Goal: Task Accomplishment & Management: Use online tool/utility

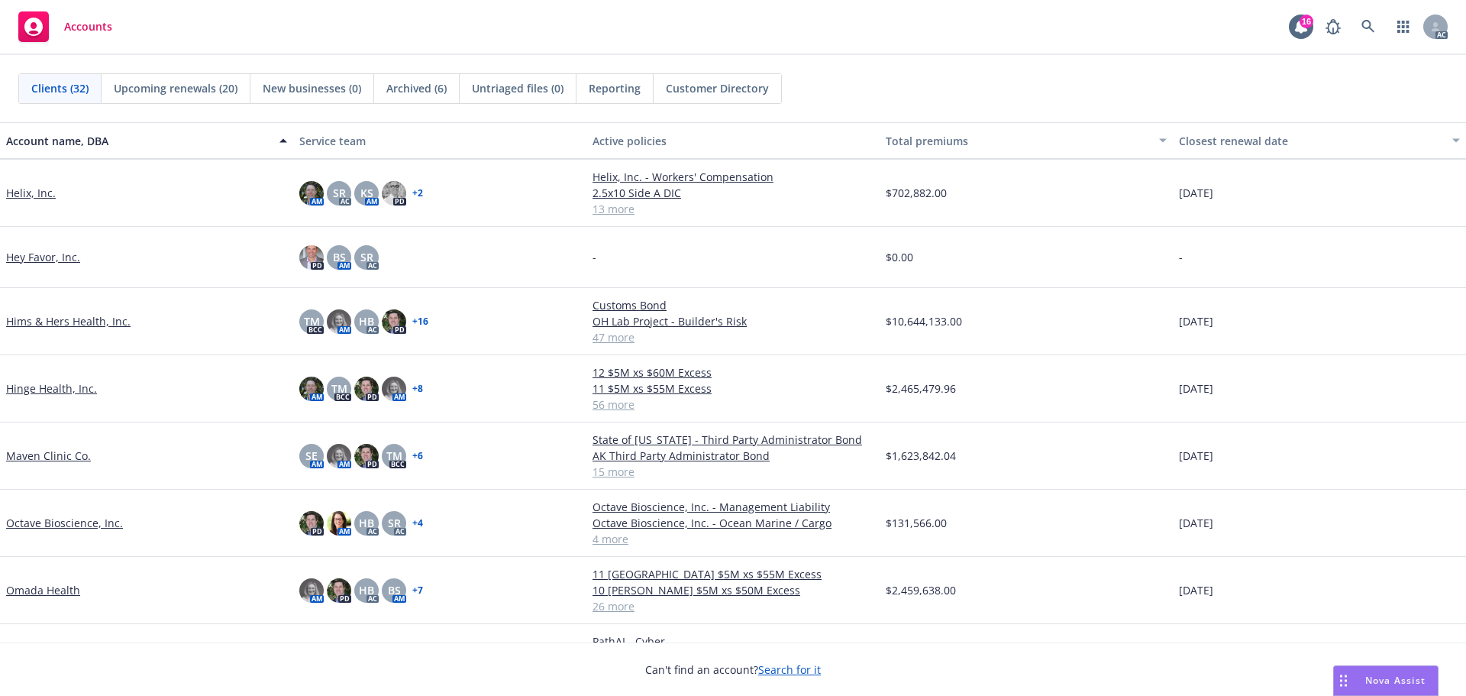
scroll to position [764, 0]
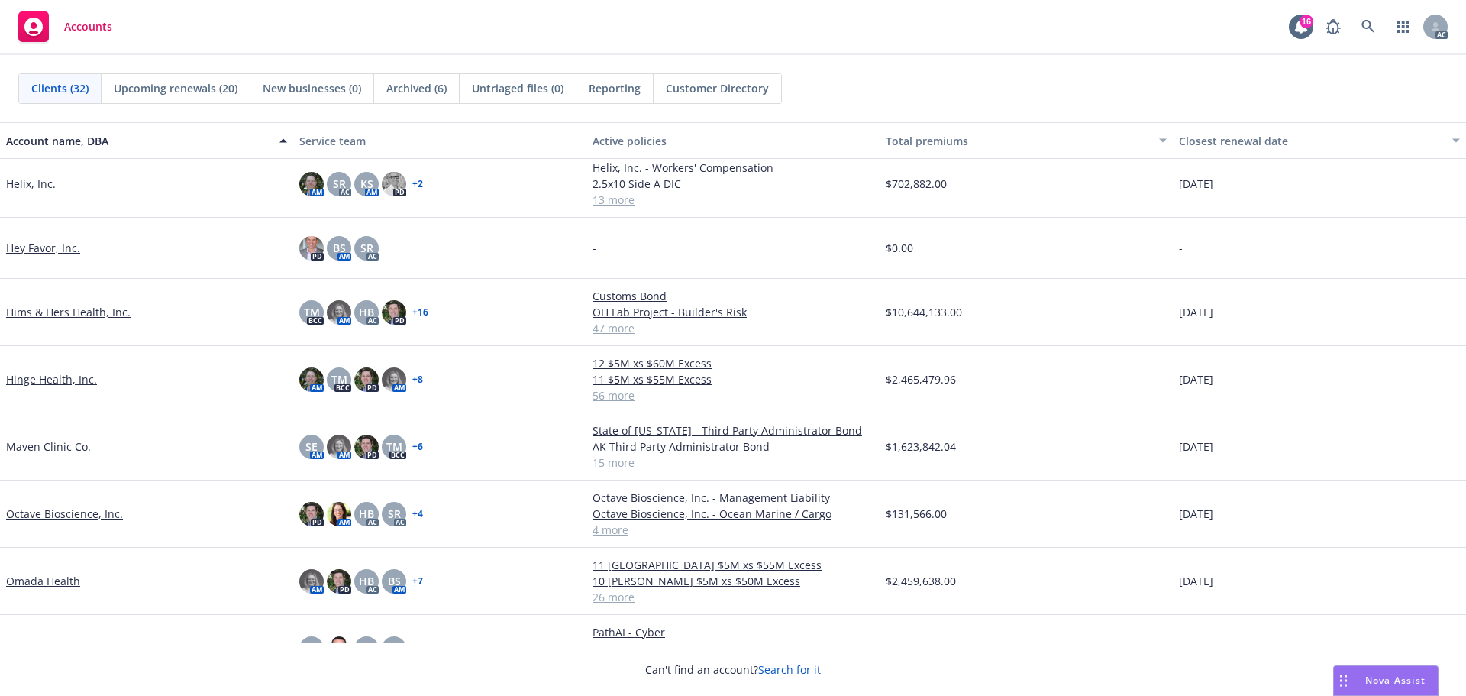
click at [59, 382] on link "Hinge Health, Inc." at bounding box center [51, 379] width 91 height 16
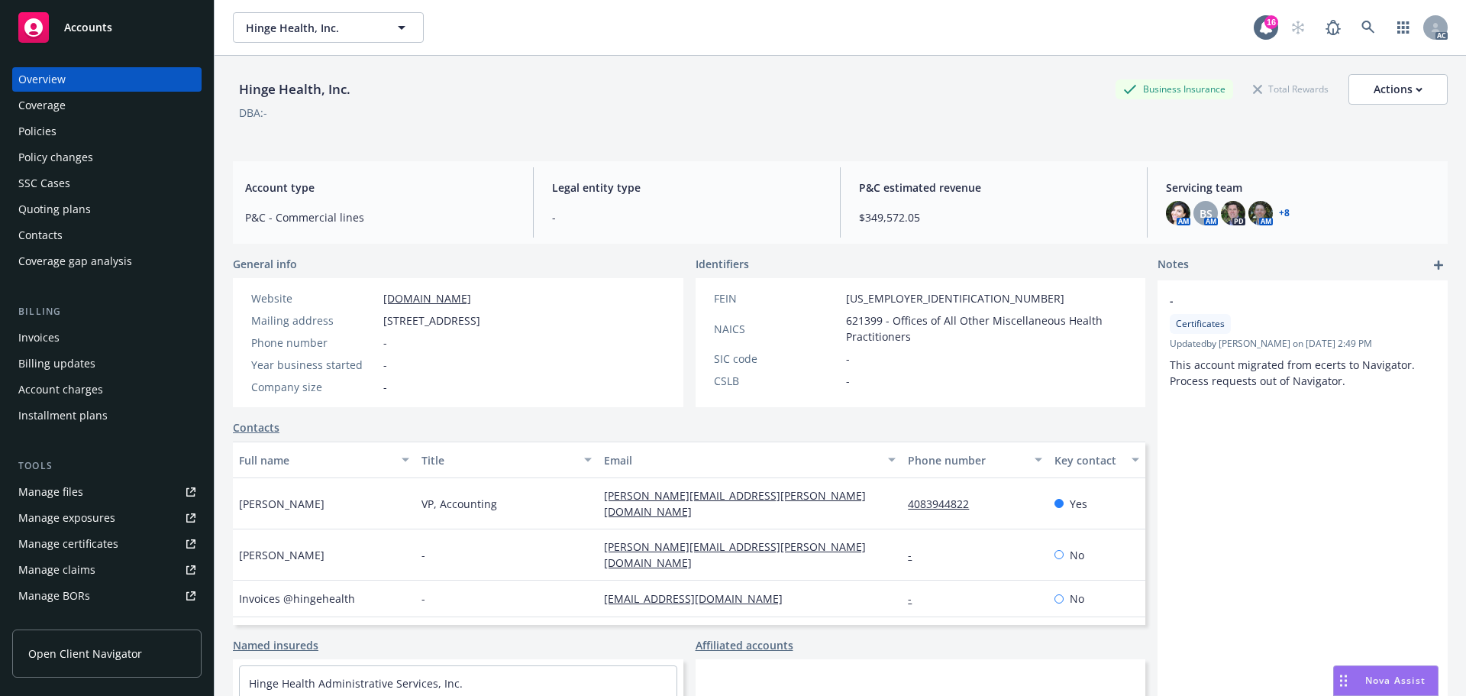
click at [62, 492] on div "Manage files" at bounding box center [50, 492] width 65 height 24
click at [98, 23] on span "Accounts" at bounding box center [88, 27] width 48 height 12
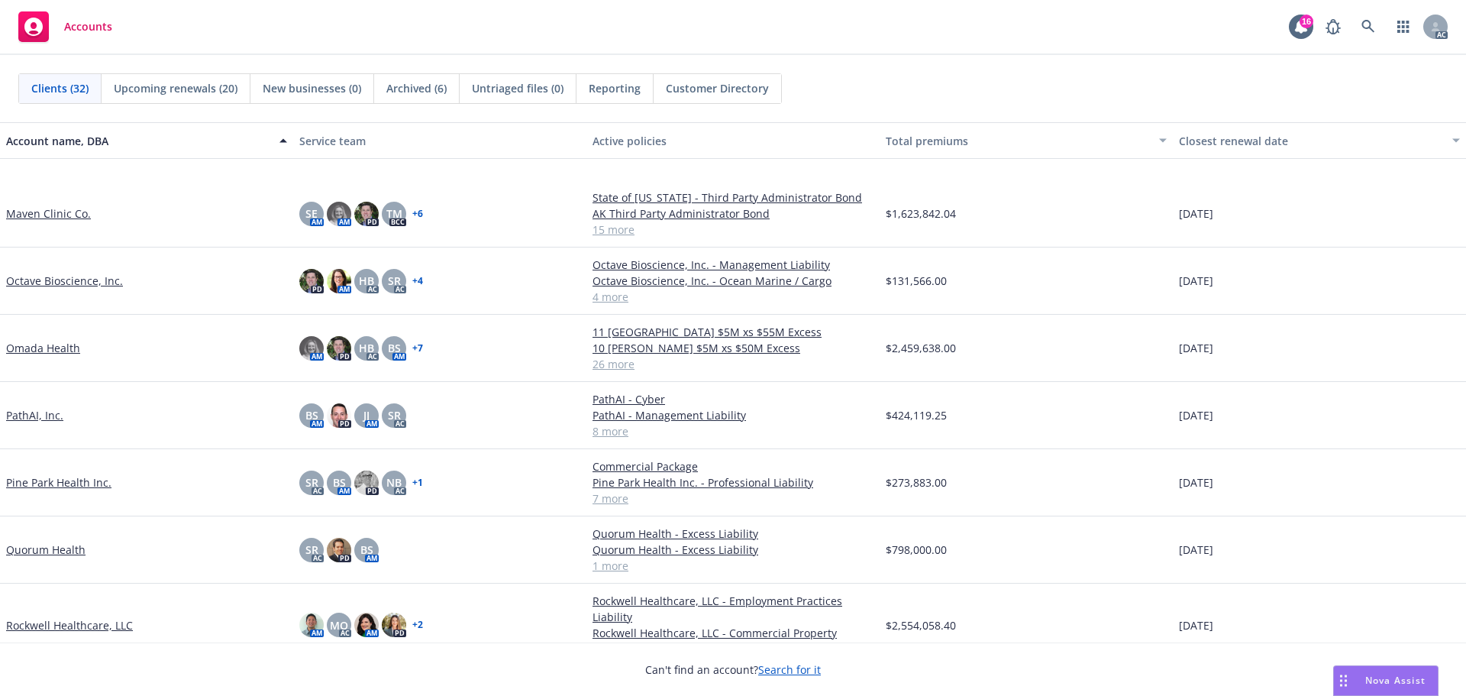
scroll to position [1069, 0]
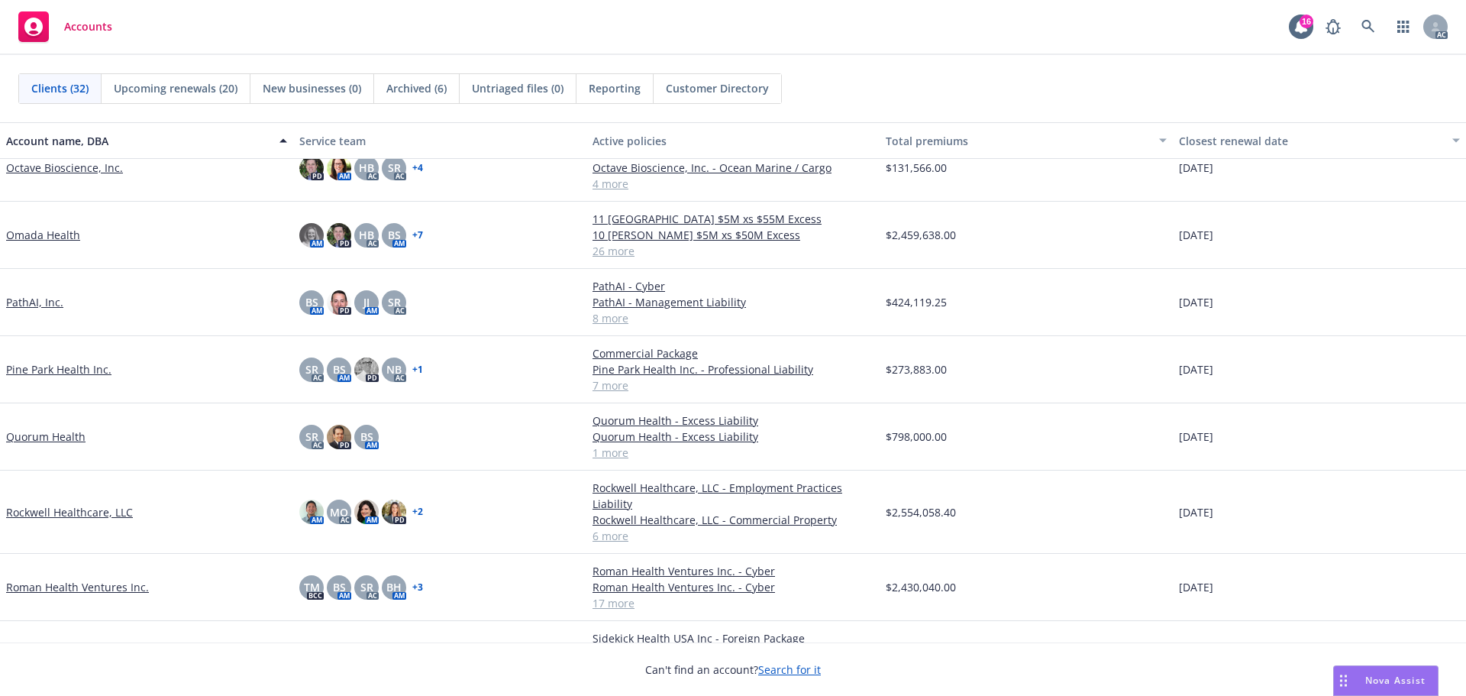
click at [66, 377] on link "Pine Park Health Inc." at bounding box center [58, 369] width 105 height 16
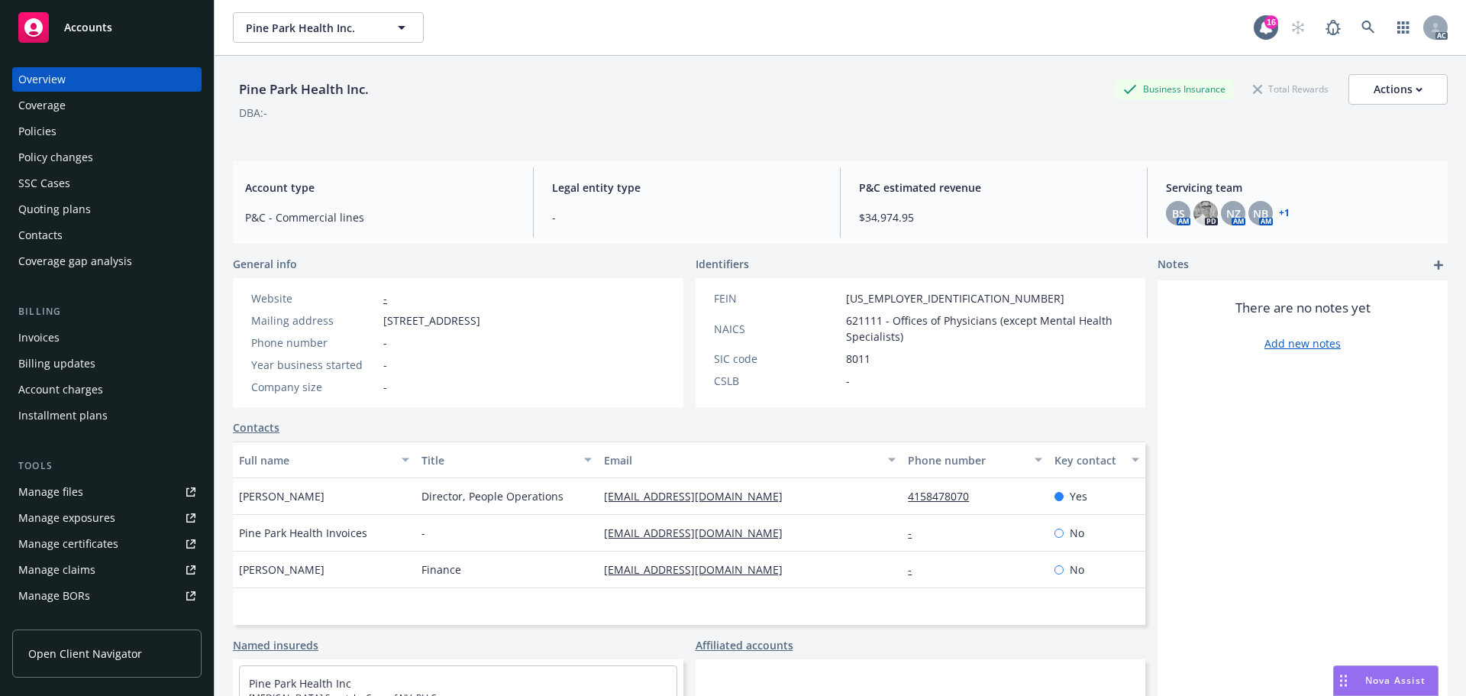
click at [29, 131] on div "Policies" at bounding box center [37, 131] width 38 height 24
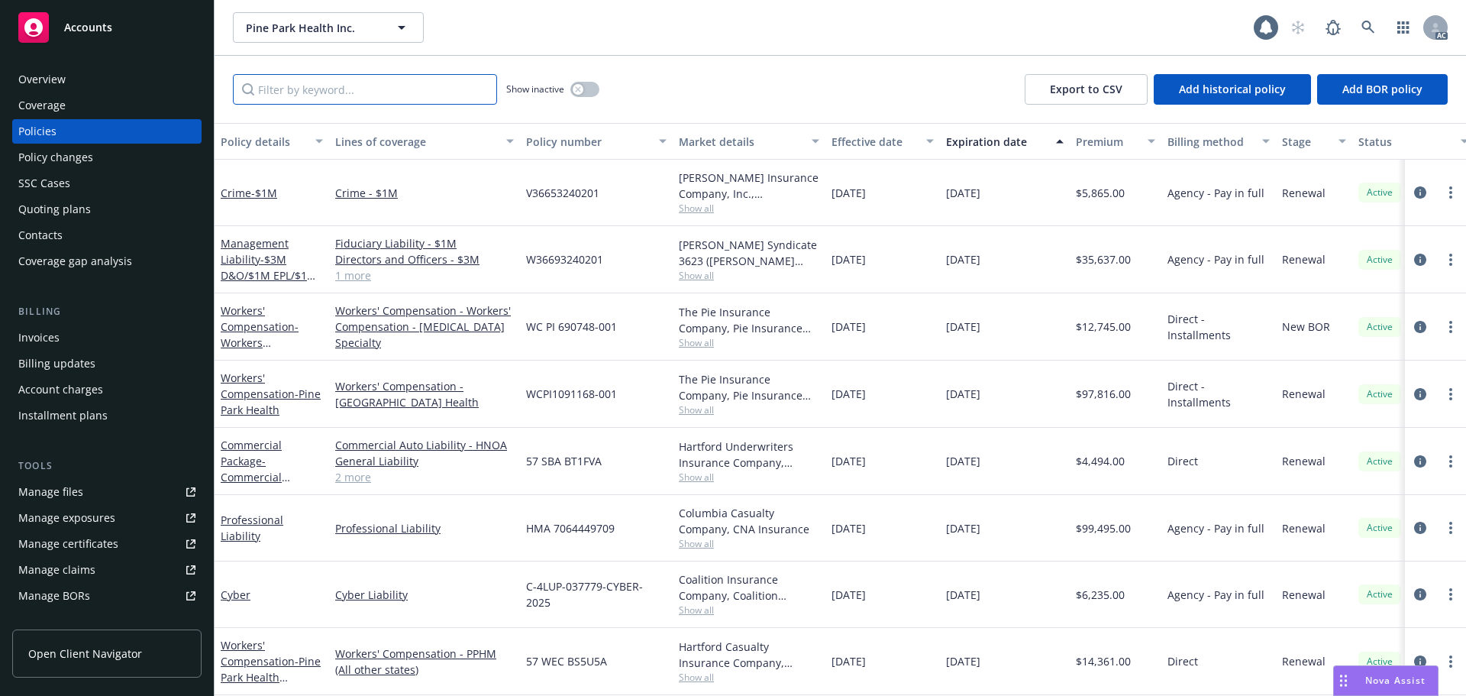
click at [290, 94] on input "Filter by keyword..." at bounding box center [365, 89] width 264 height 31
type input "Pie"
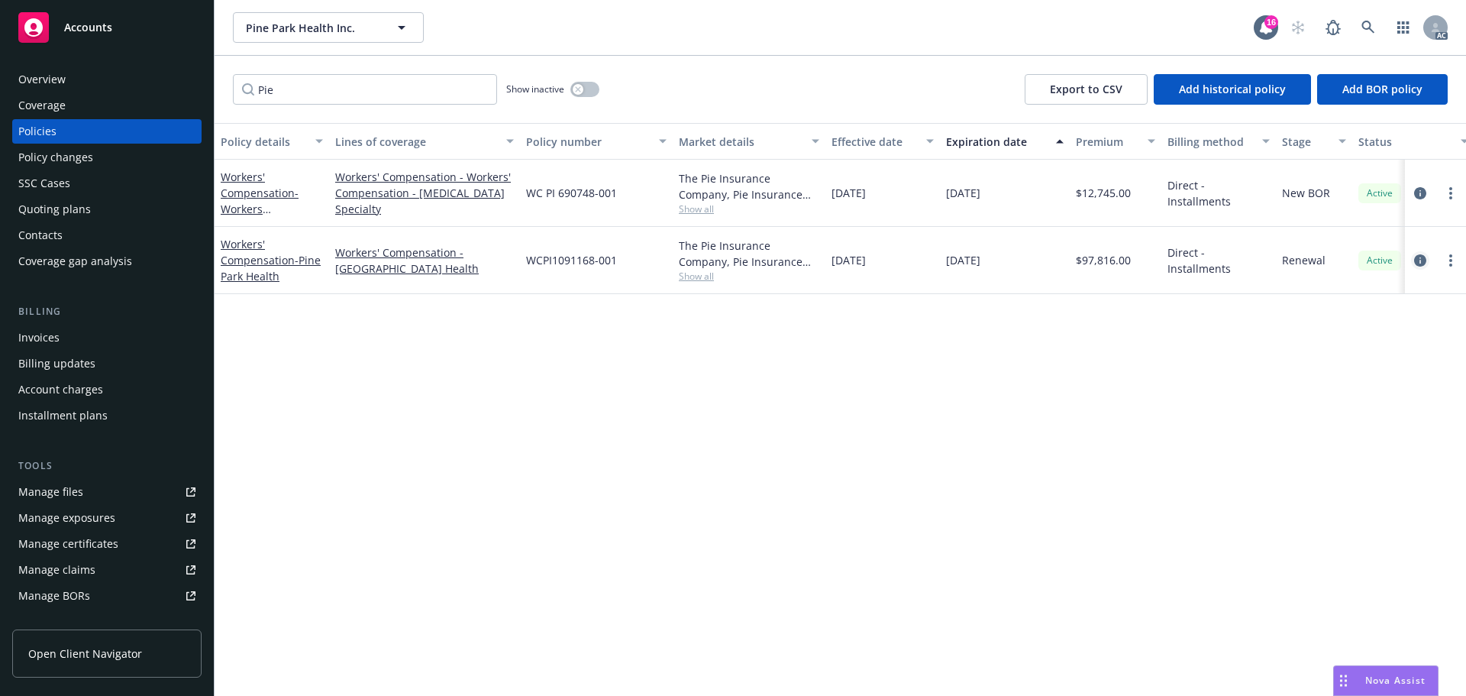
click at [1418, 259] on icon "circleInformation" at bounding box center [1420, 260] width 12 height 12
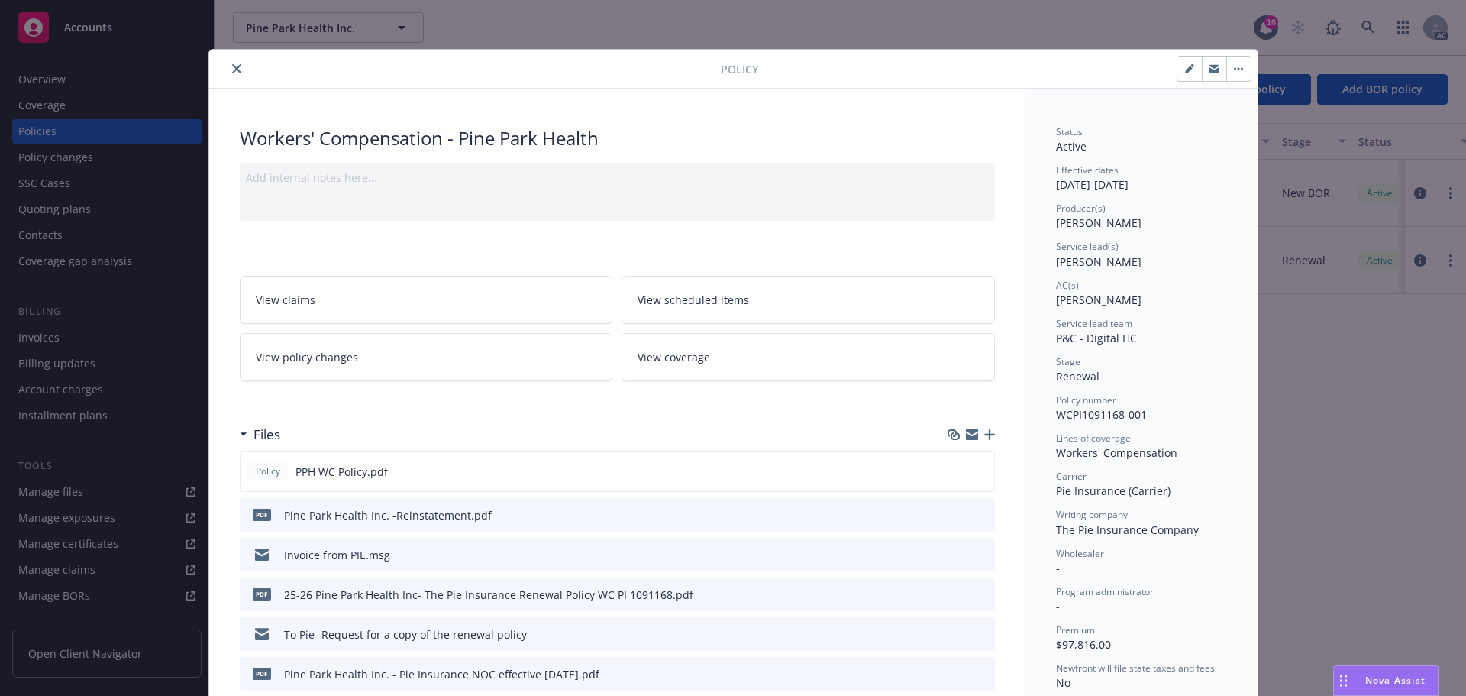
click at [966, 429] on icon "button" at bounding box center [972, 431] width 12 height 5
drag, startPoint x: 229, startPoint y: 68, endPoint x: 203, endPoint y: 80, distance: 28.7
click at [232, 68] on icon "close" at bounding box center [236, 68] width 9 height 9
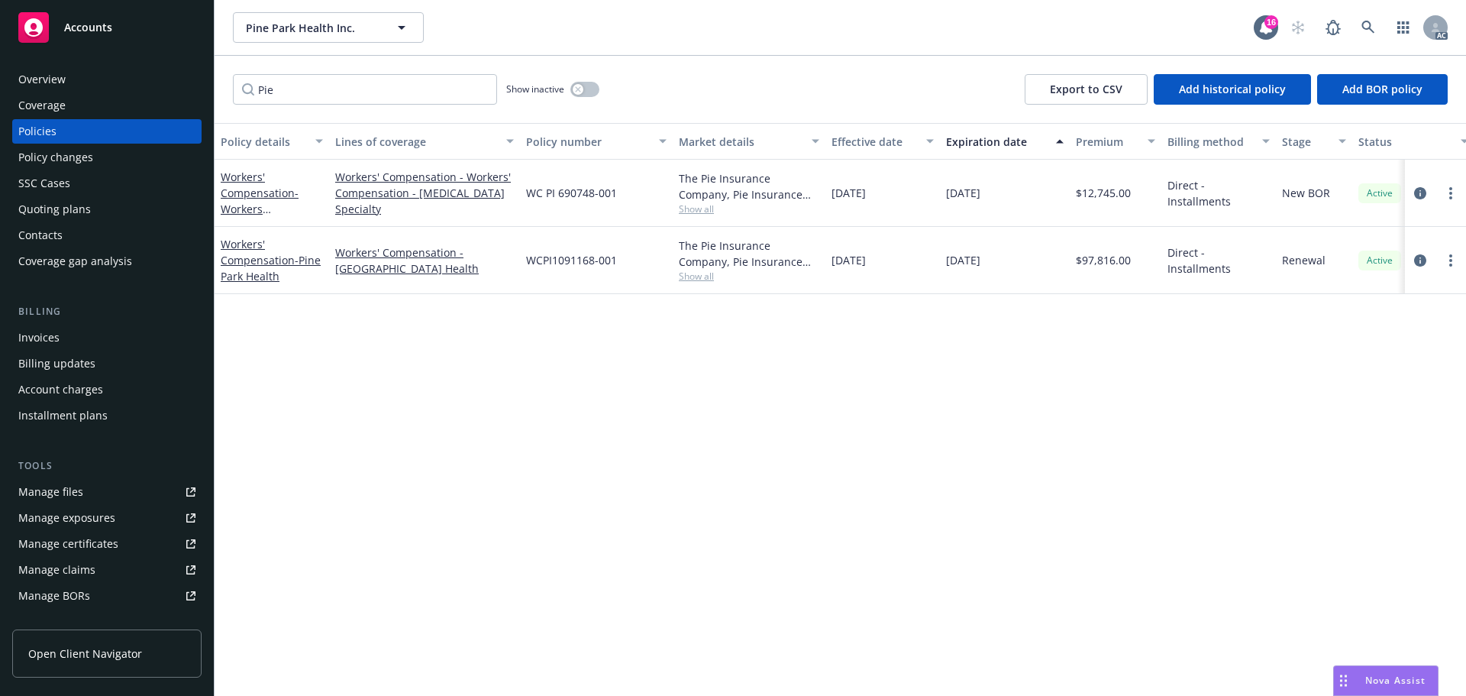
click at [102, 27] on span "Accounts" at bounding box center [88, 27] width 48 height 12
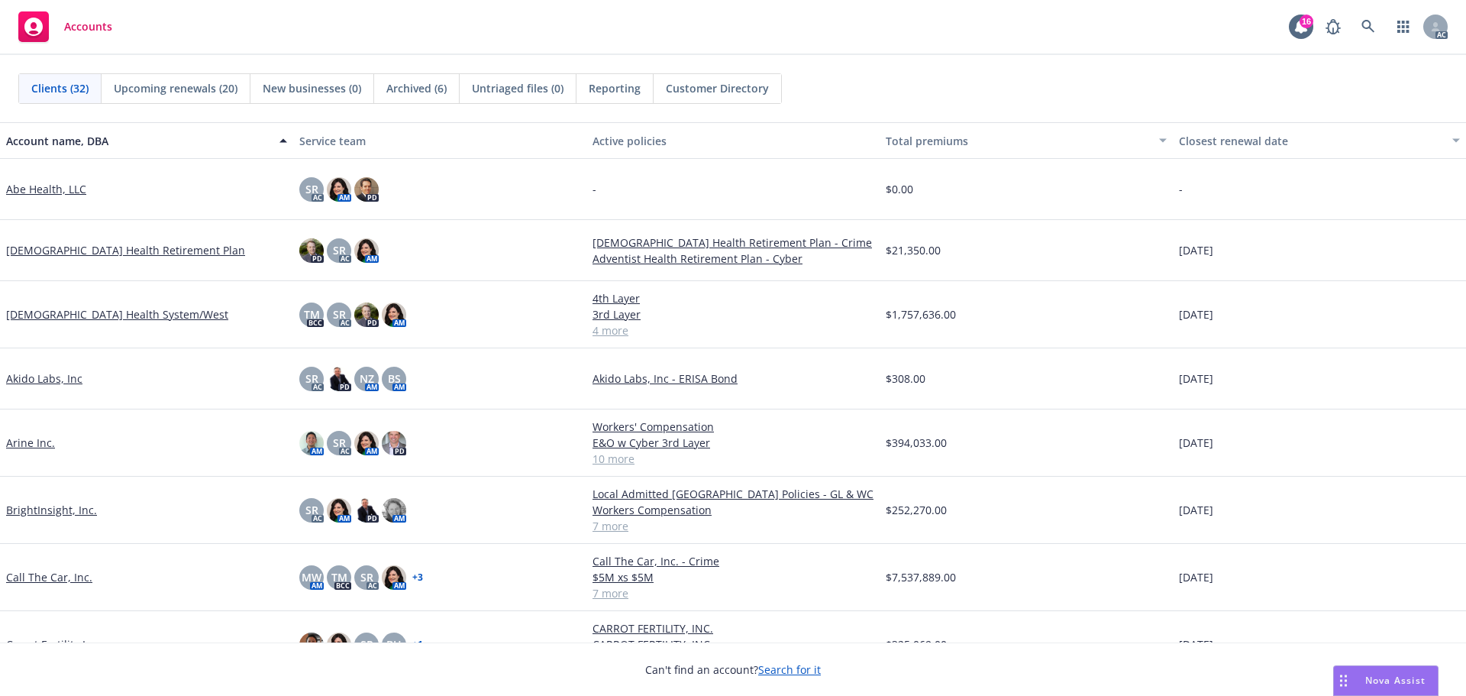
scroll to position [76, 0]
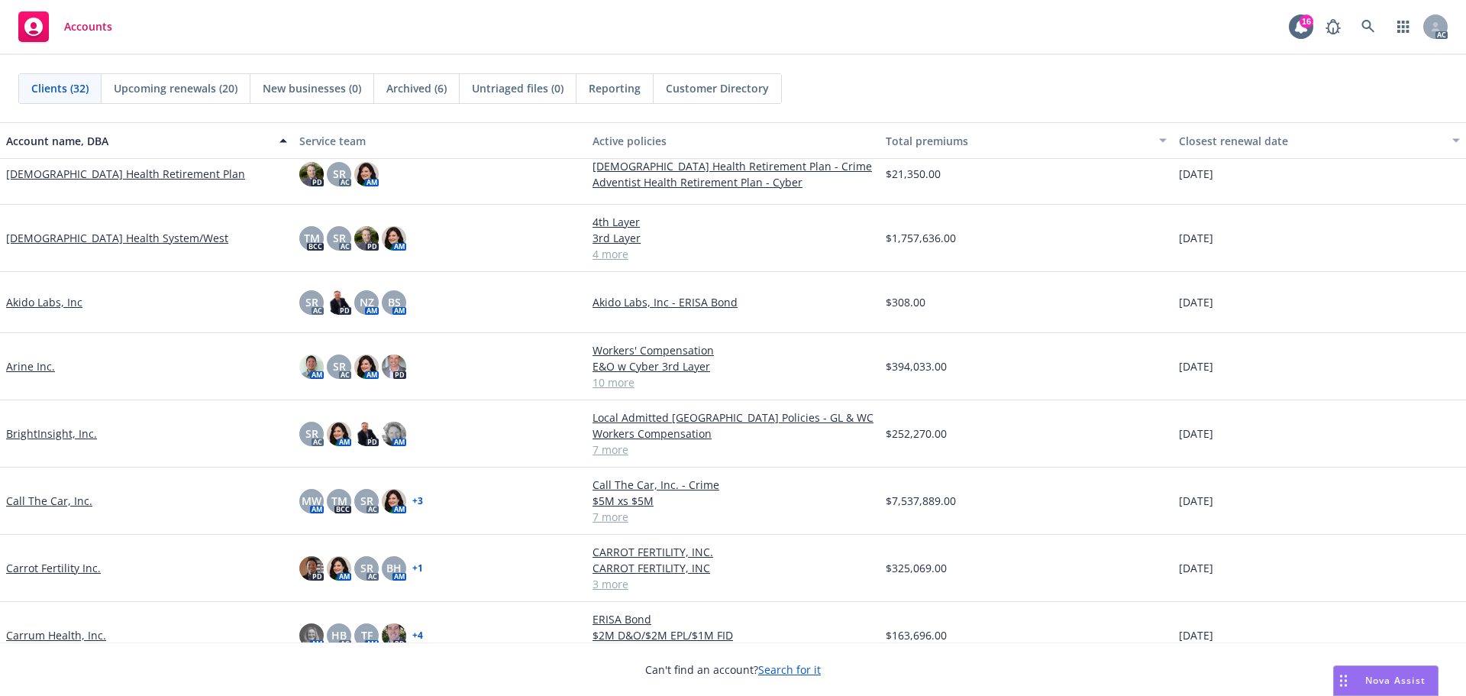
click at [61, 505] on link "Call The Car, Inc." at bounding box center [49, 501] width 86 height 16
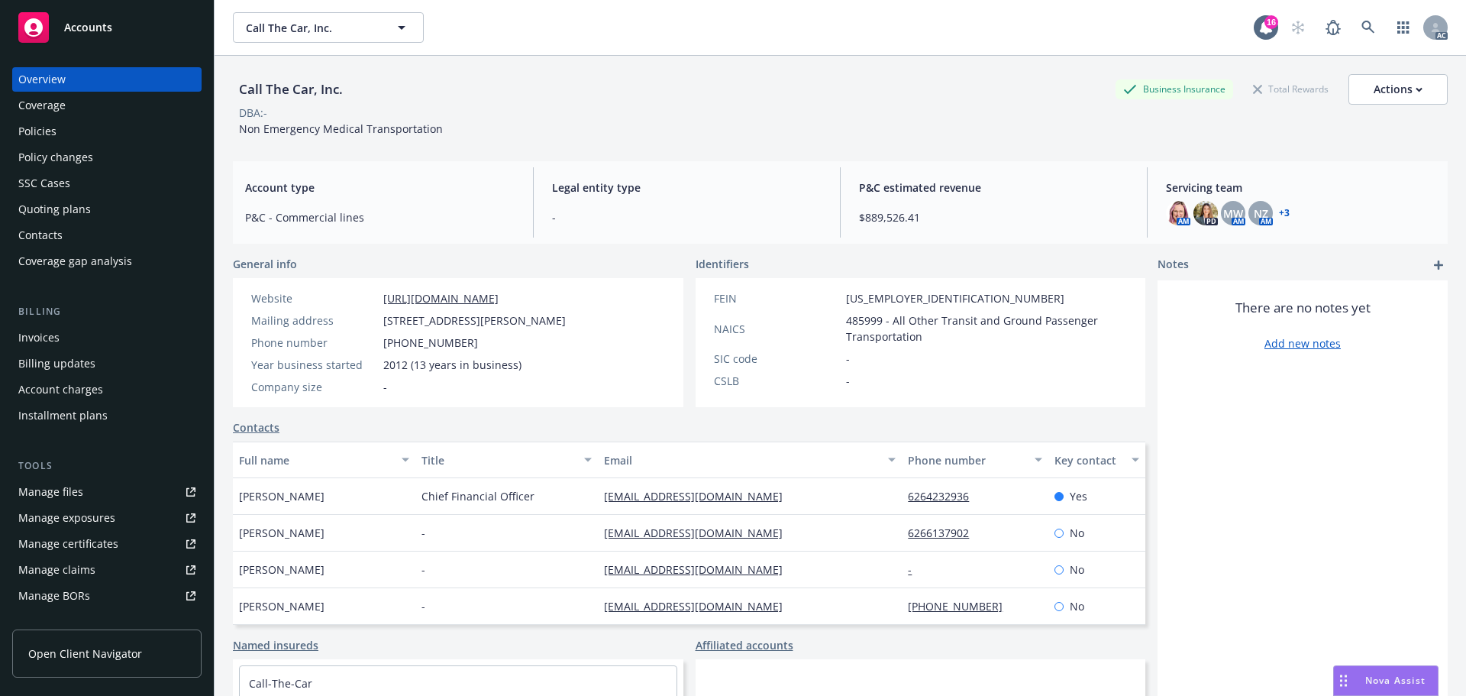
click at [86, 156] on div "Policy changes" at bounding box center [55, 157] width 75 height 24
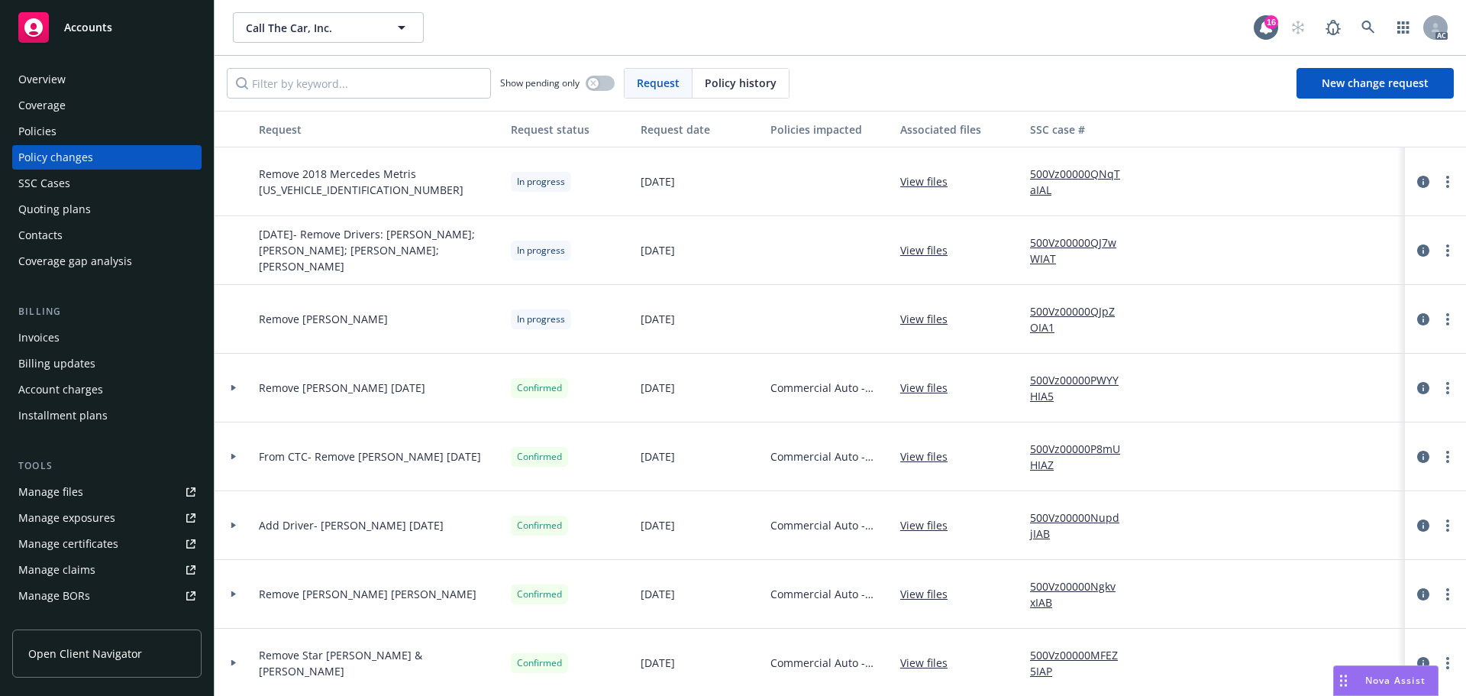
drag, startPoint x: 1414, startPoint y: 248, endPoint x: 1320, endPoint y: 259, distance: 94.5
click at [1321, 260] on div "8/6/25- Remove Drivers: Janet Manriquez; David Mendoza; Karen Moore; Juan Rayoz…" at bounding box center [1005, 250] width 1581 height 69
click at [1417, 247] on icon "circleInformation" at bounding box center [1423, 250] width 12 height 12
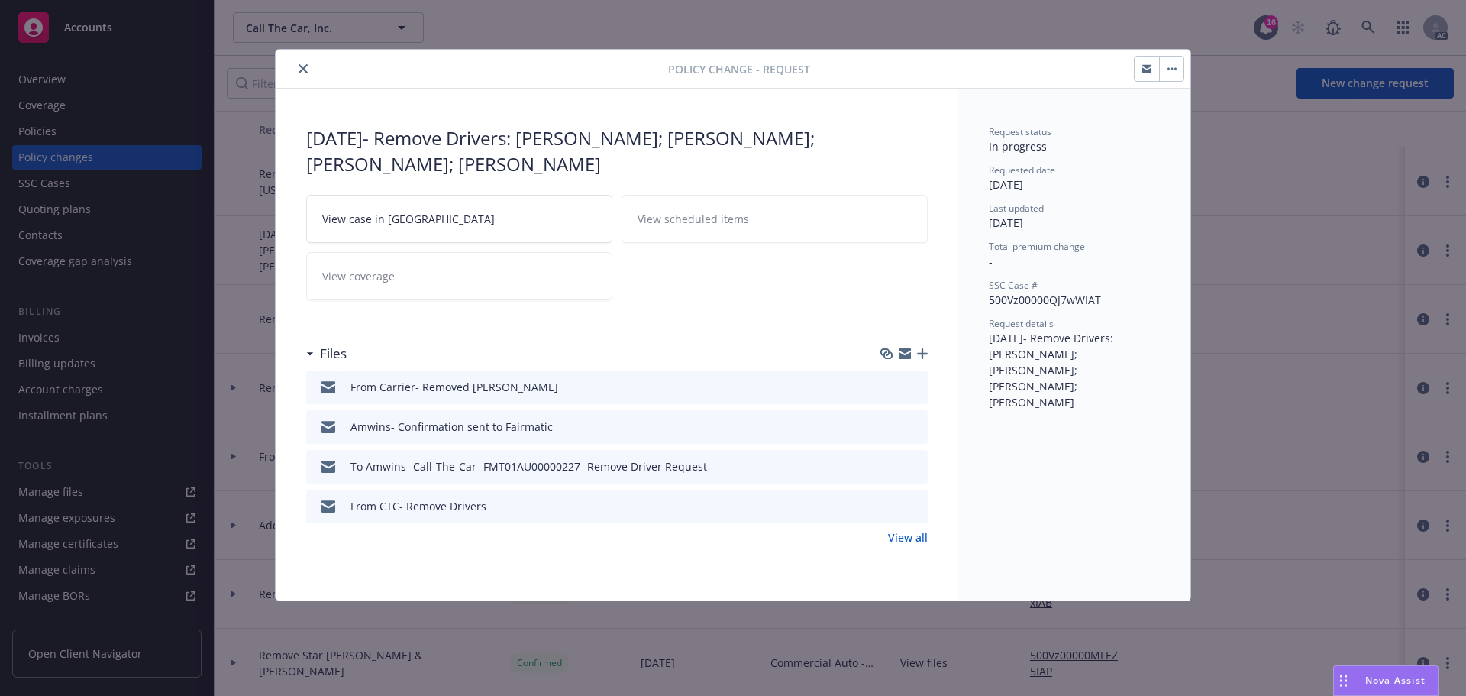
drag, startPoint x: 906, startPoint y: 352, endPoint x: 896, endPoint y: 352, distance: 10.7
click at [906, 352] on icon "button" at bounding box center [905, 350] width 12 height 5
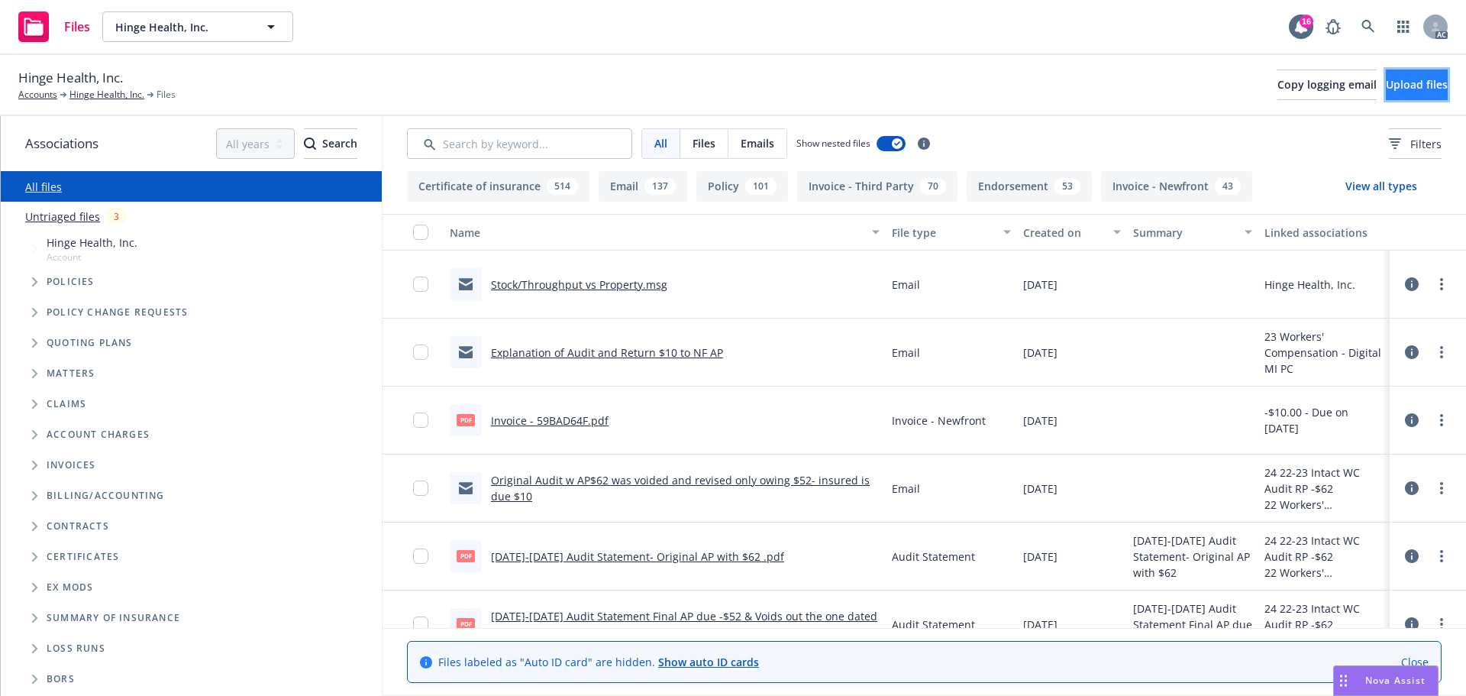
click at [1386, 79] on span "Upload files" at bounding box center [1417, 84] width 62 height 15
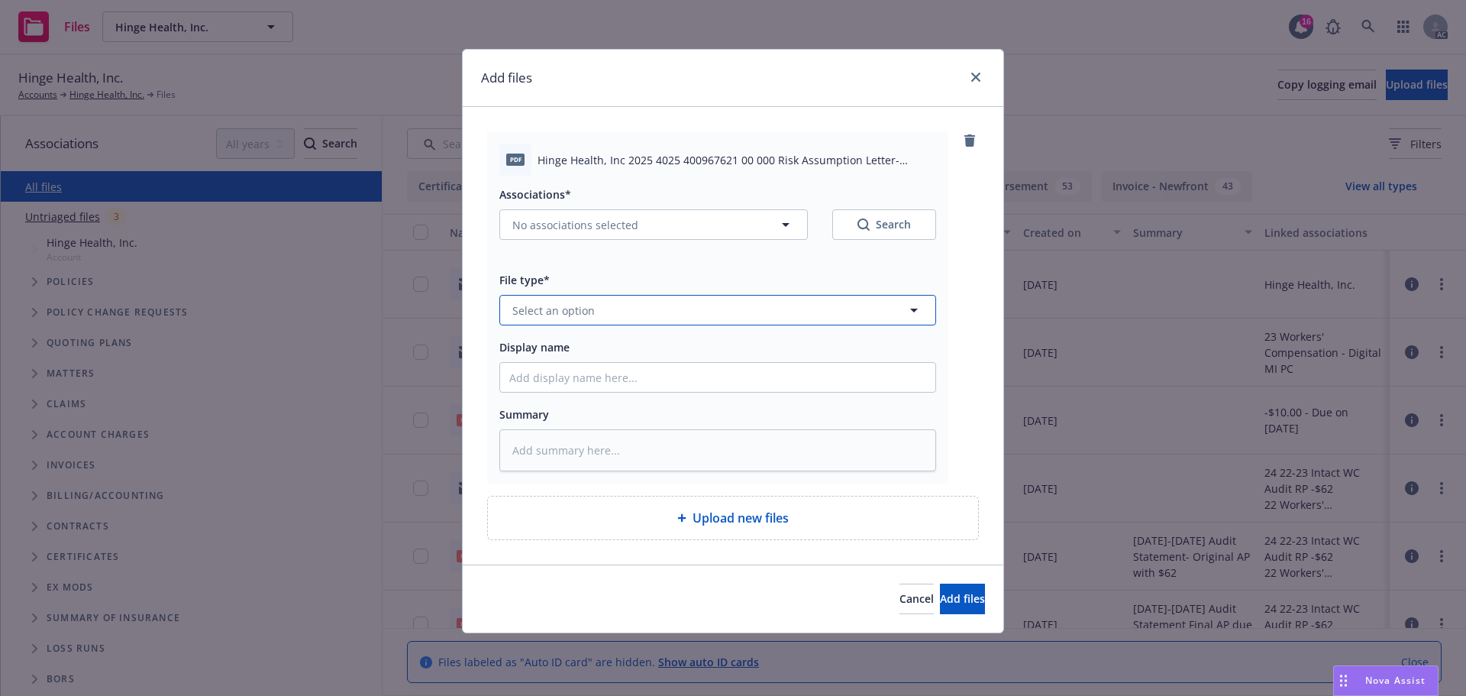
click at [562, 301] on button "Select an option" at bounding box center [717, 310] width 437 height 31
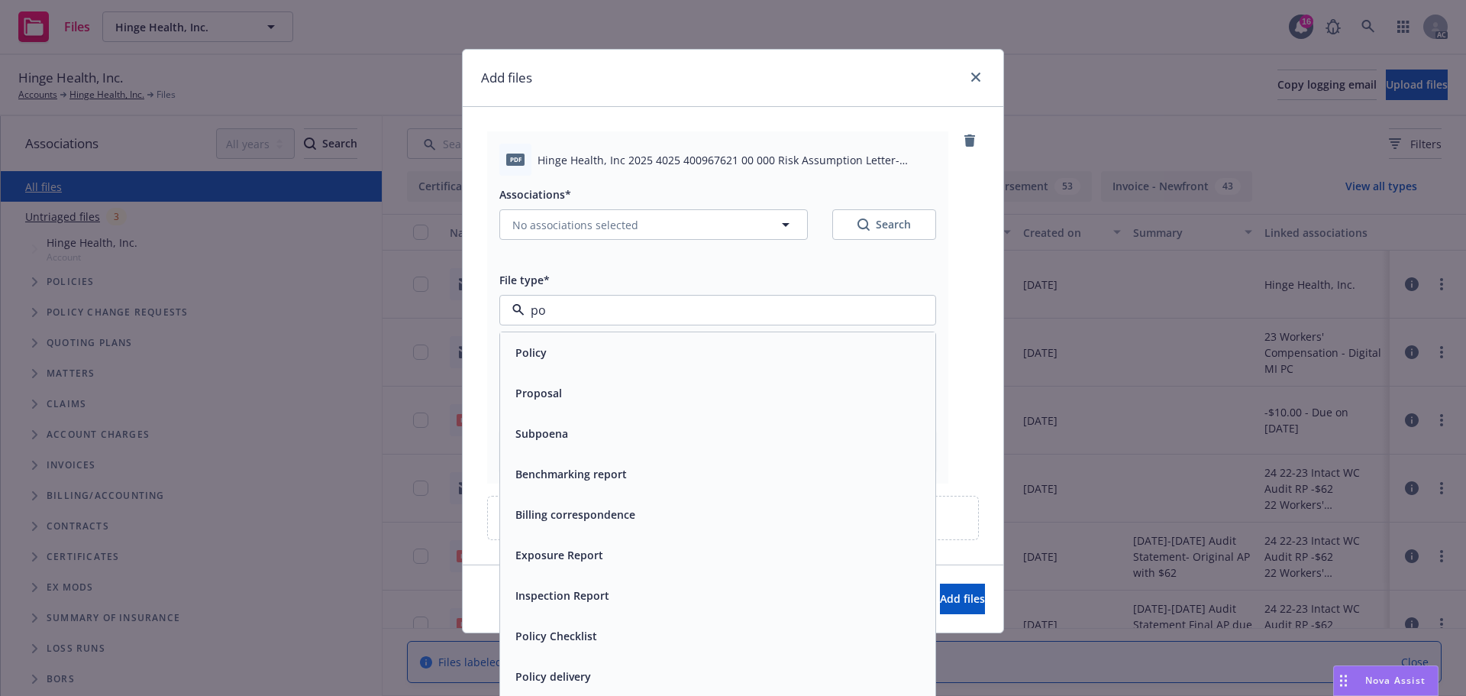
type input "pol"
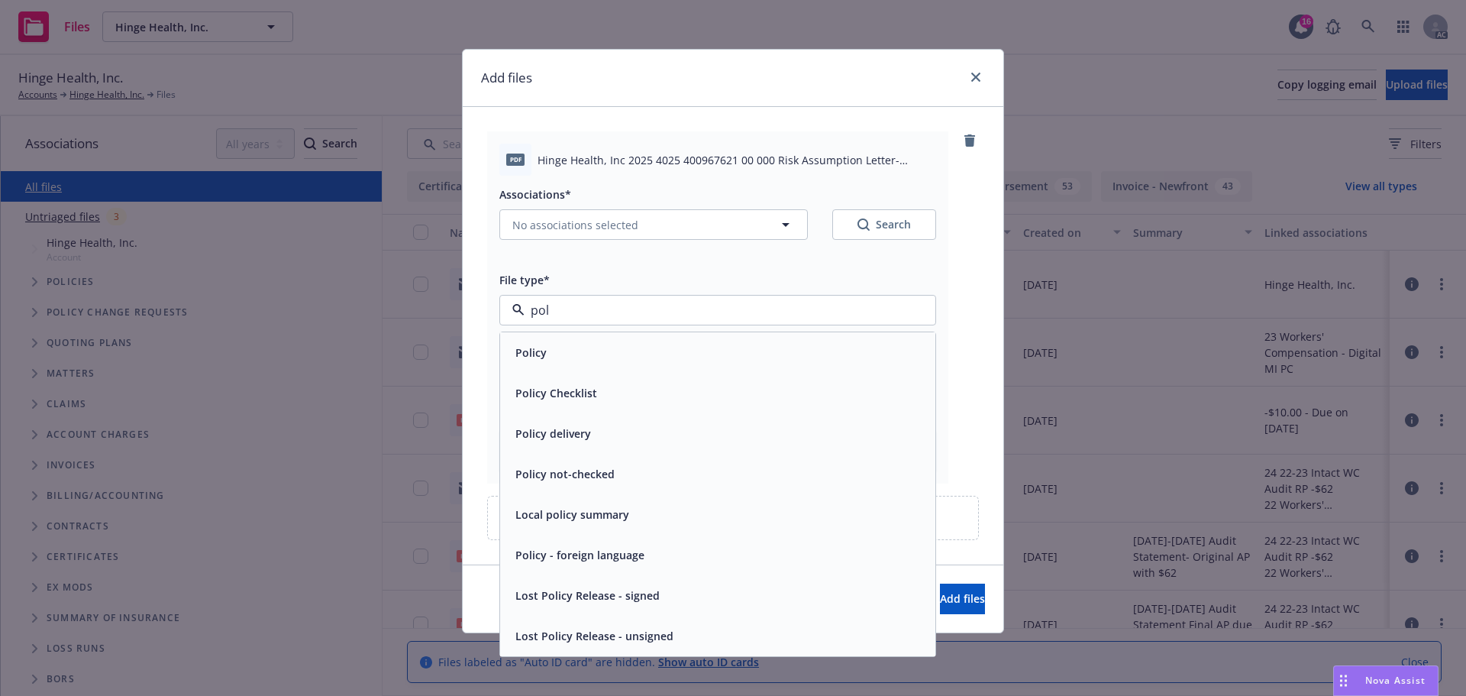
drag, startPoint x: 546, startPoint y: 354, endPoint x: 570, endPoint y: 357, distance: 23.9
click at [546, 353] on div "Policy" at bounding box center [529, 352] width 40 height 22
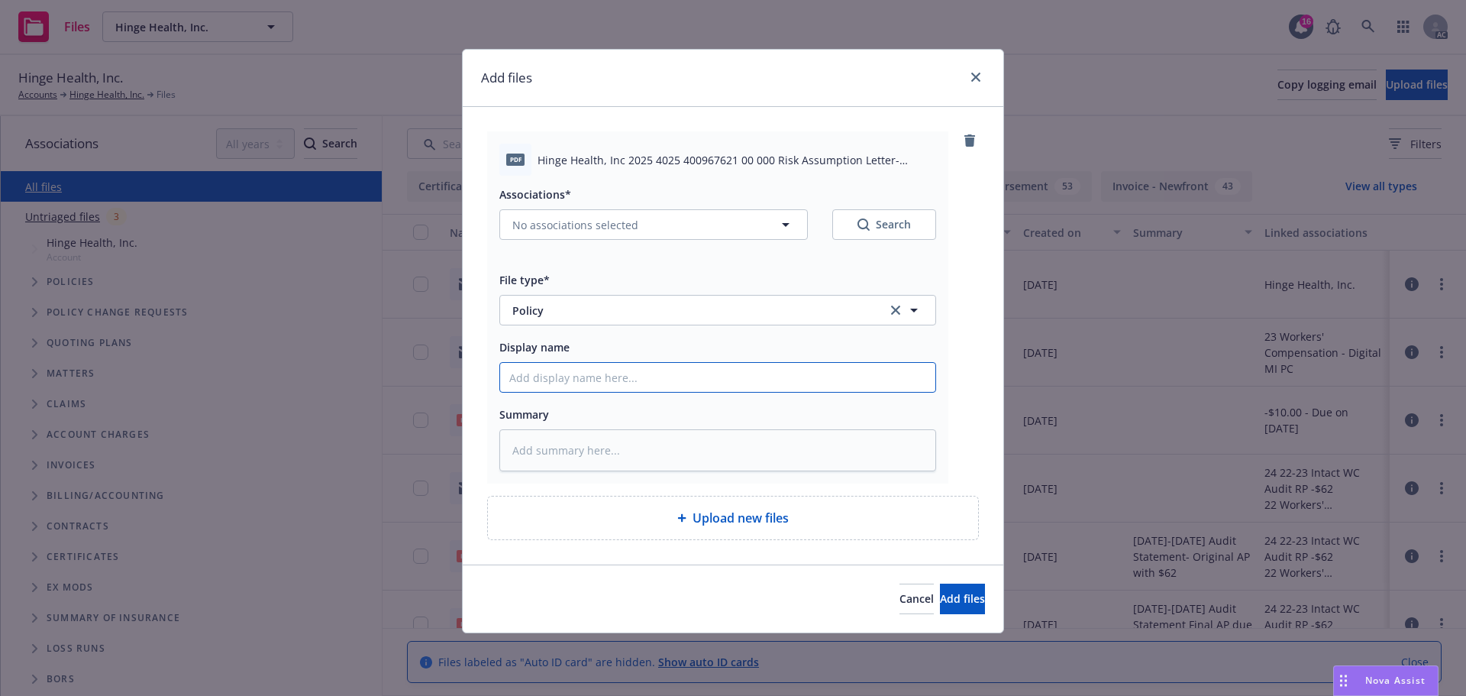
click at [528, 380] on input "Display name" at bounding box center [717, 377] width 435 height 29
type textarea "x"
type input "D"
type textarea "x"
type input "D&"
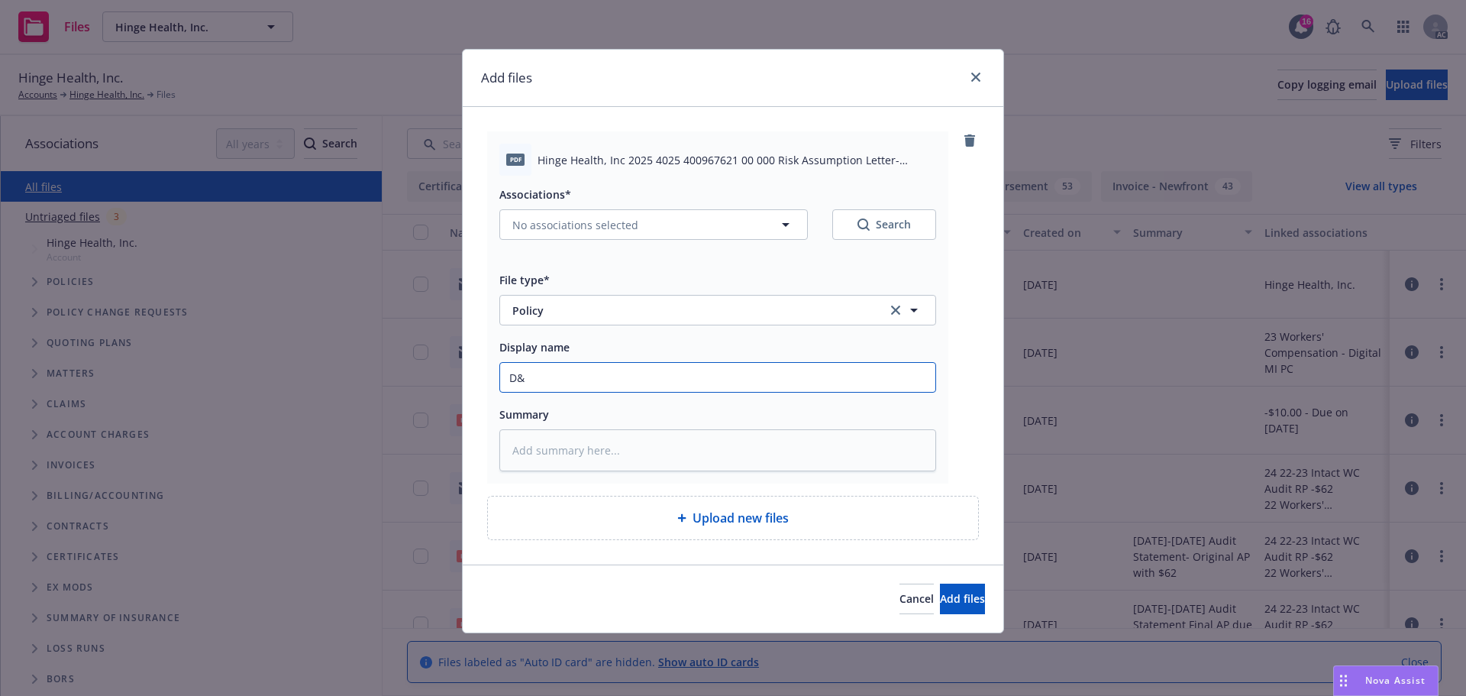
type textarea "x"
type input "D&O"
paste input "Policy No. 4025/400967621/00/000"
type textarea "x"
drag, startPoint x: 728, startPoint y: 378, endPoint x: 499, endPoint y: 375, distance: 228.4
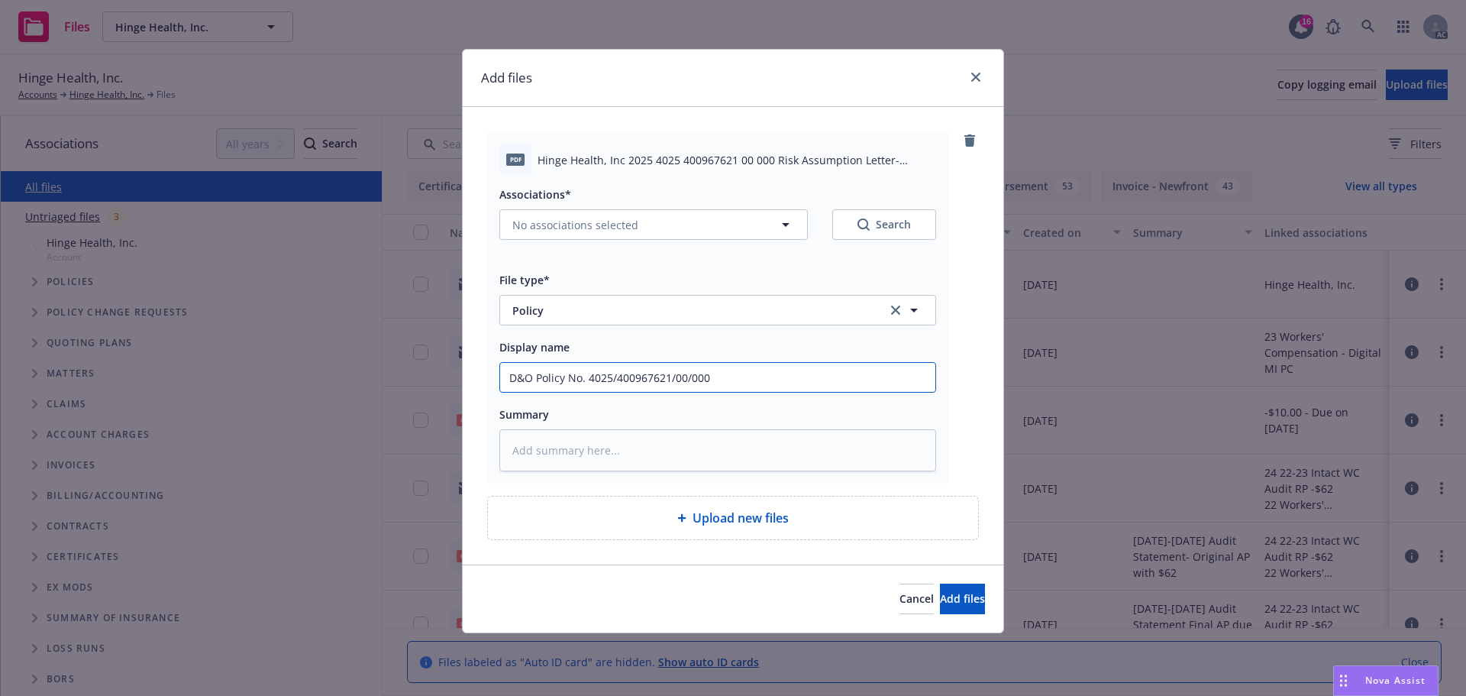
click at [489, 375] on div "pdf Hinge Health, Inc 2025 4025 400967621 00 000 Risk Assumption Letter- D&O.pd…" at bounding box center [717, 307] width 461 height 352
type input "D&O Policy No. 4025/400967621/00/000"
click at [512, 457] on textarea at bounding box center [717, 450] width 437 height 42
paste textarea "D&O Policy No. 4025/400967621/00/000"
type textarea "x"
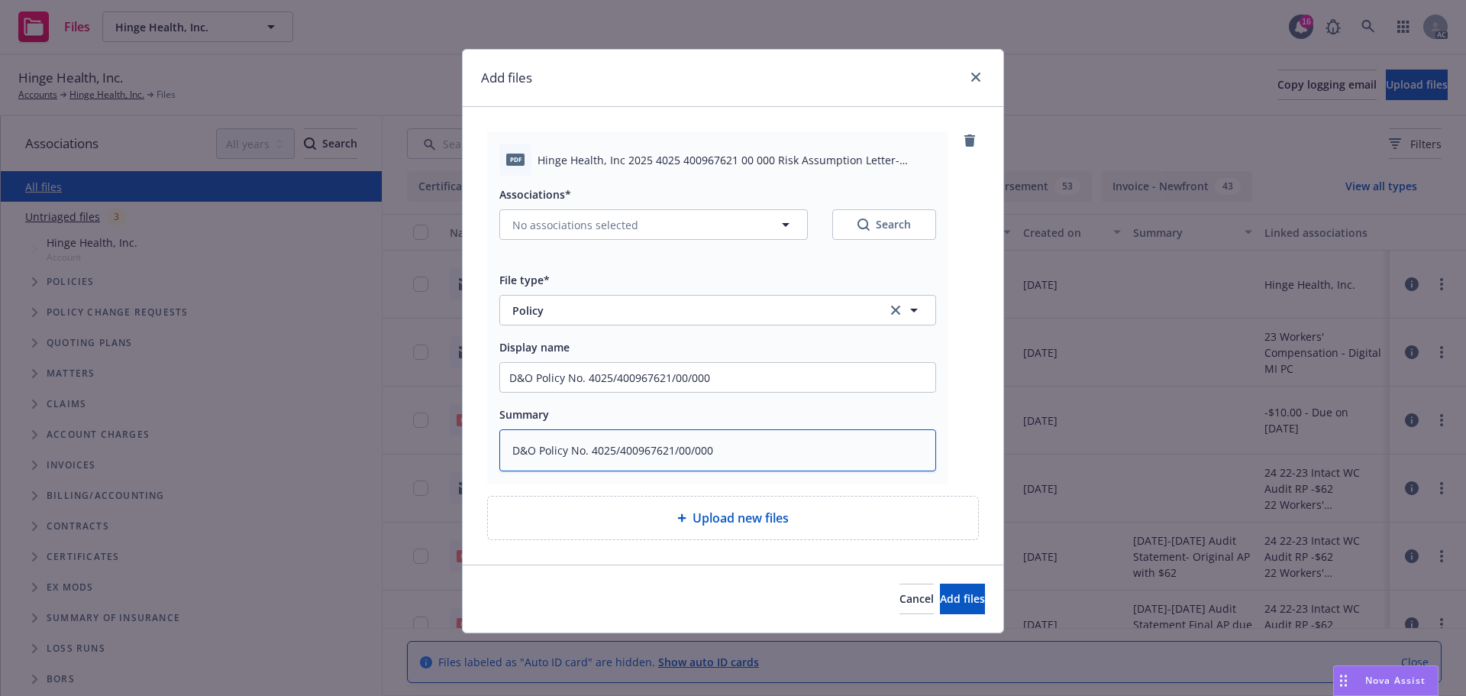
type textarea "D&O Policy No. 4025/400967621/00/000"
click at [774, 219] on button "No associations selected" at bounding box center [653, 224] width 309 height 31
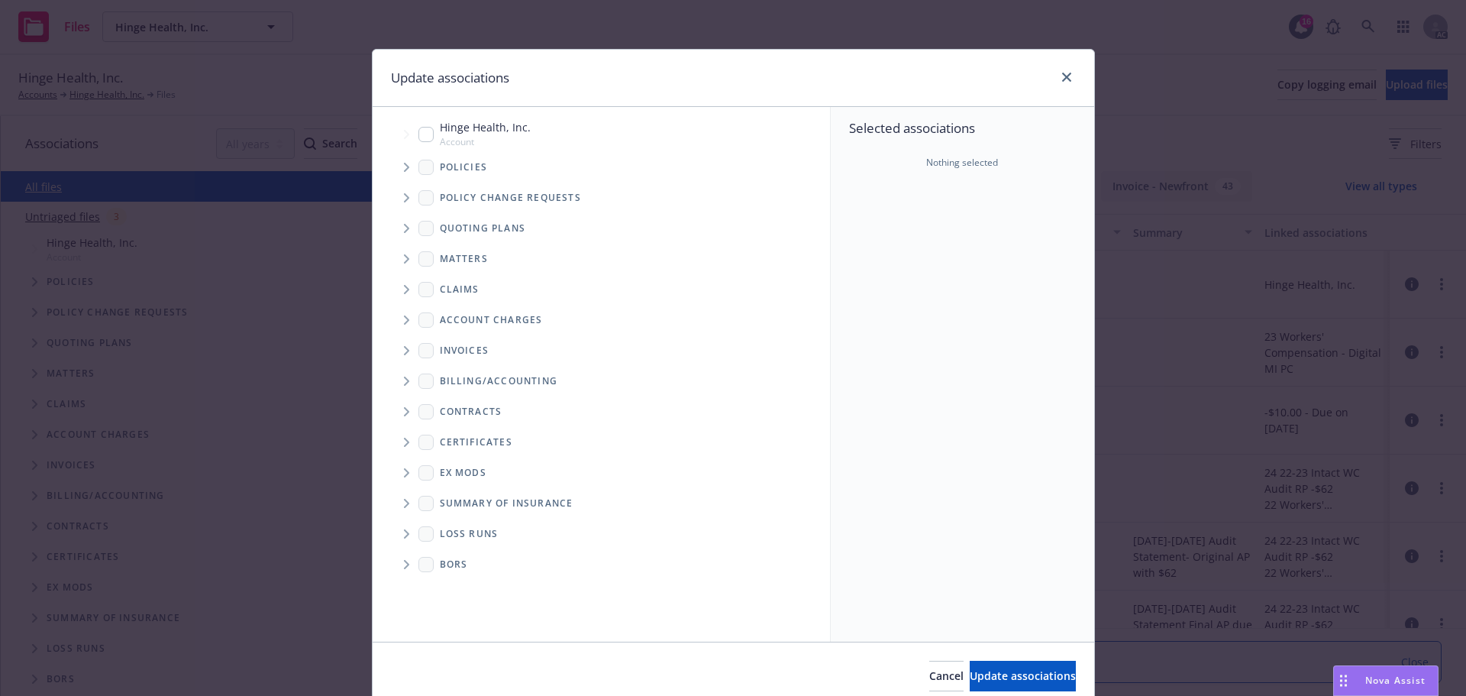
type textarea "x"
click at [418, 134] on input "Tree Example" at bounding box center [425, 134] width 15 height 15
checkbox input "true"
click at [404, 166] on icon "Tree Example" at bounding box center [407, 167] width 6 height 9
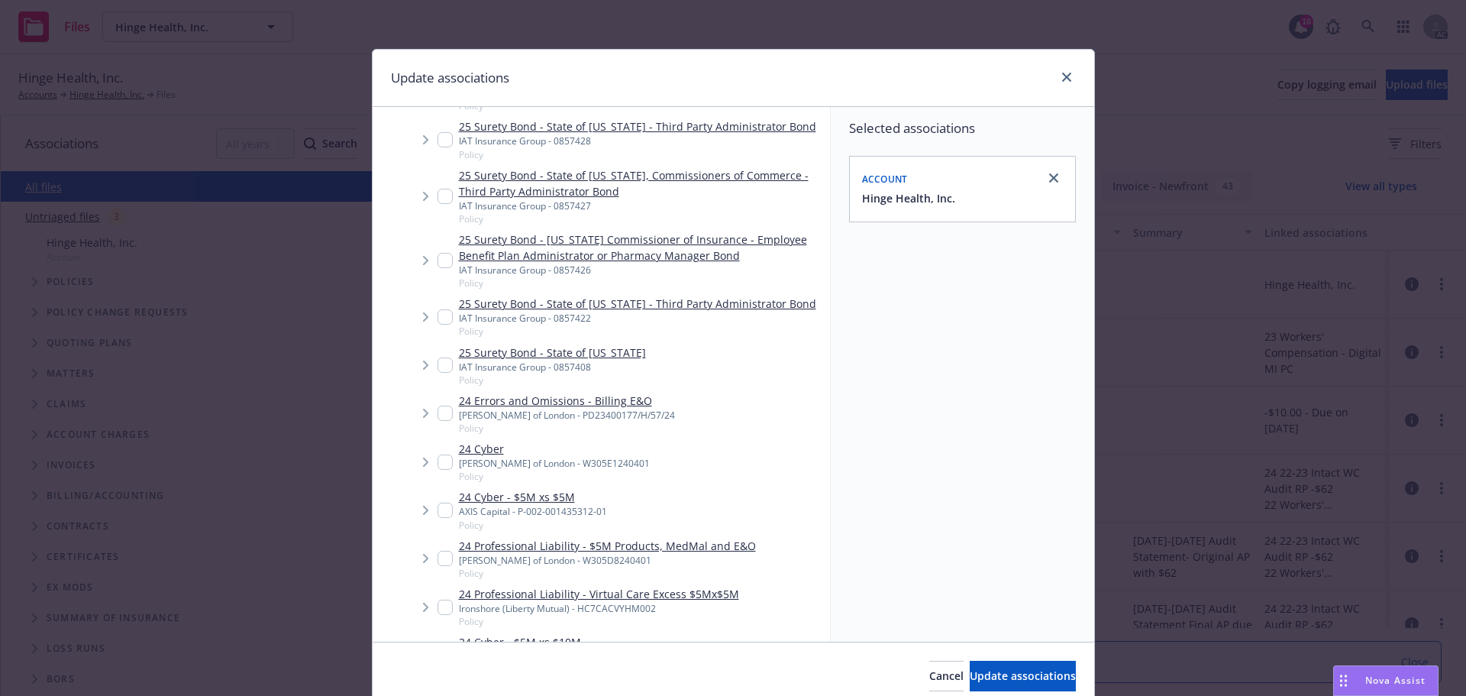
scroll to position [2062, 0]
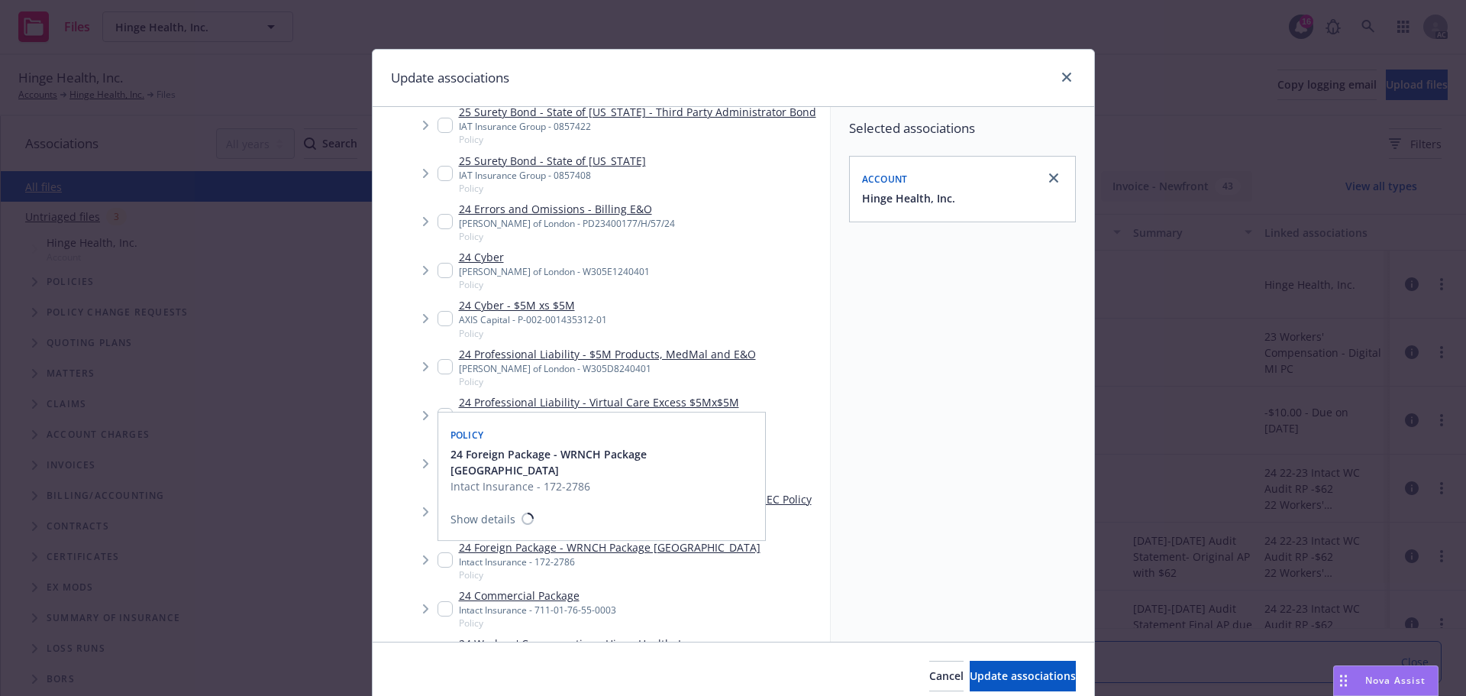
click at [438, 567] on input "Tree Example" at bounding box center [445, 559] width 15 height 15
checkbox input "true"
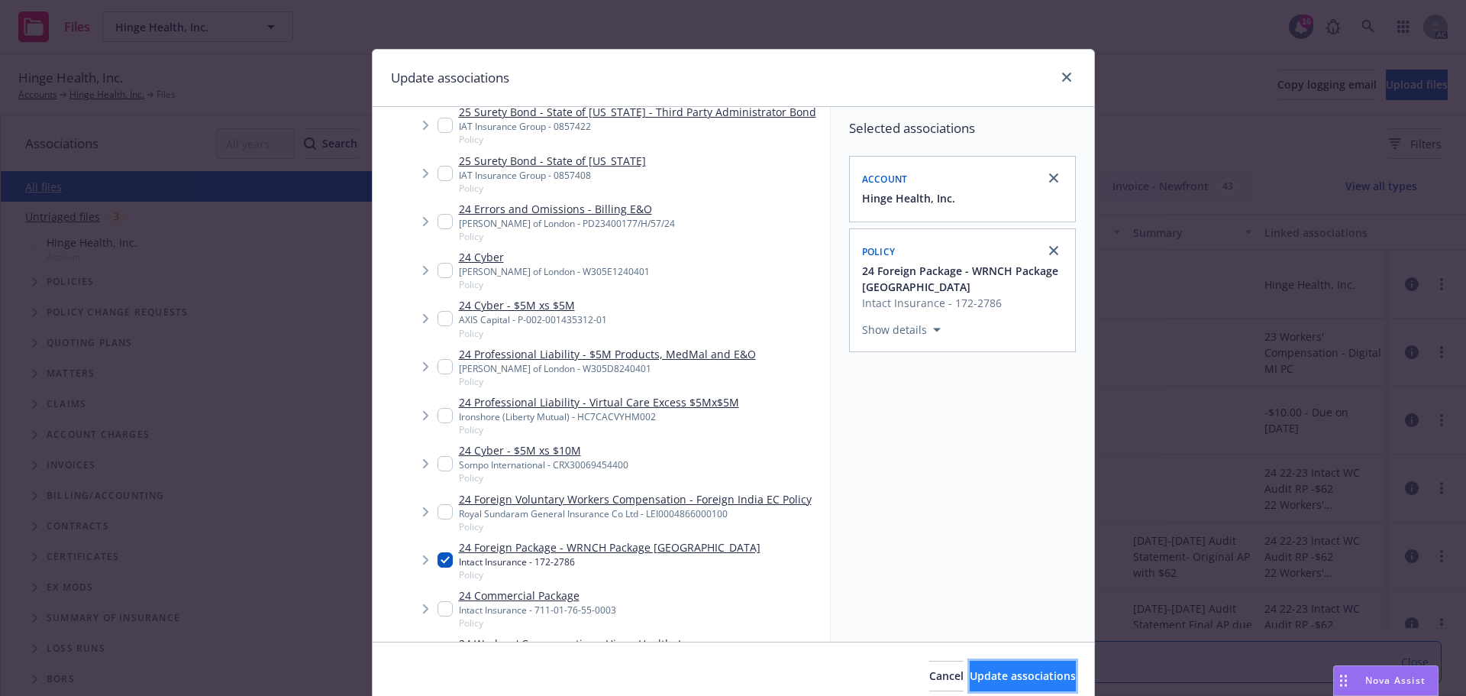
click at [970, 674] on span "Update associations" at bounding box center [1023, 675] width 106 height 15
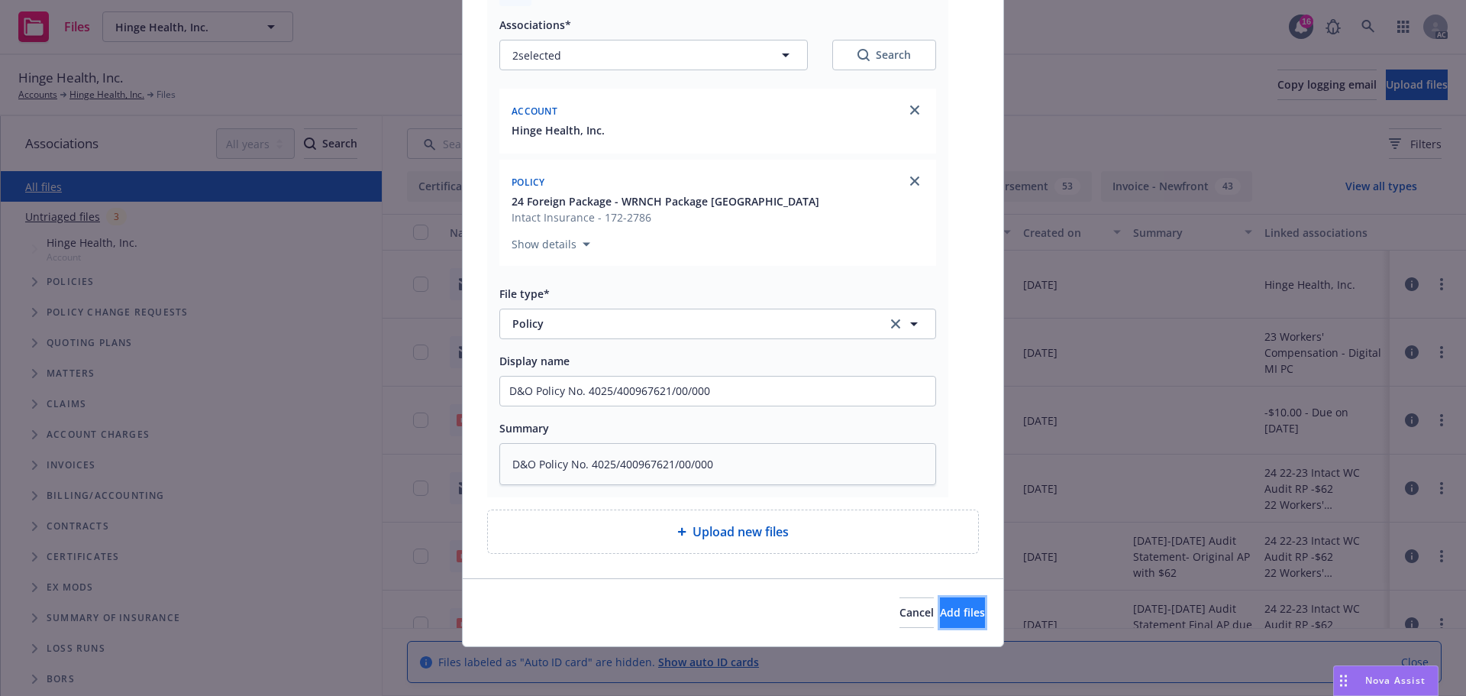
click at [940, 605] on span "Add files" at bounding box center [962, 612] width 45 height 15
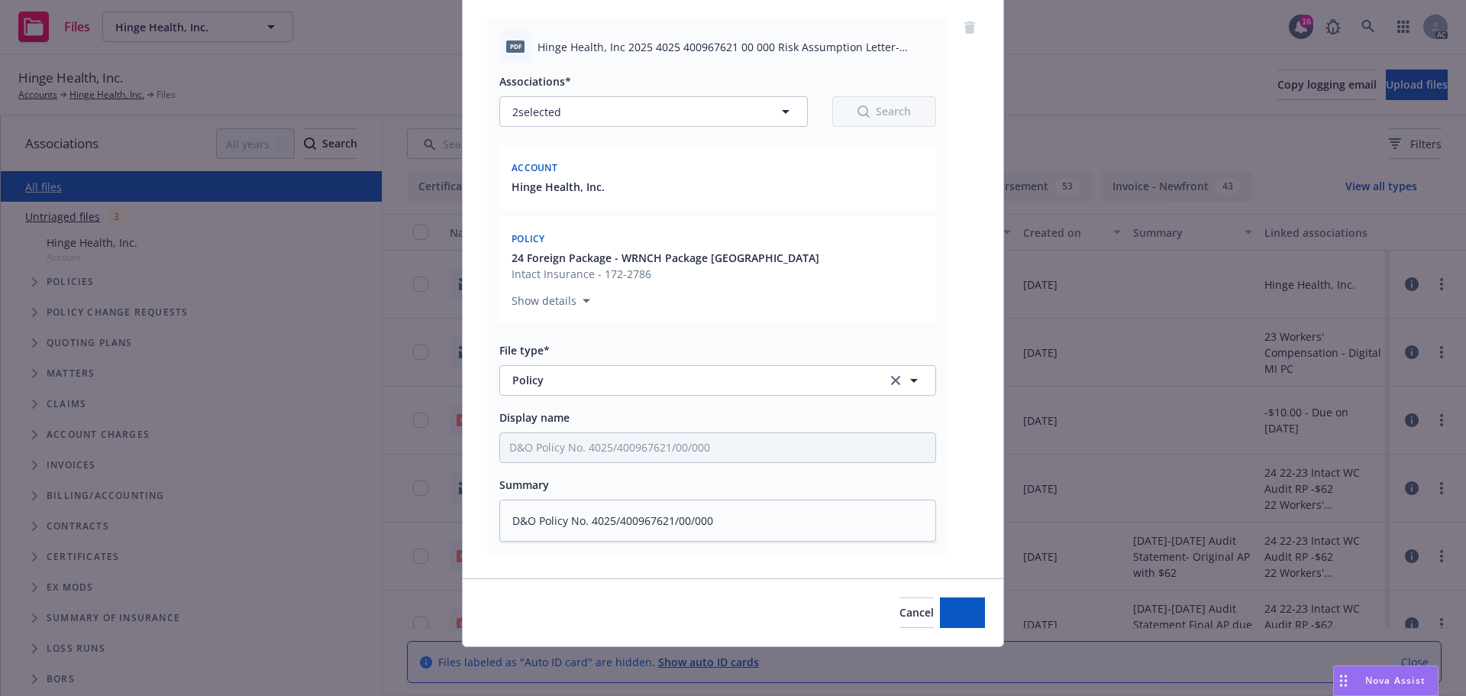
type textarea "x"
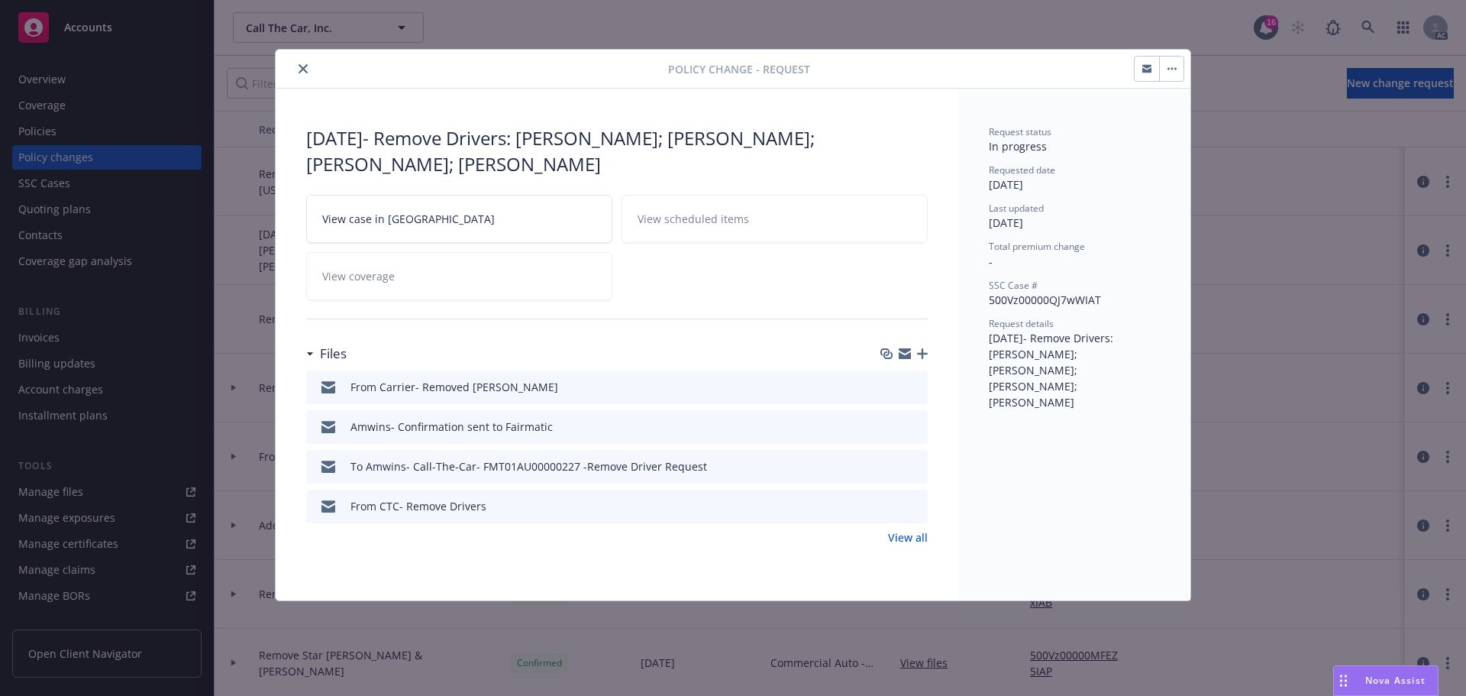
drag, startPoint x: 303, startPoint y: 66, endPoint x: 326, endPoint y: 99, distance: 40.7
click at [304, 66] on icon "close" at bounding box center [303, 68] width 9 height 9
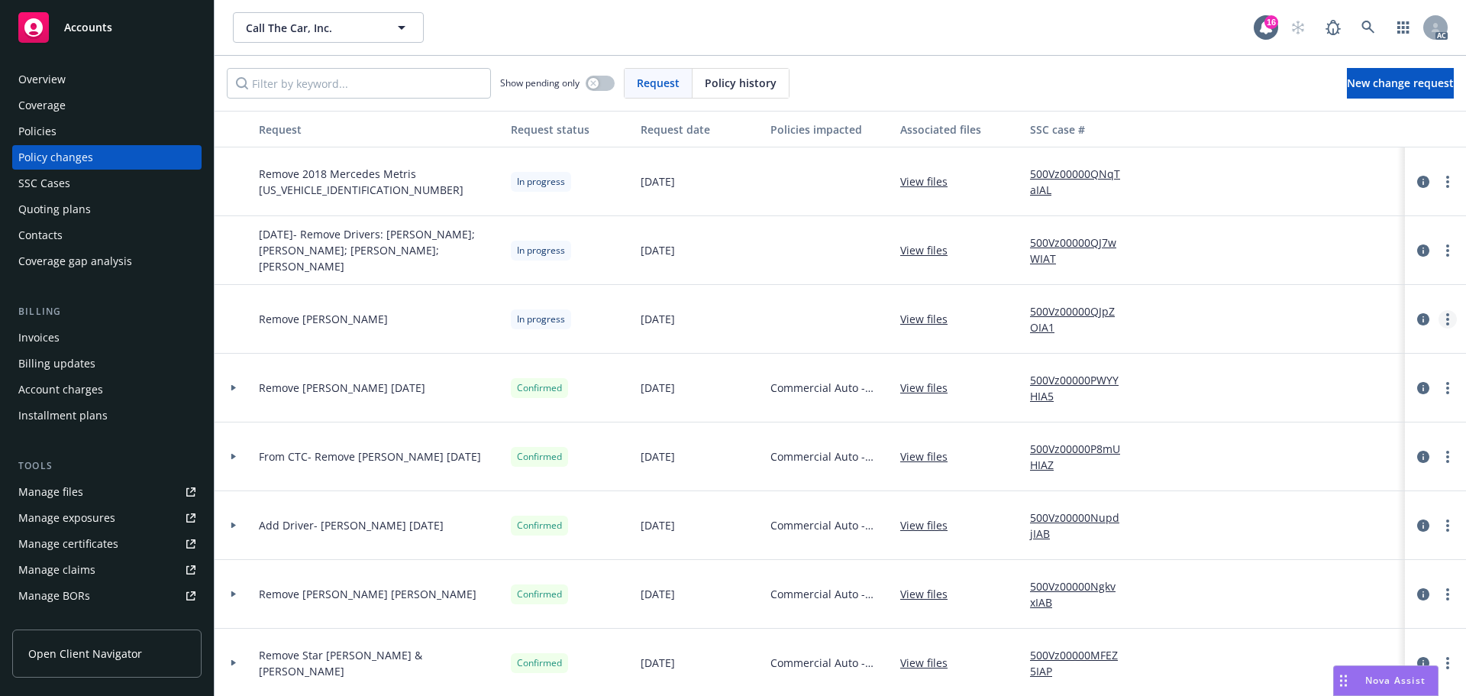
click at [1439, 319] on link "more" at bounding box center [1448, 319] width 18 height 18
click at [1010, 333] on div "View files" at bounding box center [959, 319] width 130 height 69
click at [1417, 317] on icon "circleInformation" at bounding box center [1423, 319] width 12 height 12
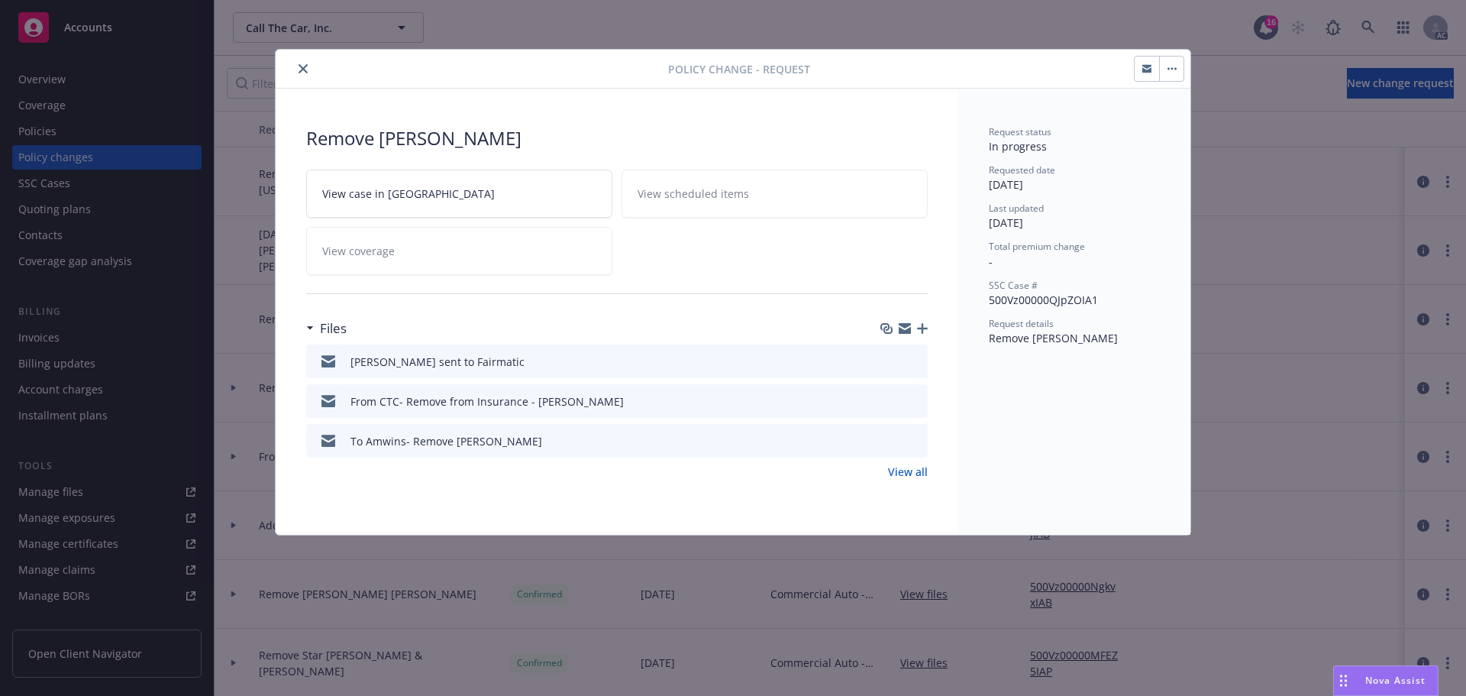
click at [909, 325] on icon "button" at bounding box center [905, 325] width 12 height 5
click at [304, 65] on icon "close" at bounding box center [303, 68] width 9 height 9
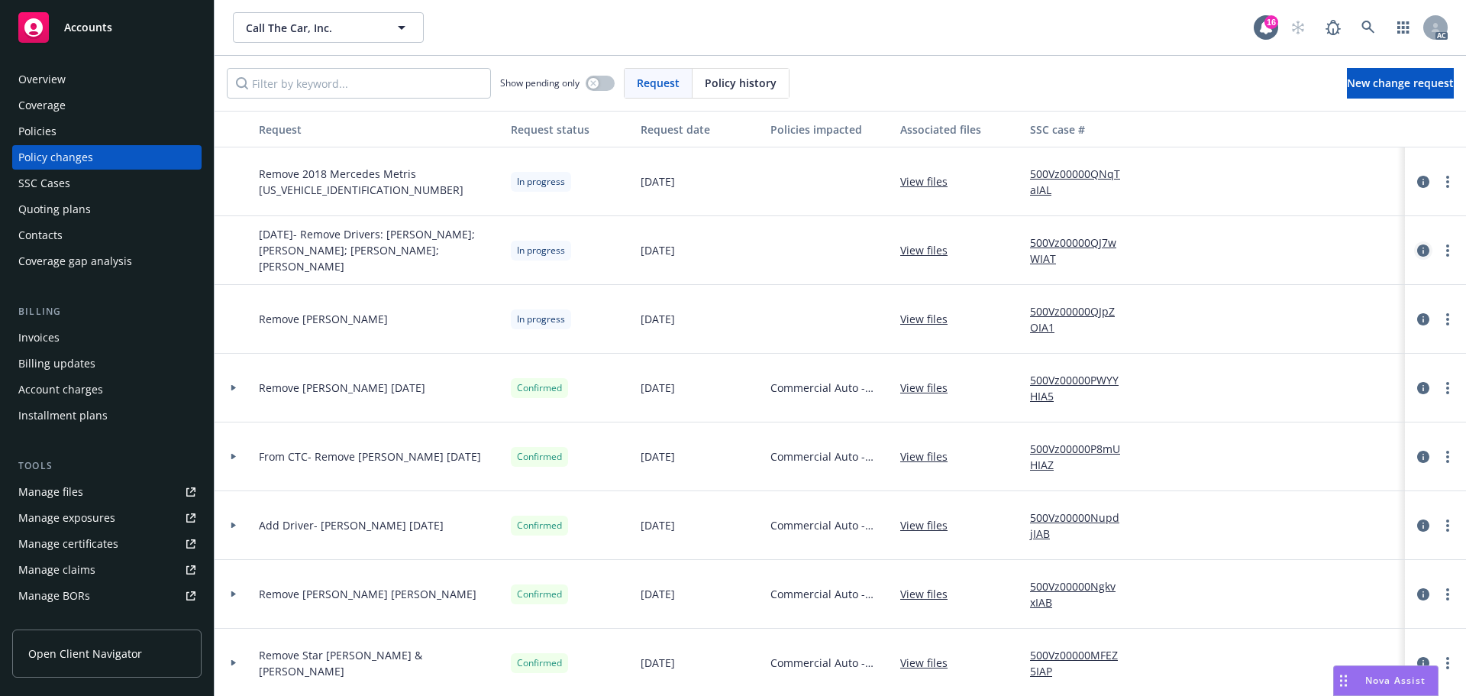
click at [1417, 247] on icon "circleInformation" at bounding box center [1423, 250] width 12 height 12
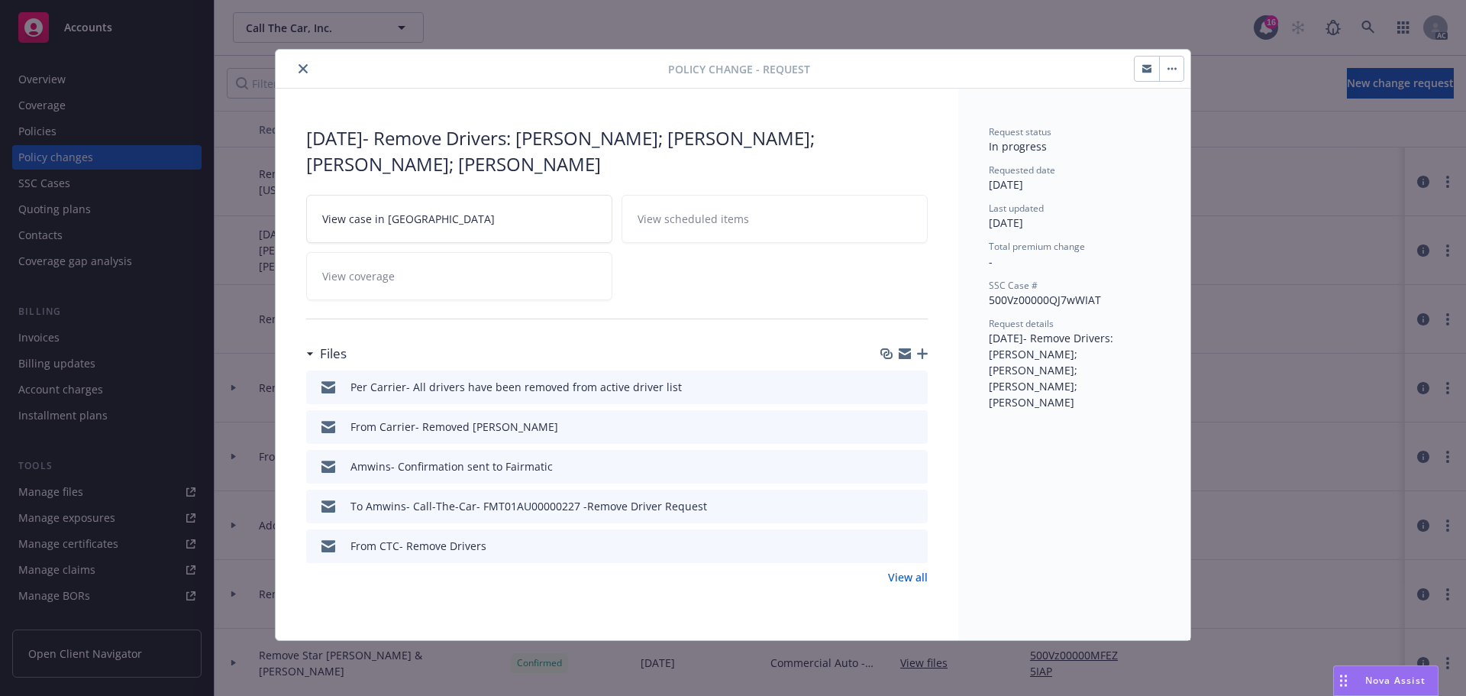
drag, startPoint x: 300, startPoint y: 64, endPoint x: 323, endPoint y: 66, distance: 23.0
click at [305, 64] on icon "close" at bounding box center [303, 68] width 9 height 9
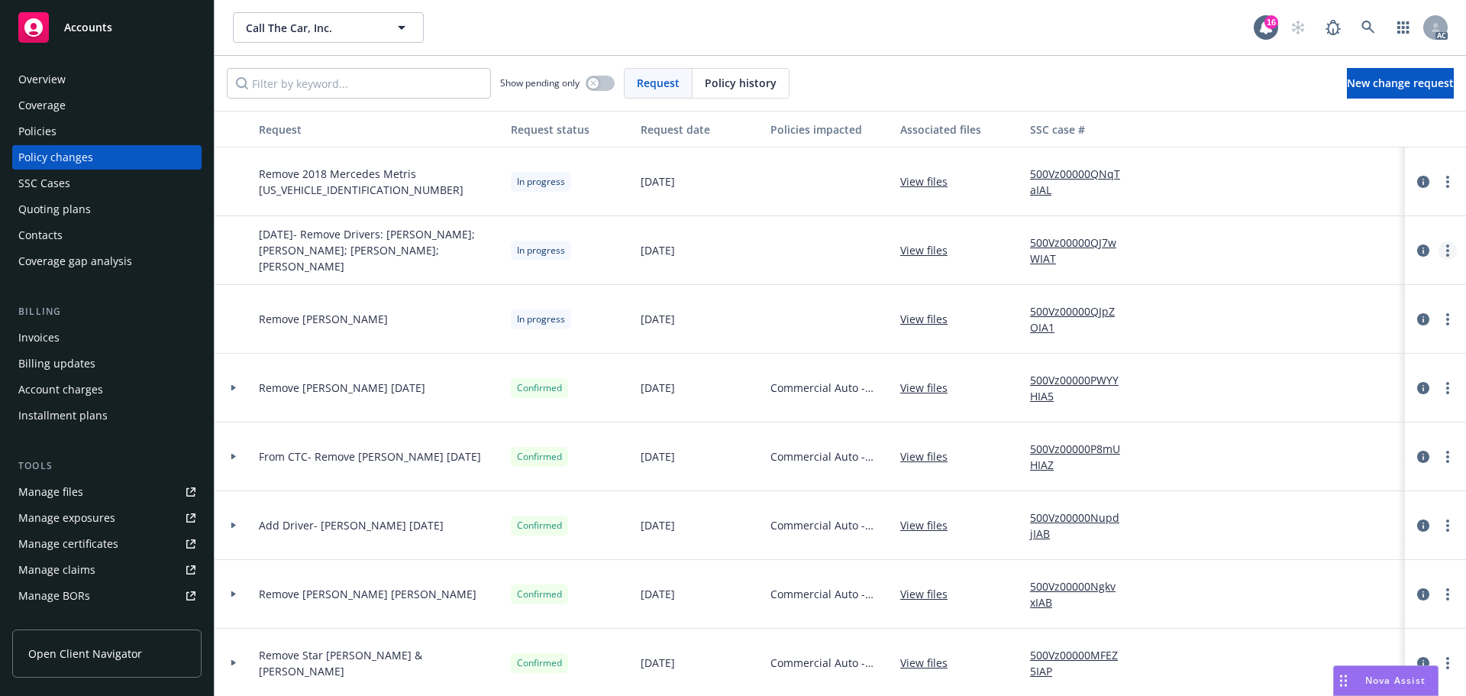
click at [1446, 245] on circle "more" at bounding box center [1447, 245] width 3 height 3
click at [1247, 376] on link "Resume workflow" at bounding box center [1314, 373] width 262 height 31
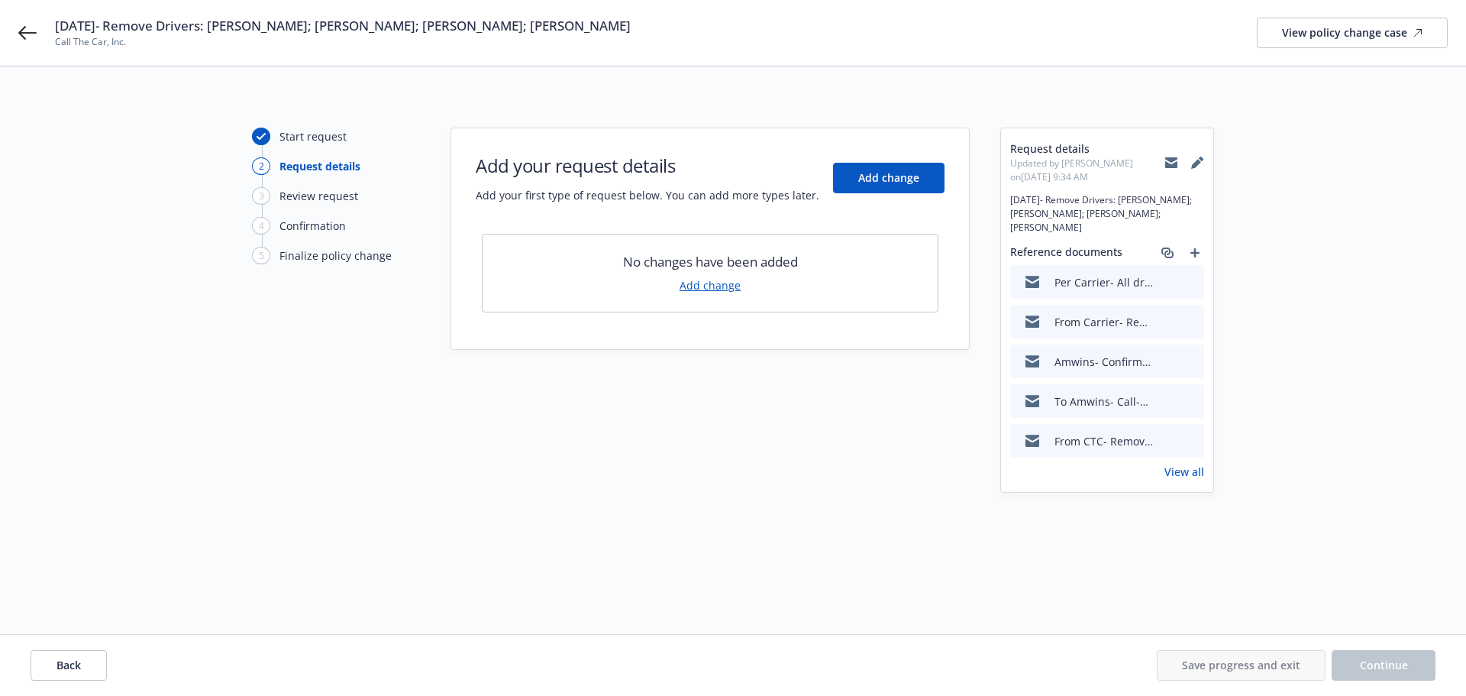
click at [722, 283] on link "Add change" at bounding box center [710, 285] width 61 height 16
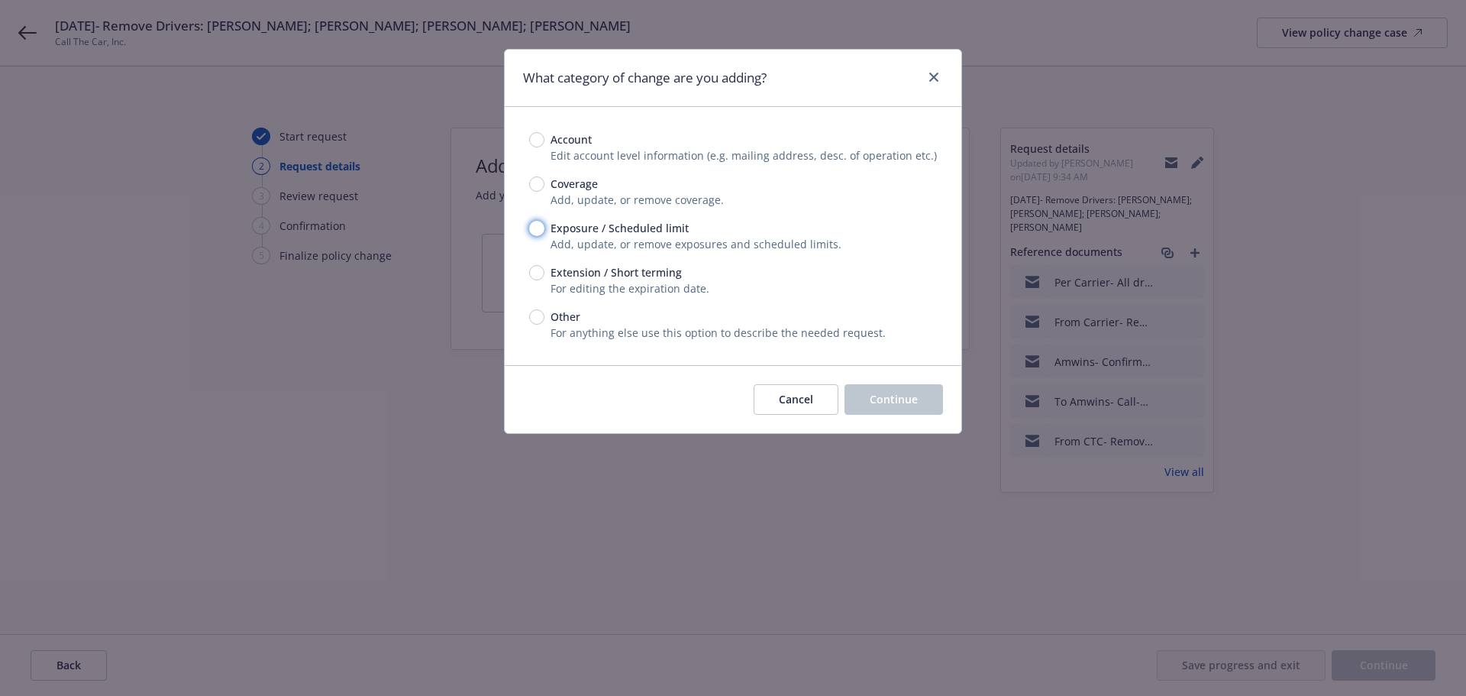
click at [536, 228] on input "Exposure / Scheduled limit" at bounding box center [536, 228] width 15 height 15
radio input "true"
click at [891, 394] on span "Continue" at bounding box center [894, 399] width 48 height 15
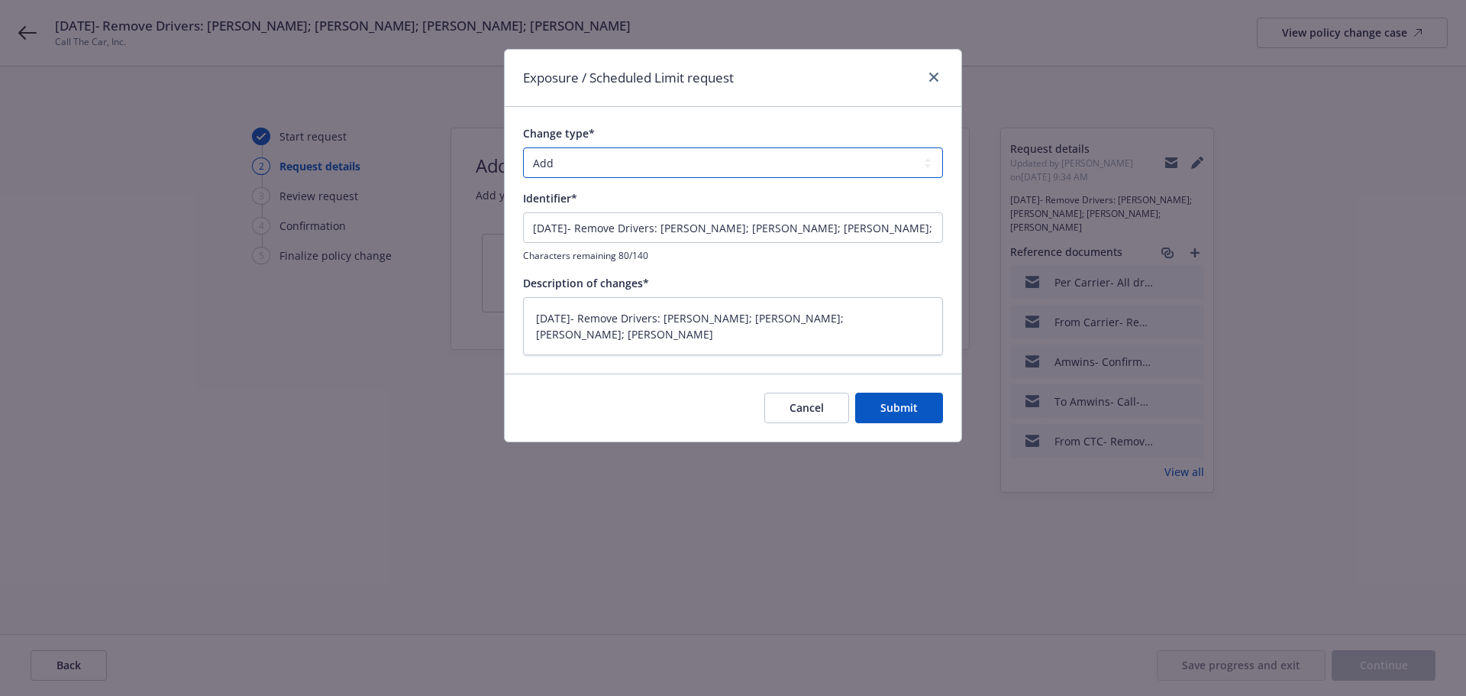
click at [698, 164] on select "Add Audit Change Remove" at bounding box center [733, 162] width 420 height 31
select select "REMOVE"
click at [523, 147] on select "Add Audit Change Remove" at bounding box center [733, 162] width 420 height 31
click at [901, 403] on span "Submit" at bounding box center [899, 407] width 37 height 15
type textarea "x"
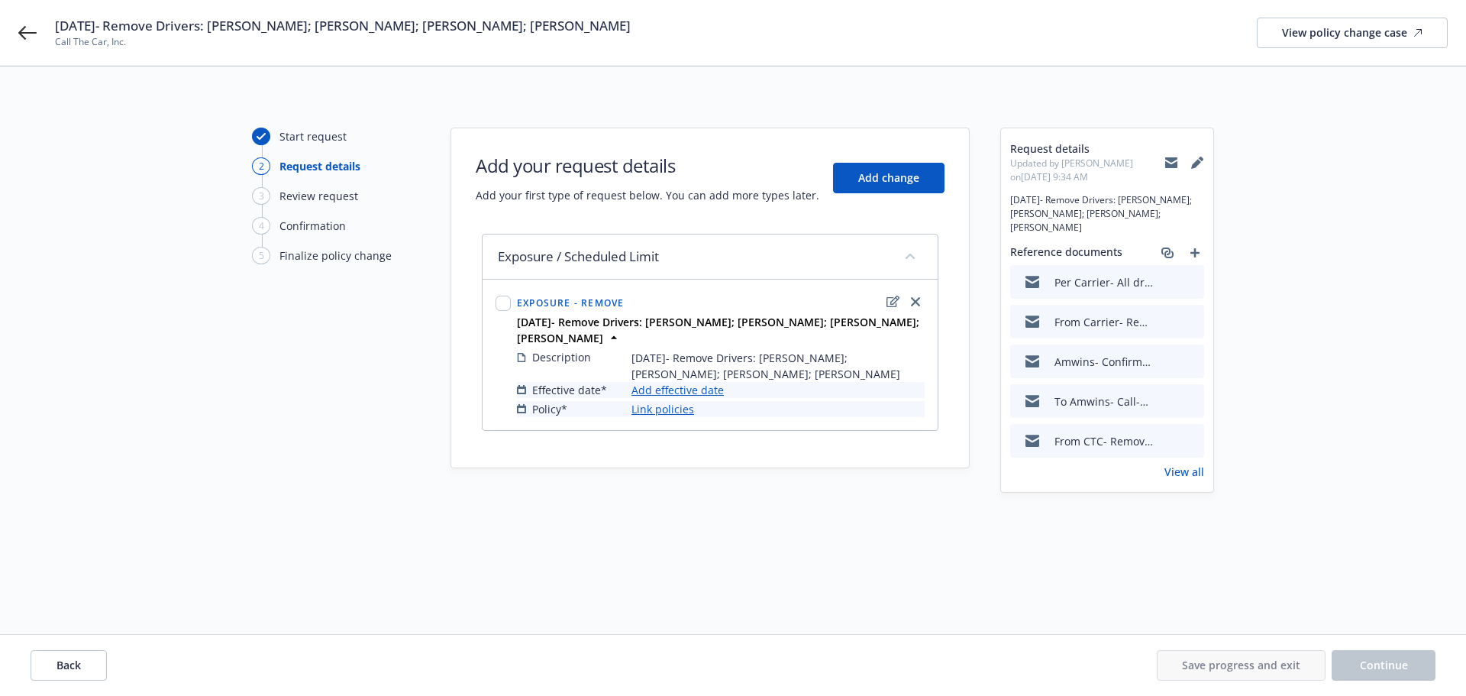
click at [712, 389] on link "Add effective date" at bounding box center [678, 390] width 92 height 16
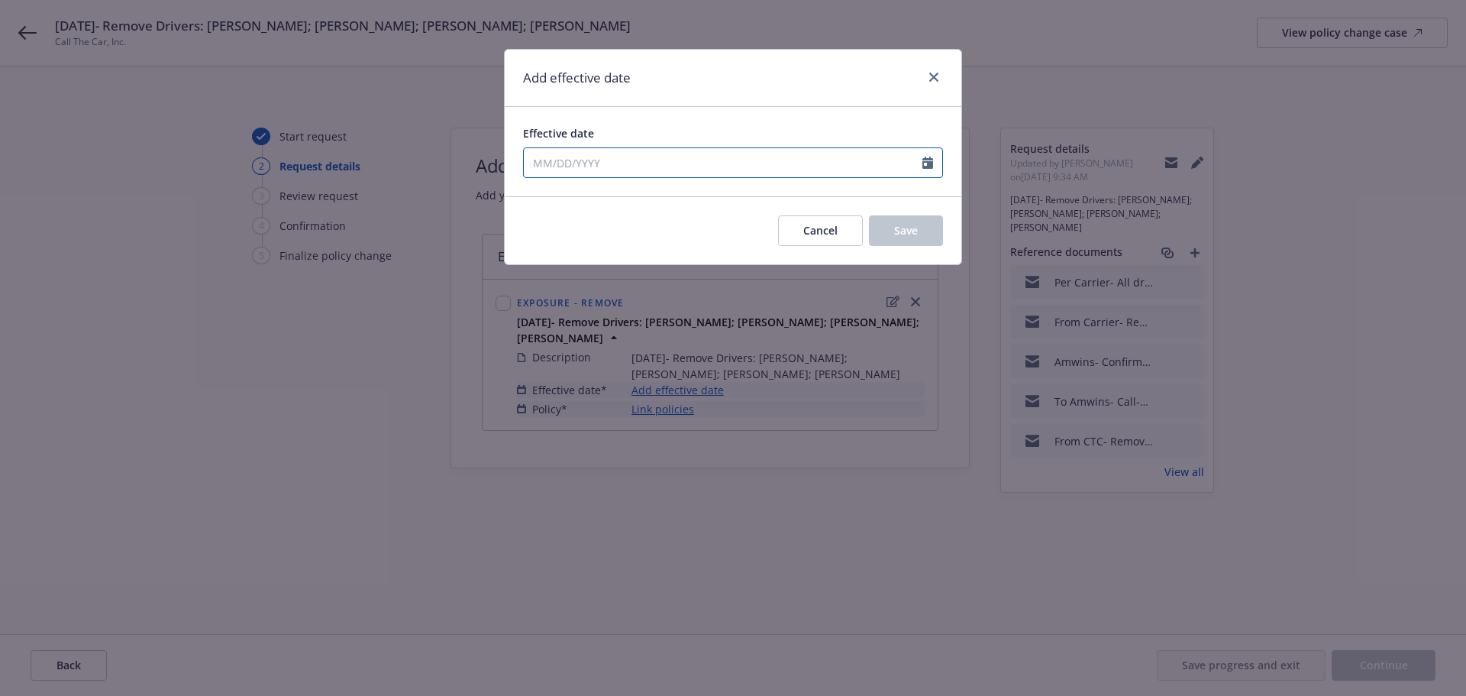
click at [924, 162] on icon "Calendar" at bounding box center [928, 163] width 11 height 12
select select "8"
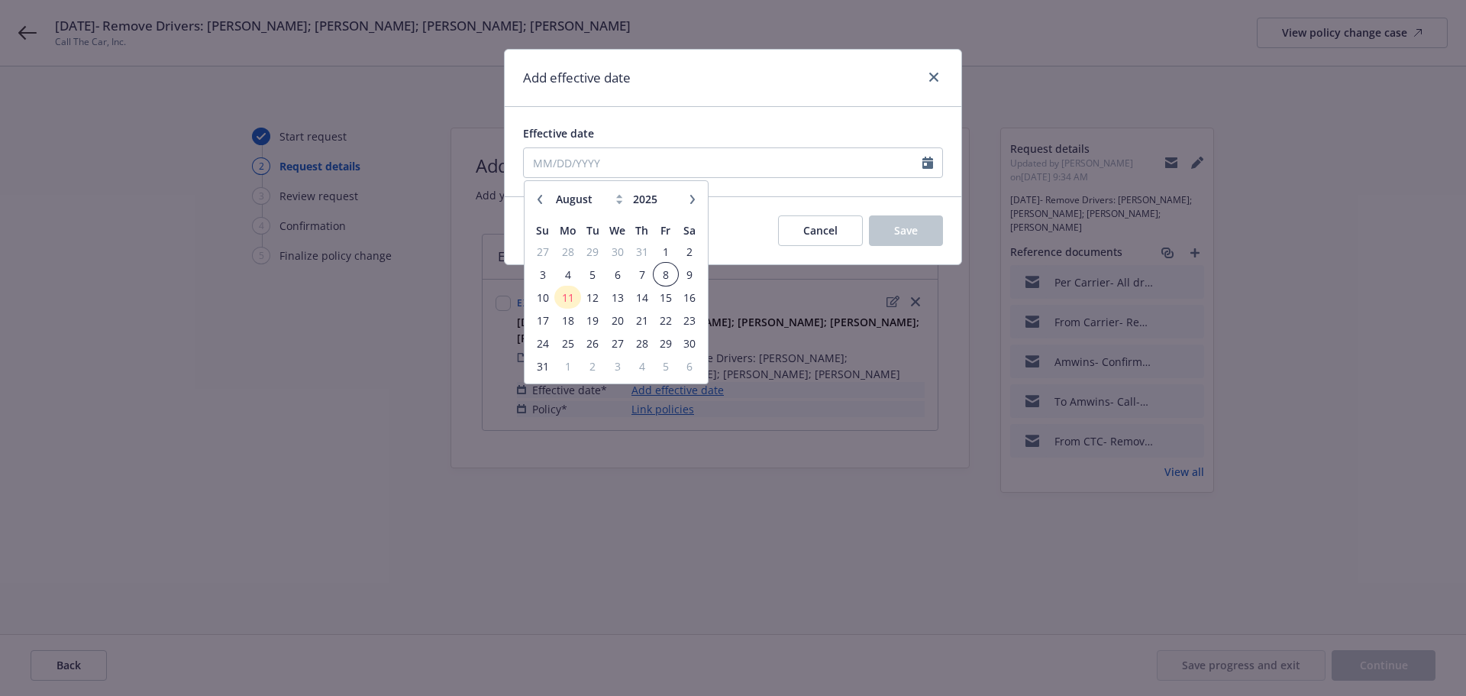
click at [666, 267] on span "8" at bounding box center [665, 274] width 21 height 19
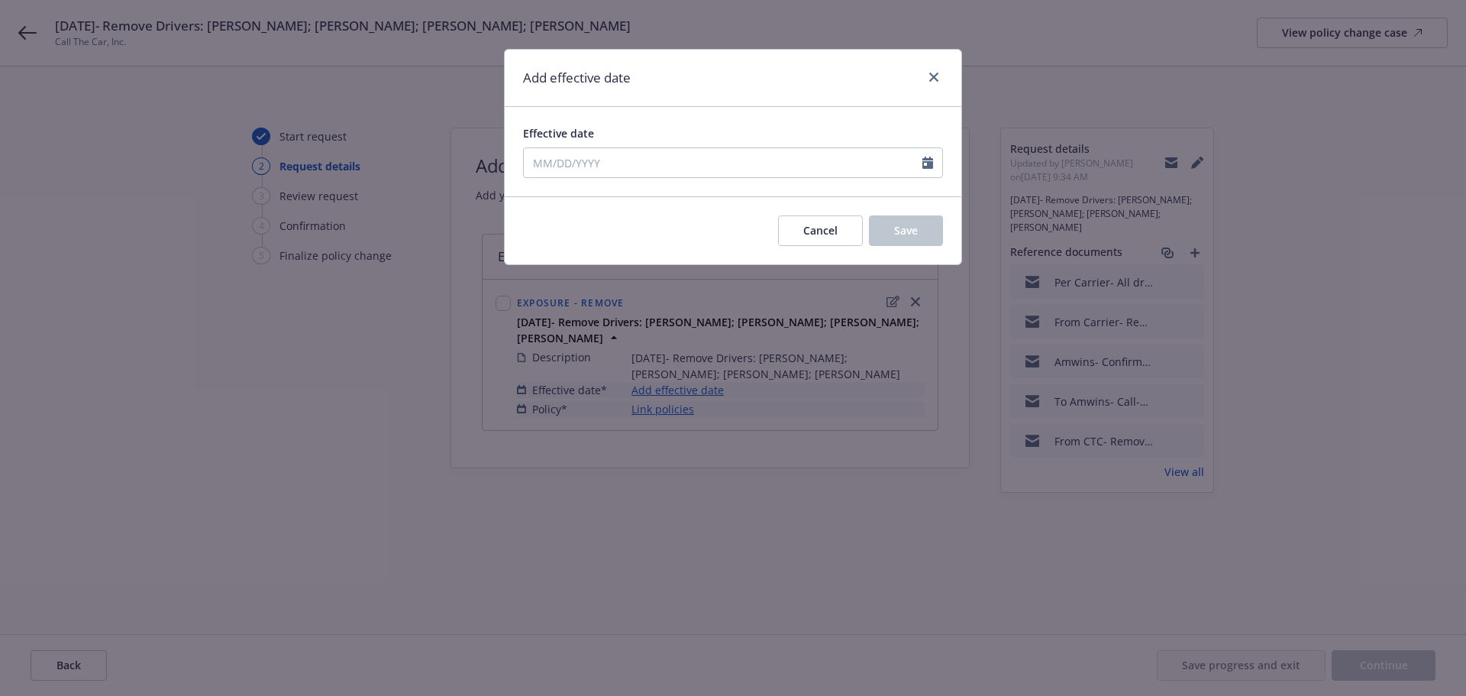
type input "[DATE]"
click at [924, 234] on button "Save" at bounding box center [906, 230] width 74 height 31
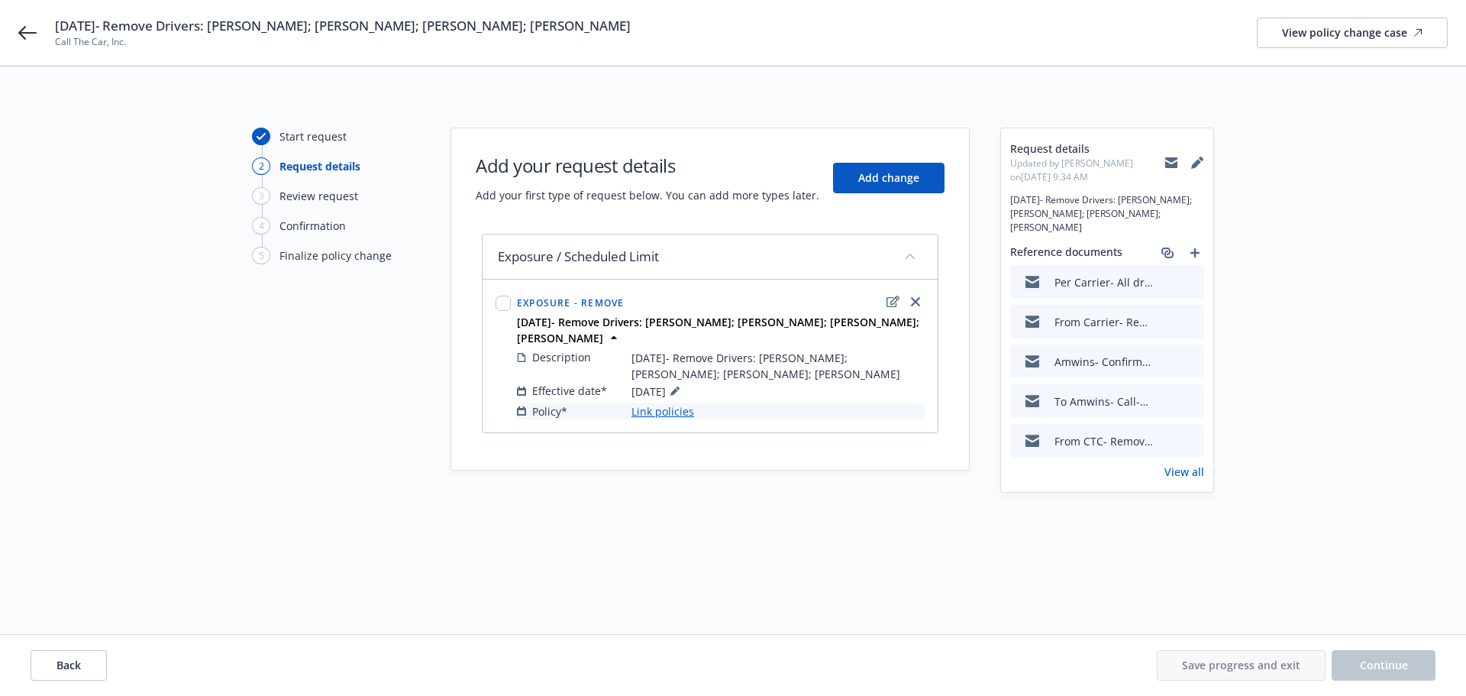
click at [677, 415] on link "Link policies" at bounding box center [663, 411] width 63 height 16
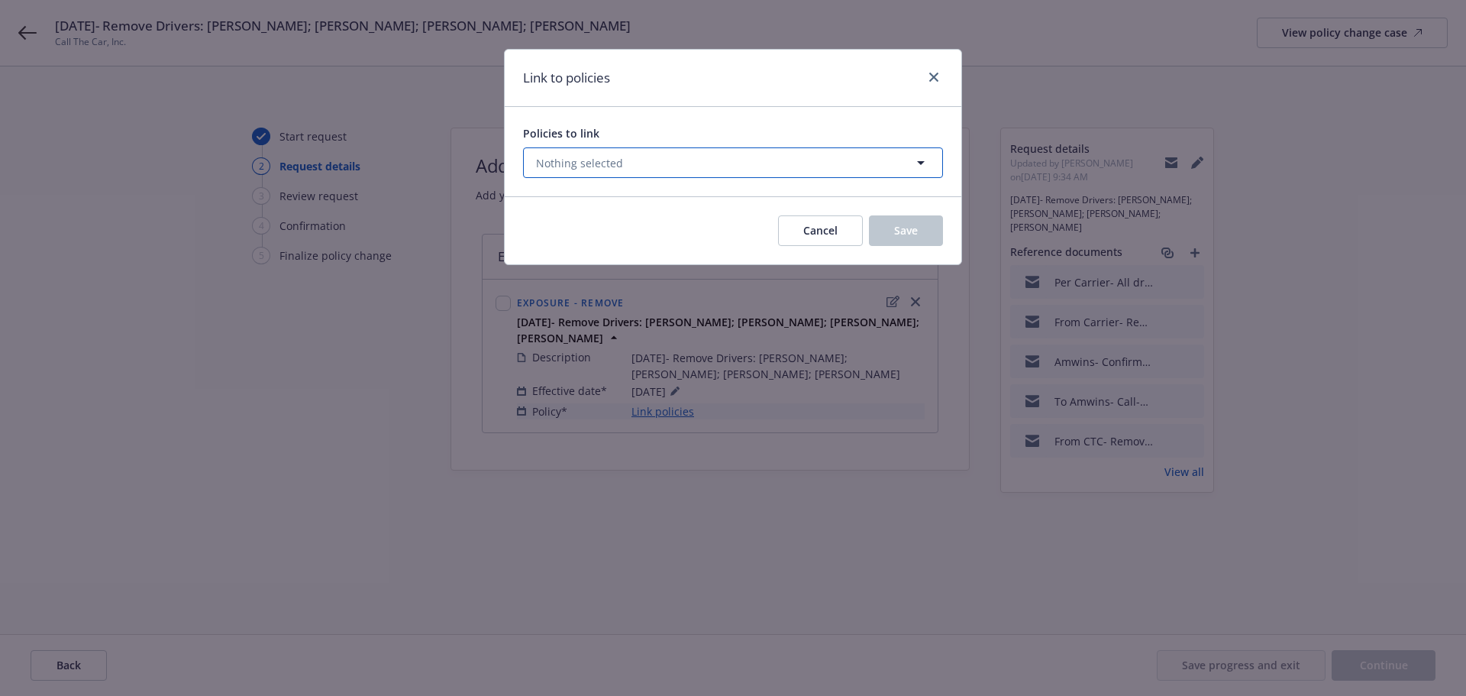
drag, startPoint x: 590, startPoint y: 153, endPoint x: 590, endPoint y: 163, distance: 10.7
click at [590, 153] on button "Nothing selected" at bounding box center [733, 162] width 420 height 31
select select "ACTIVE"
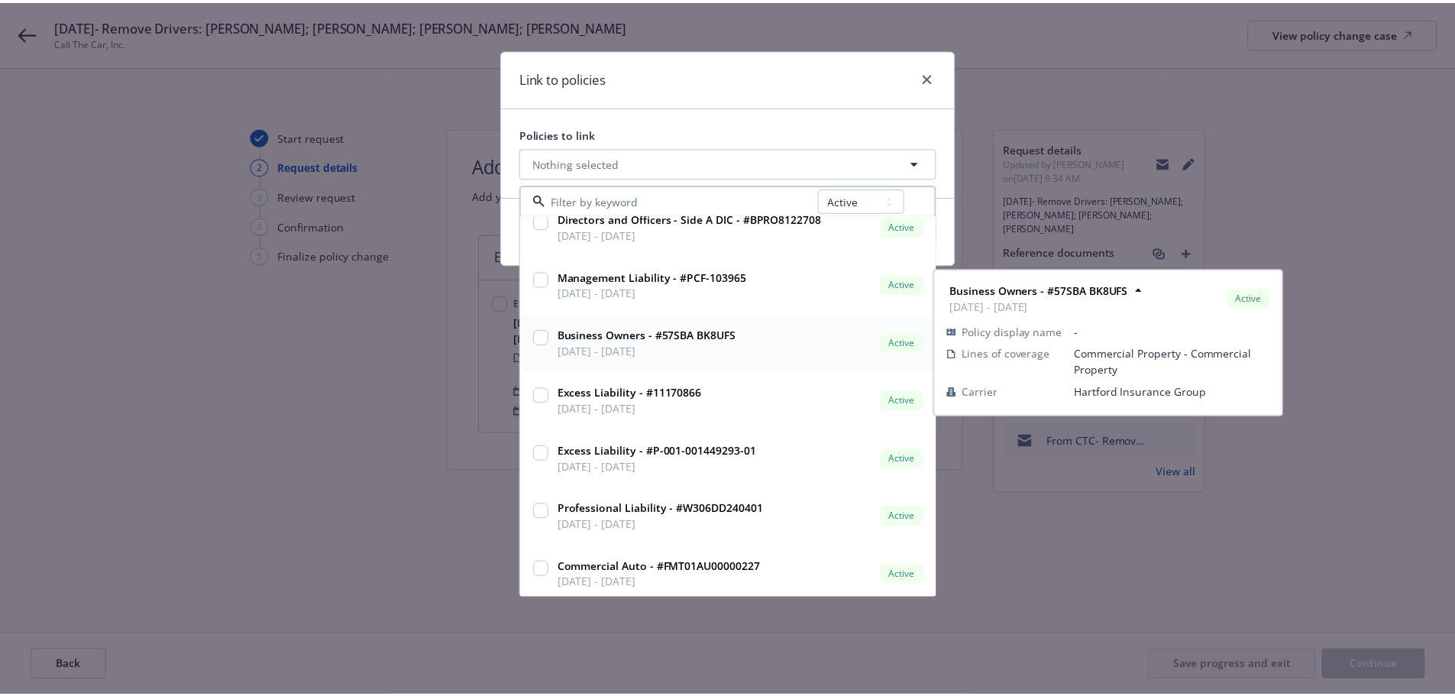
scroll to position [141, 0]
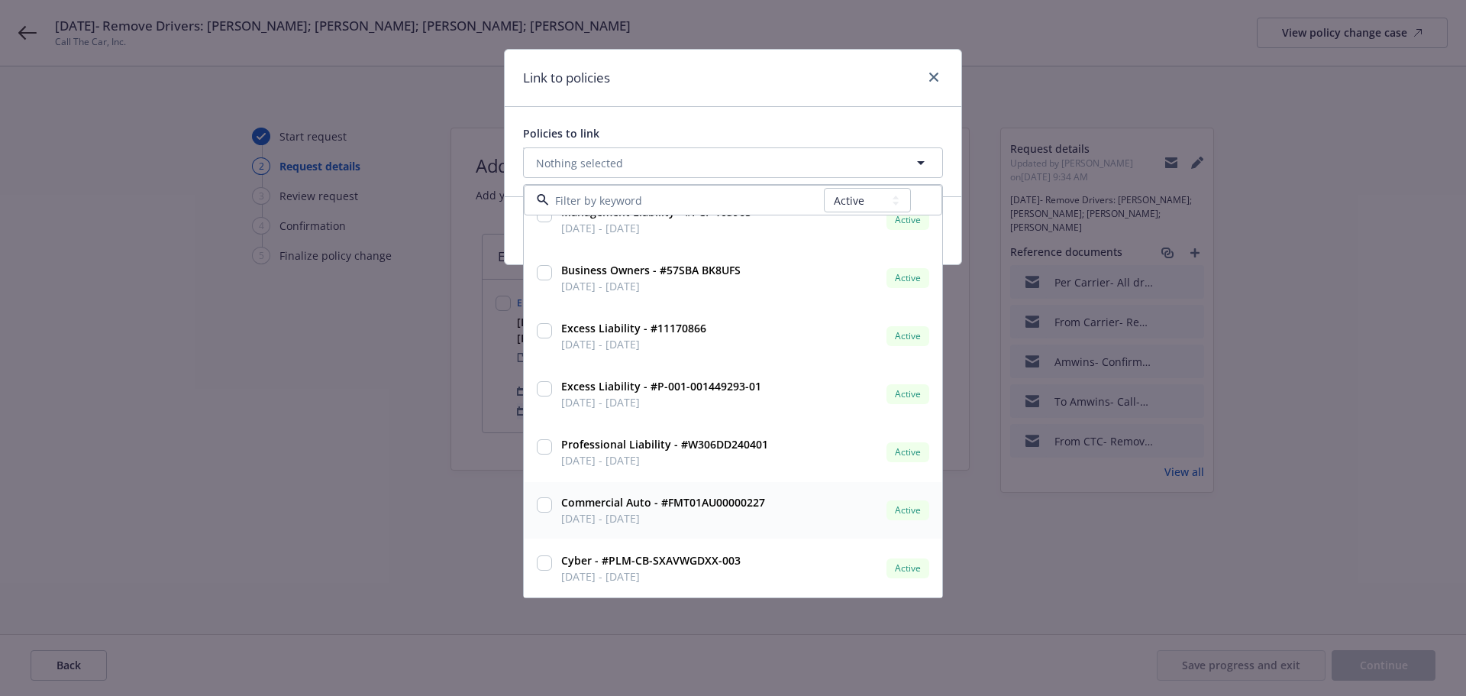
click at [545, 502] on input "checkbox" at bounding box center [544, 504] width 15 height 15
checkbox input "true"
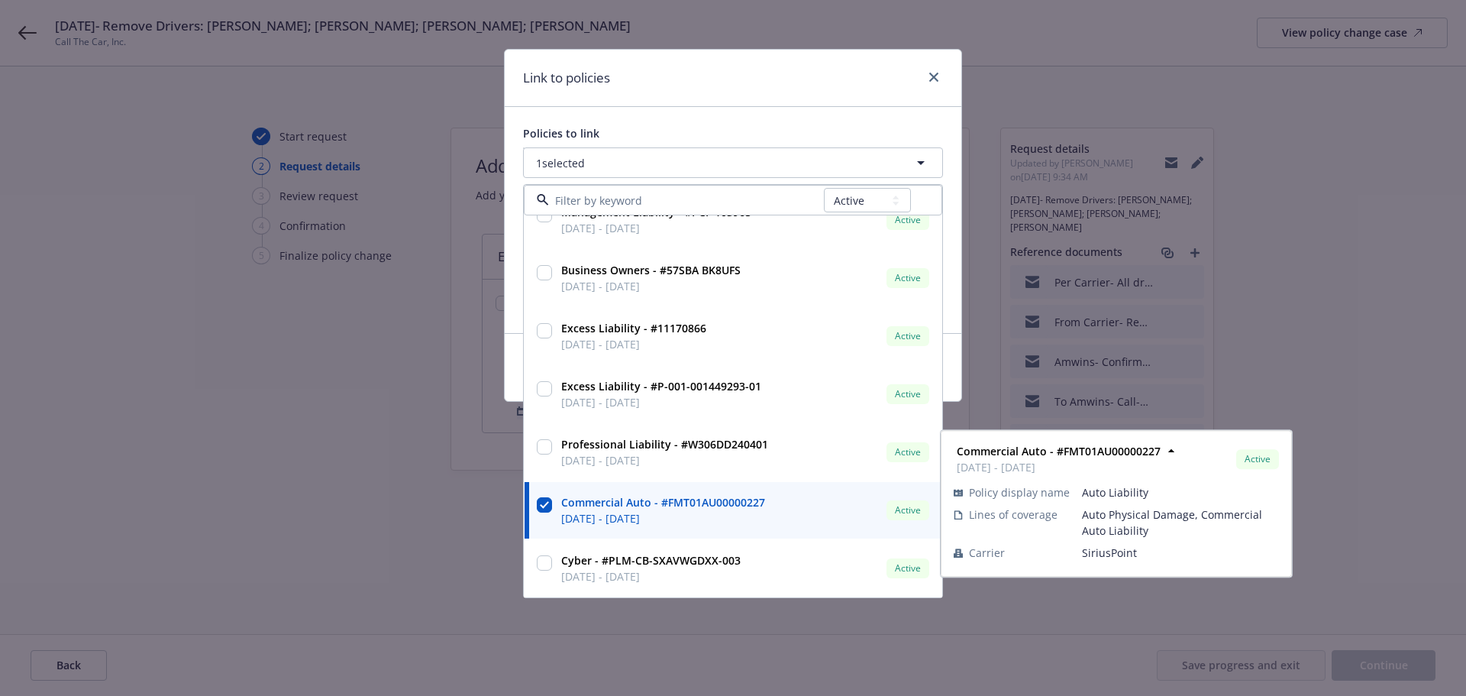
click at [430, 473] on div "Link to policies Policies to link 1 selected All Active Upcoming Expired Cancel…" at bounding box center [733, 348] width 1466 height 696
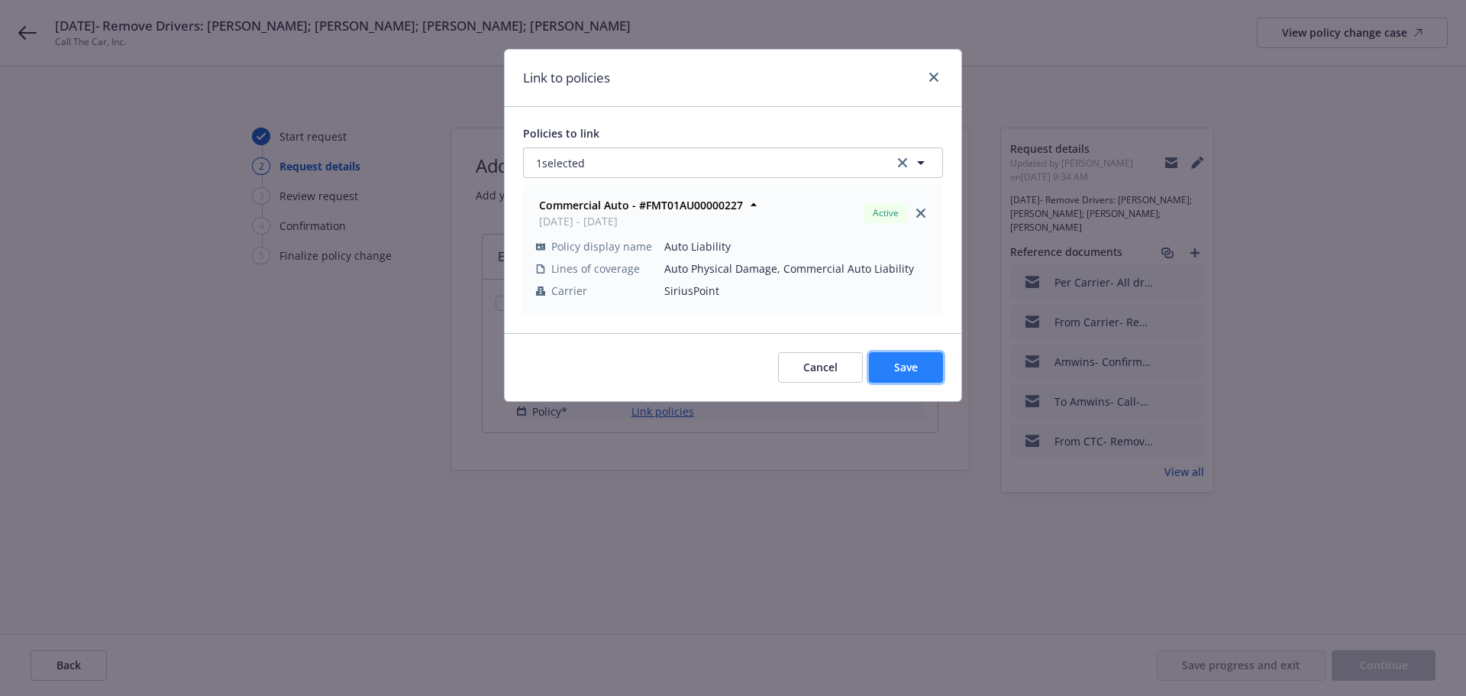
click at [904, 364] on span "Save" at bounding box center [906, 367] width 24 height 15
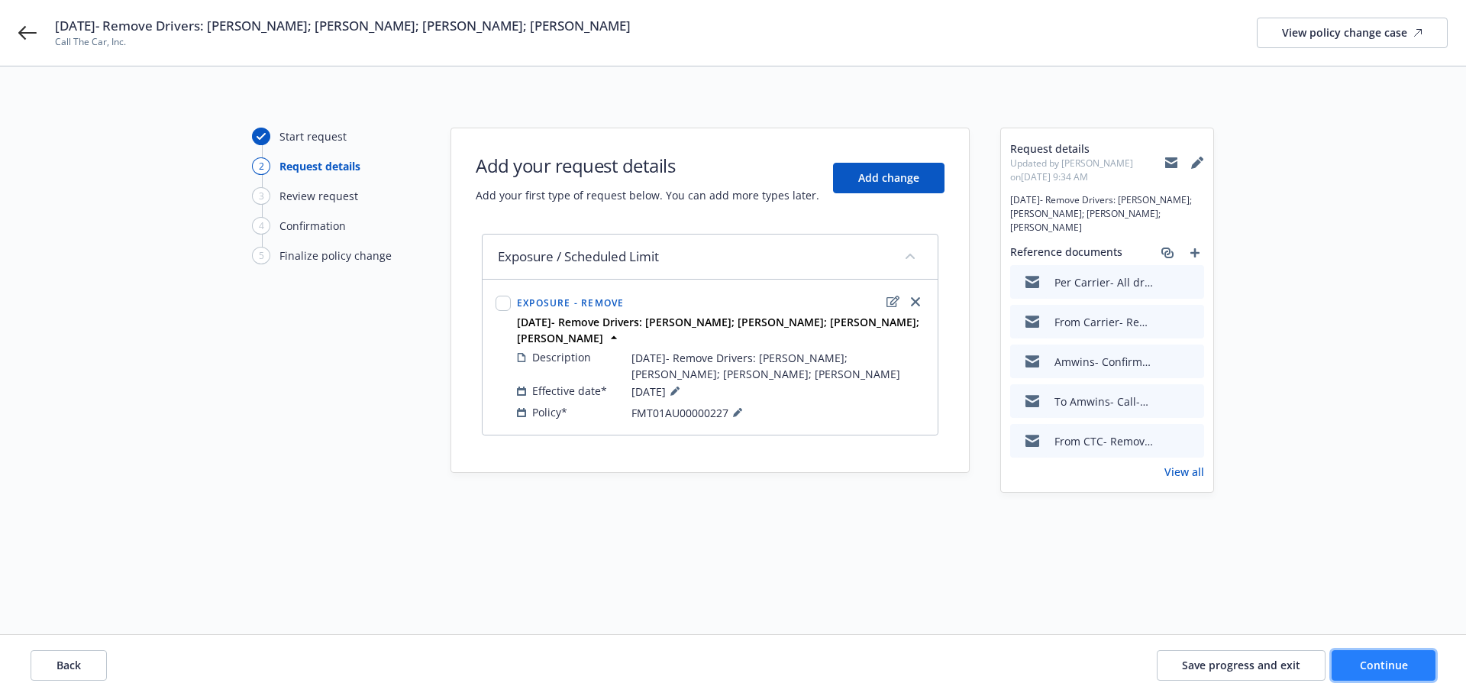
click at [1372, 664] on span "Continue" at bounding box center [1384, 665] width 48 height 15
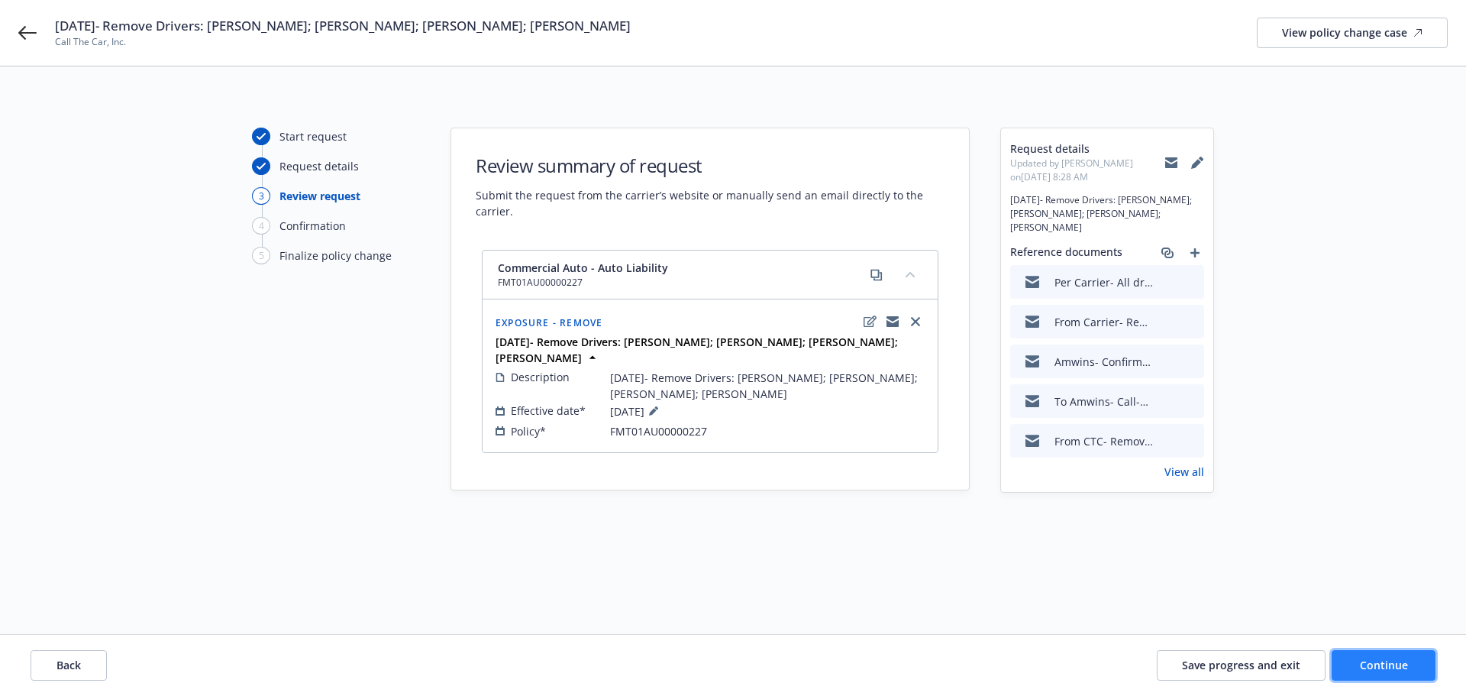
click at [1399, 658] on span "Continue" at bounding box center [1384, 665] width 48 height 15
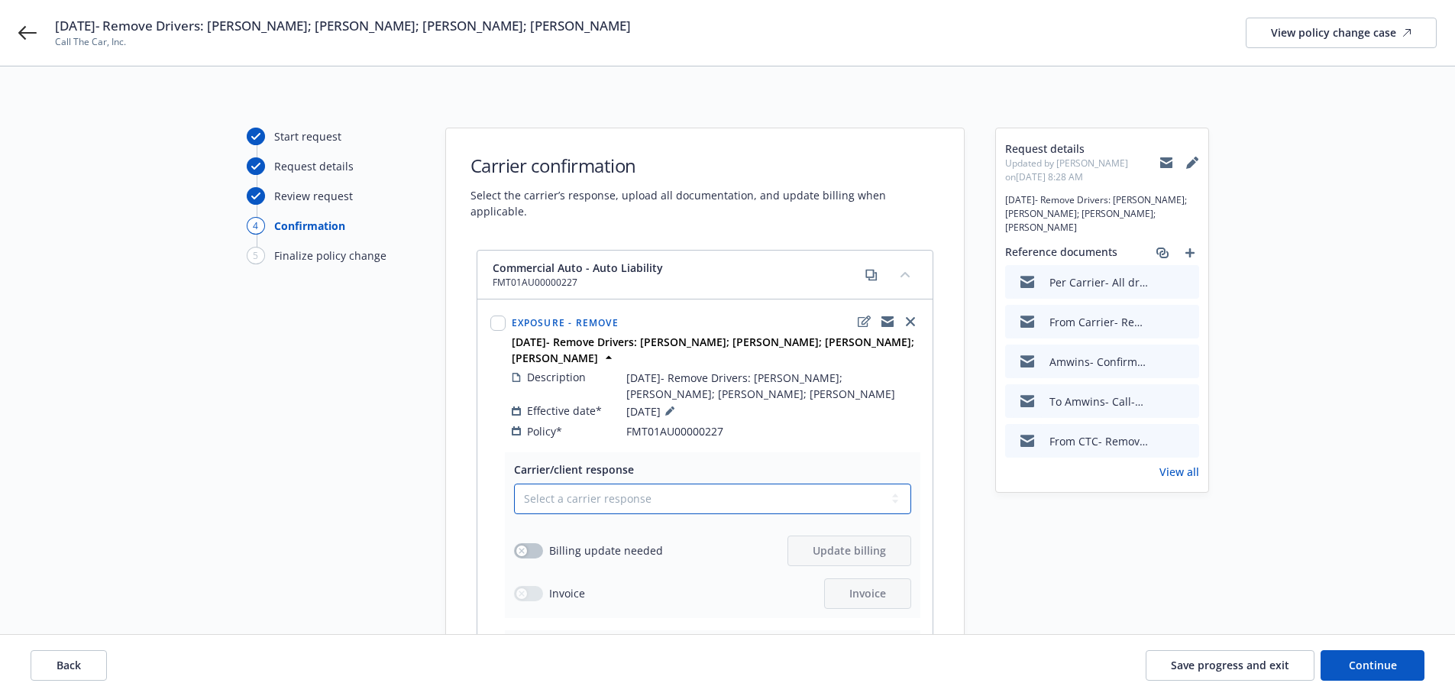
click at [612, 483] on select "Select a carrier response Accepted Accepted with revision No endorsement needed…" at bounding box center [712, 498] width 397 height 31
select select "NO_ENDORSEMENT_NEEDED"
click at [514, 483] on select "Select a carrier response Accepted Accepted with revision No endorsement needed…" at bounding box center [712, 498] width 397 height 31
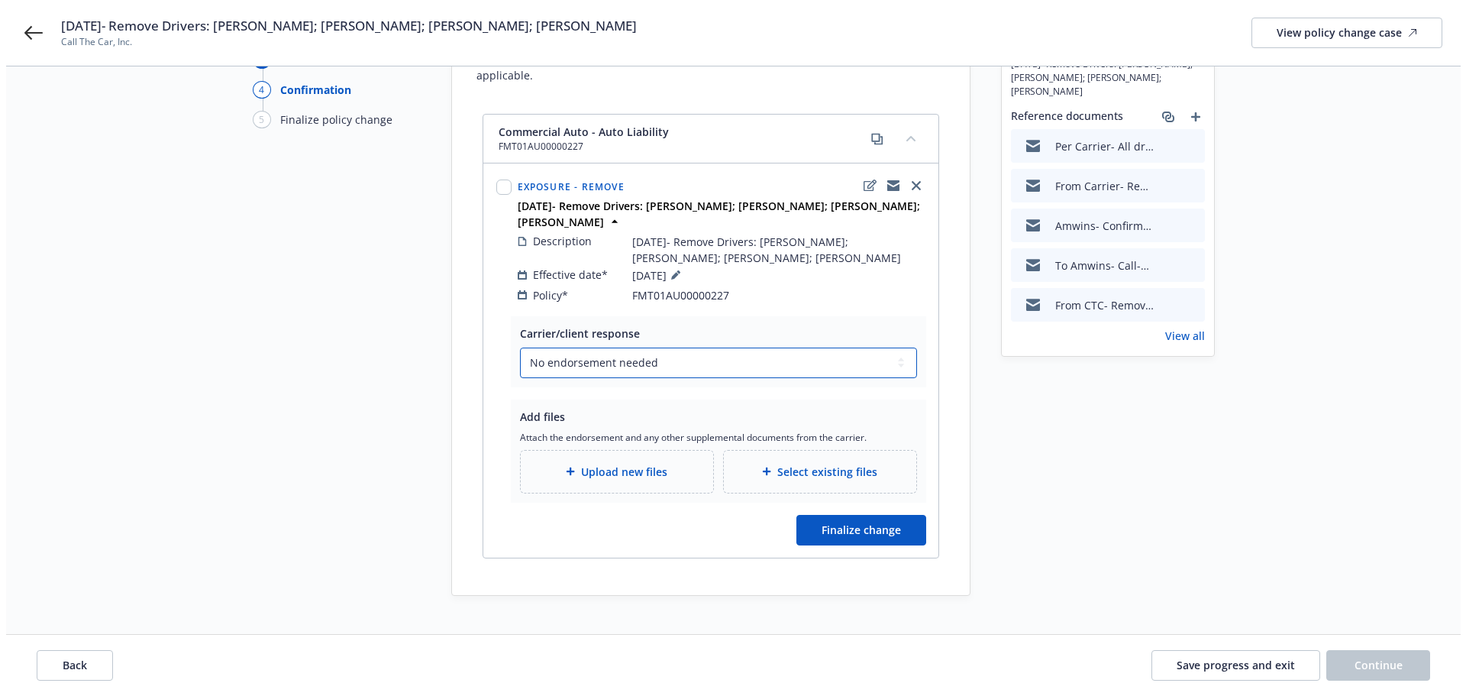
scroll to position [143, 0]
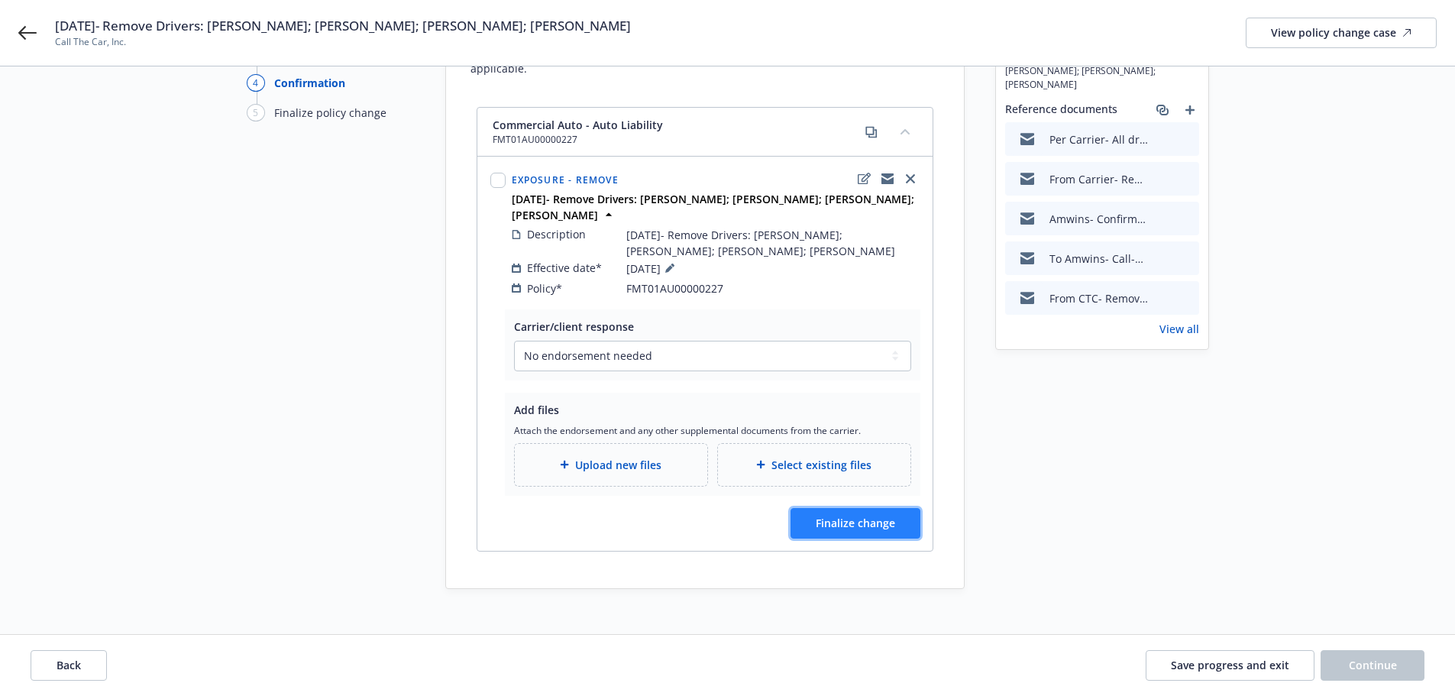
click at [859, 515] on span "Finalize change" at bounding box center [855, 522] width 79 height 15
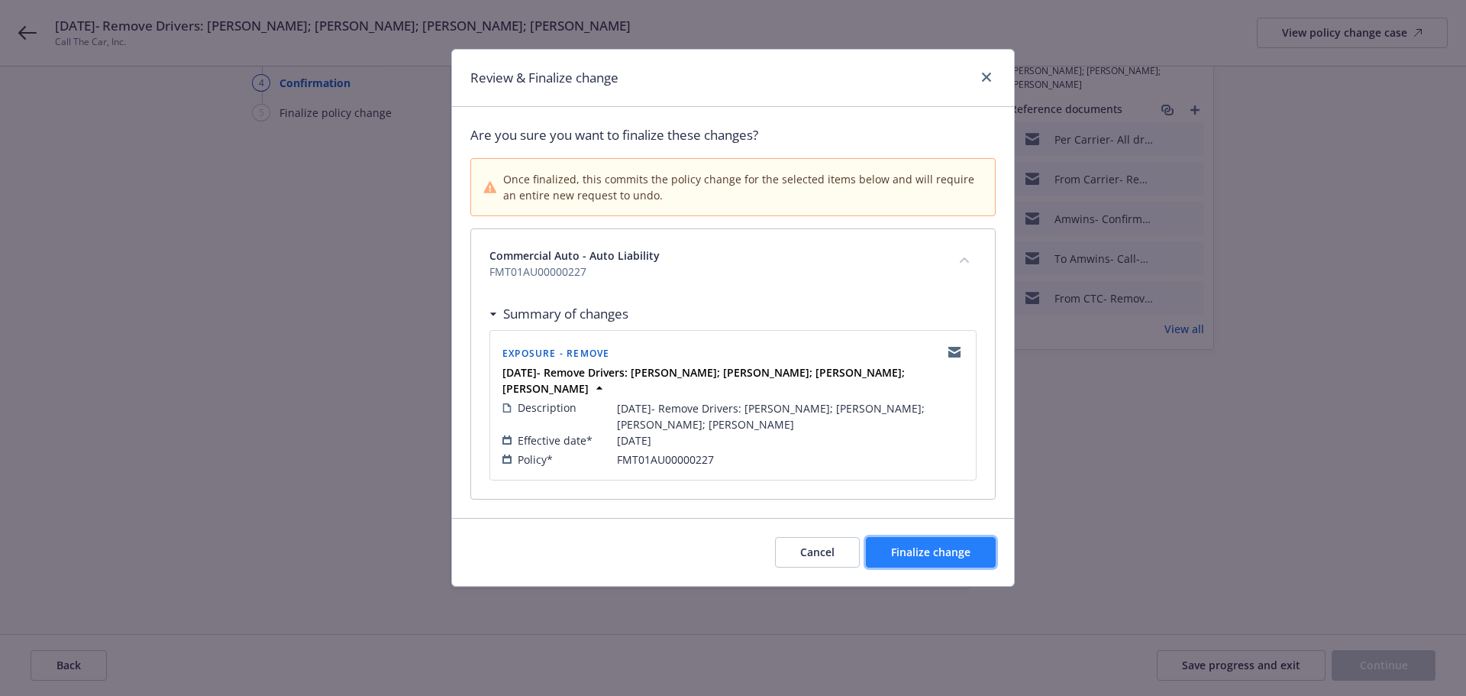
click at [937, 544] on span "Finalize change" at bounding box center [930, 551] width 79 height 15
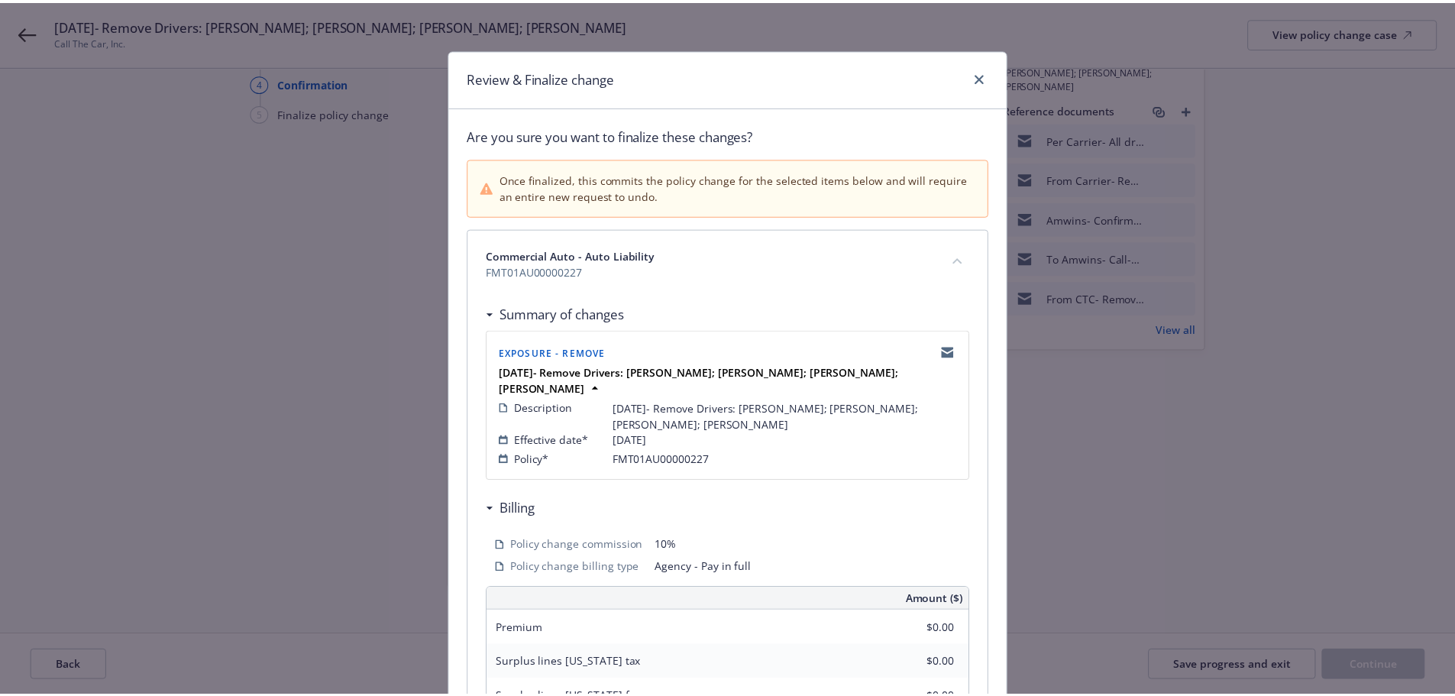
scroll to position [142, 0]
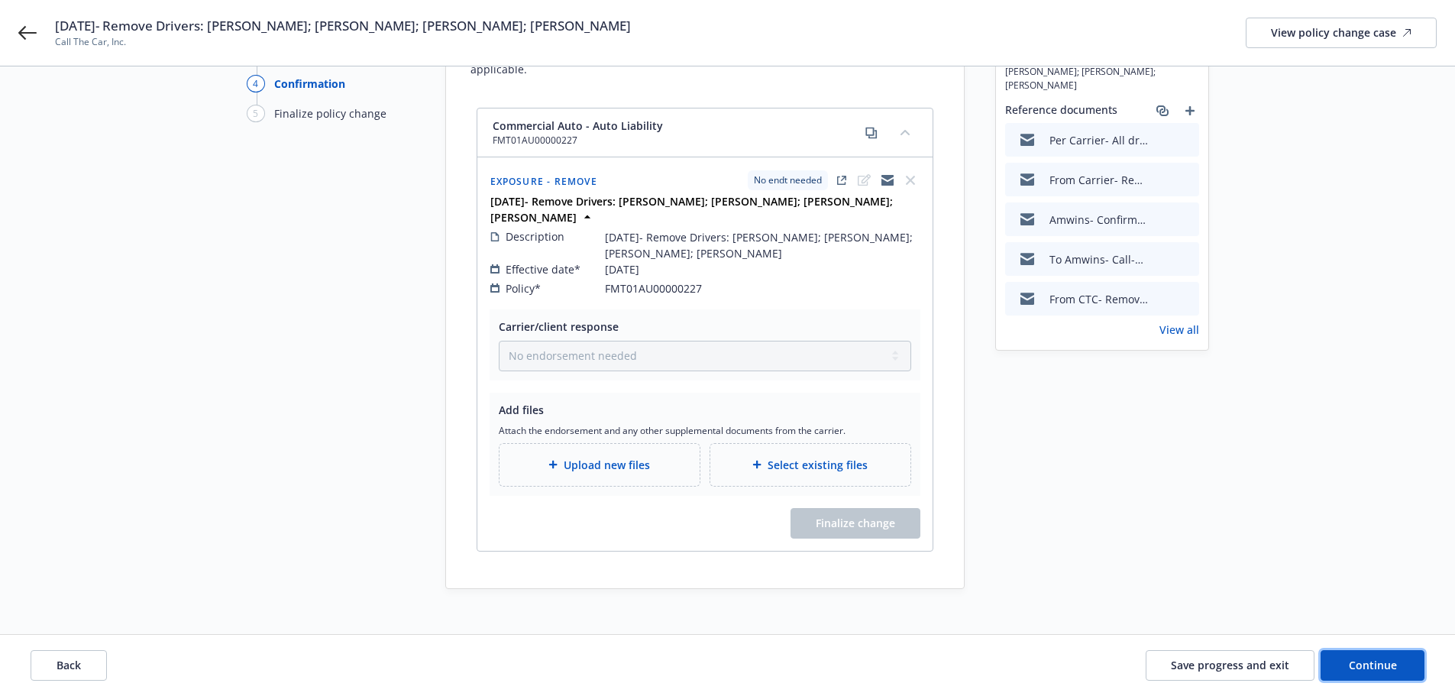
drag, startPoint x: 1374, startPoint y: 668, endPoint x: 1185, endPoint y: 629, distance: 192.6
click at [1374, 667] on span "Continue" at bounding box center [1373, 665] width 48 height 15
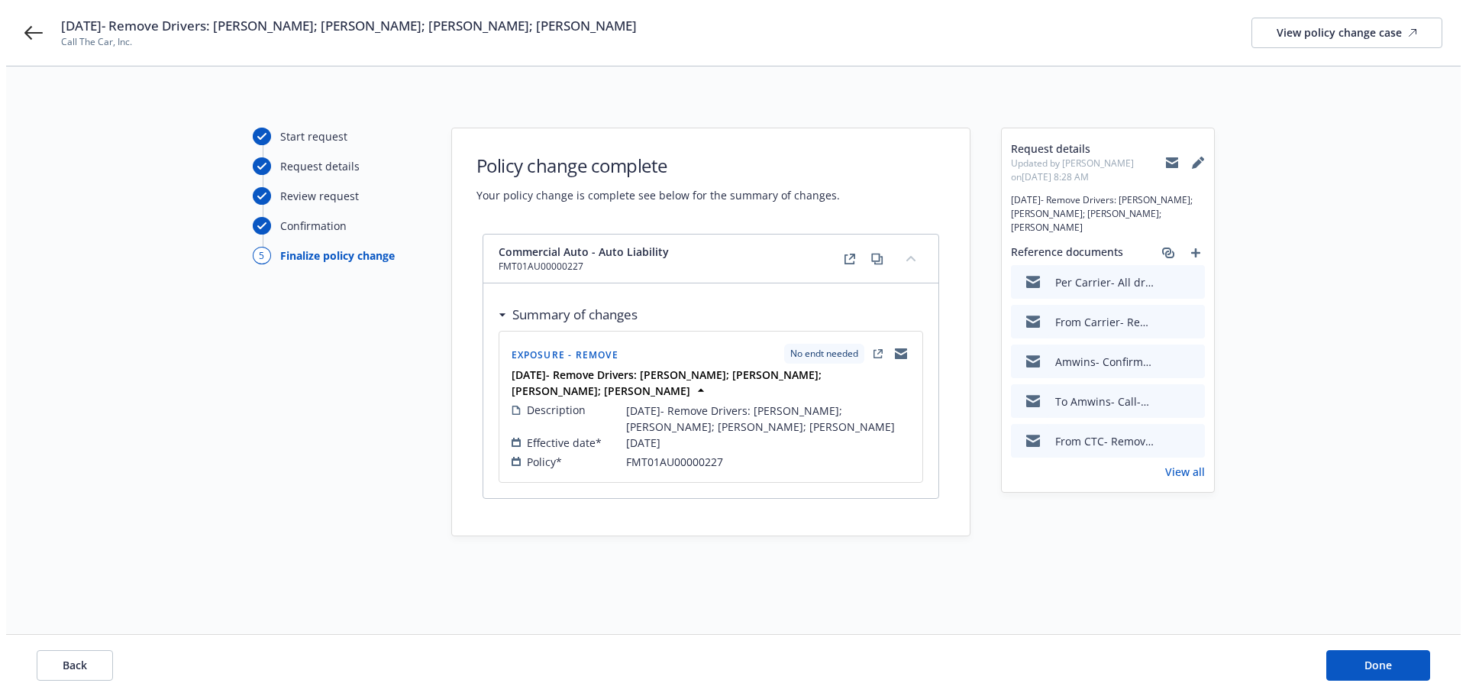
scroll to position [0, 0]
click at [1376, 667] on span "Done" at bounding box center [1383, 665] width 27 height 15
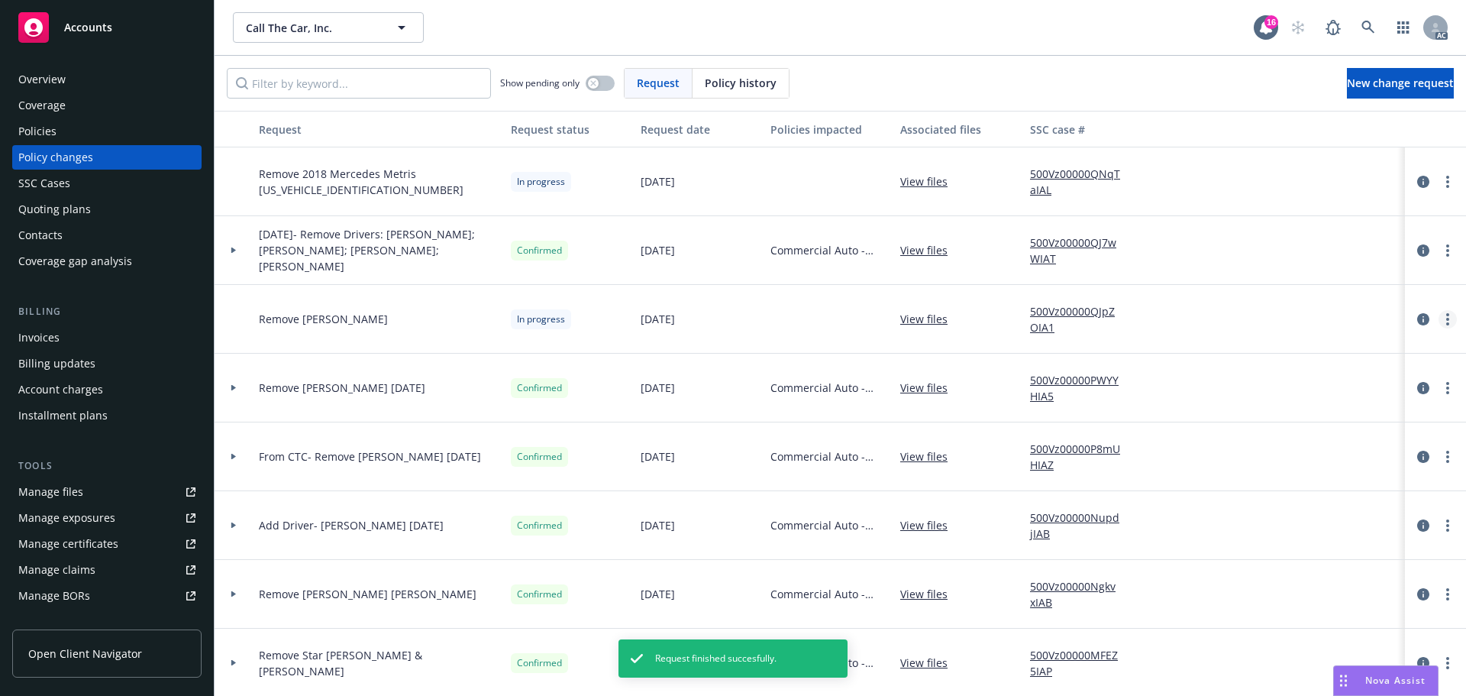
click at [1439, 312] on link "more" at bounding box center [1448, 319] width 18 height 18
click at [1252, 444] on link "Resume workflow" at bounding box center [1314, 442] width 262 height 31
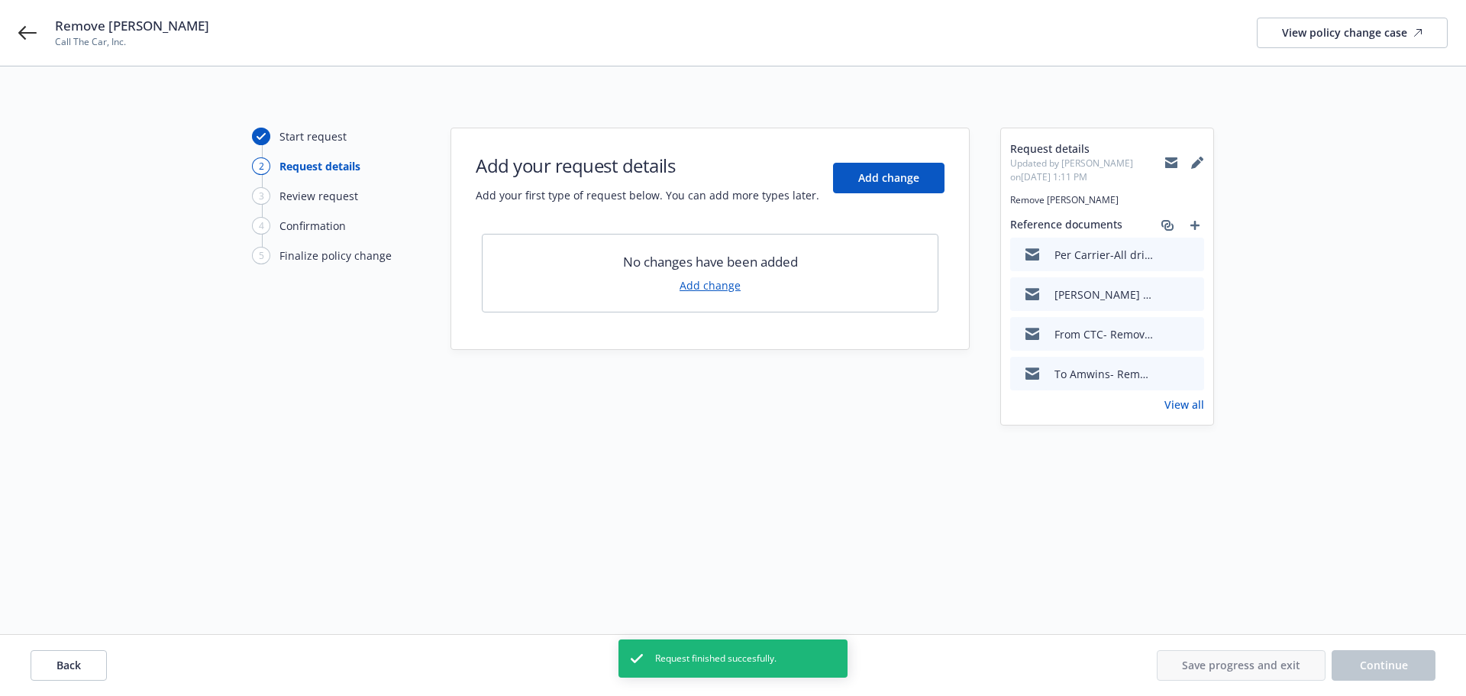
click at [720, 287] on link "Add change" at bounding box center [710, 285] width 61 height 16
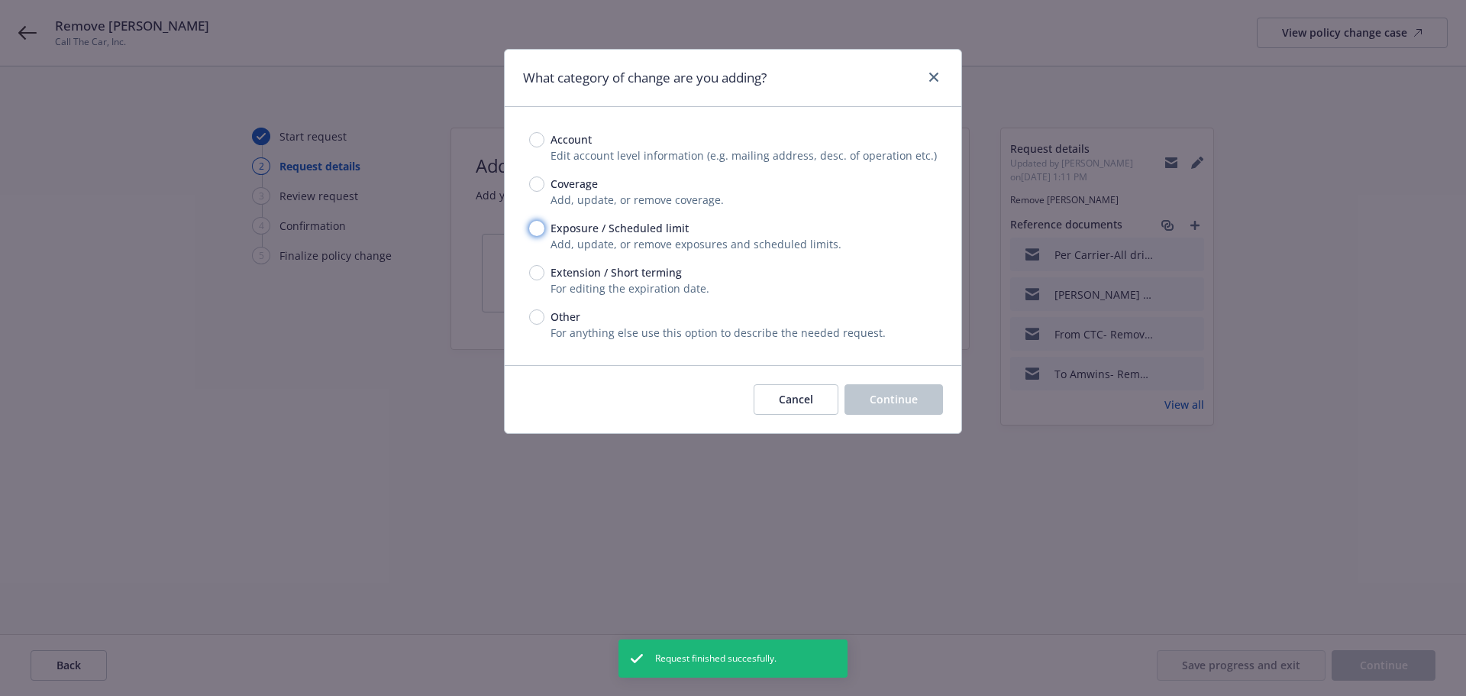
click at [538, 233] on input "Exposure / Scheduled limit" at bounding box center [536, 228] width 15 height 15
radio input "true"
click at [903, 399] on span "Continue" at bounding box center [894, 399] width 48 height 15
type textarea "x"
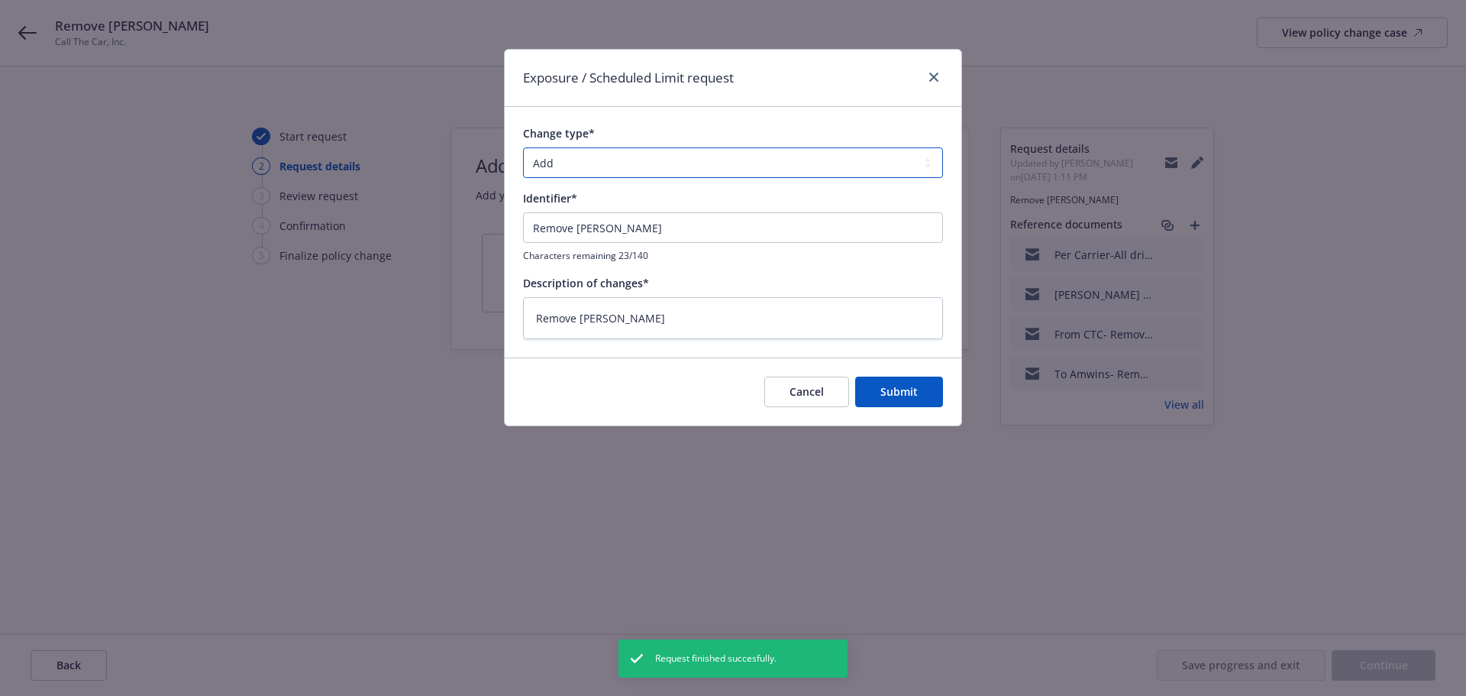
click at [692, 175] on select "Add Audit Change Remove" at bounding box center [733, 162] width 420 height 31
select select "REMOVE"
click at [523, 147] on select "Add Audit Change Remove" at bounding box center [733, 162] width 420 height 31
click at [881, 391] on span "Submit" at bounding box center [899, 391] width 37 height 15
type textarea "x"
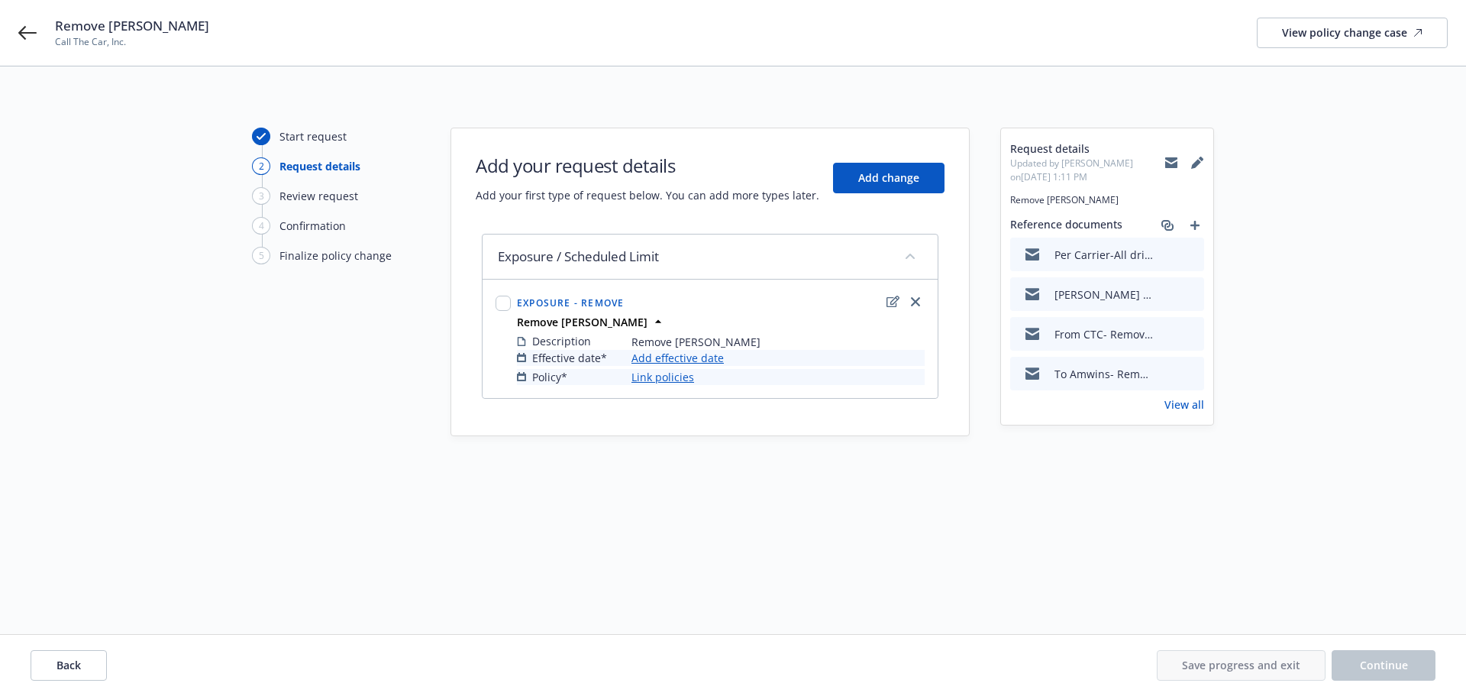
click at [683, 354] on link "Add effective date" at bounding box center [678, 358] width 92 height 16
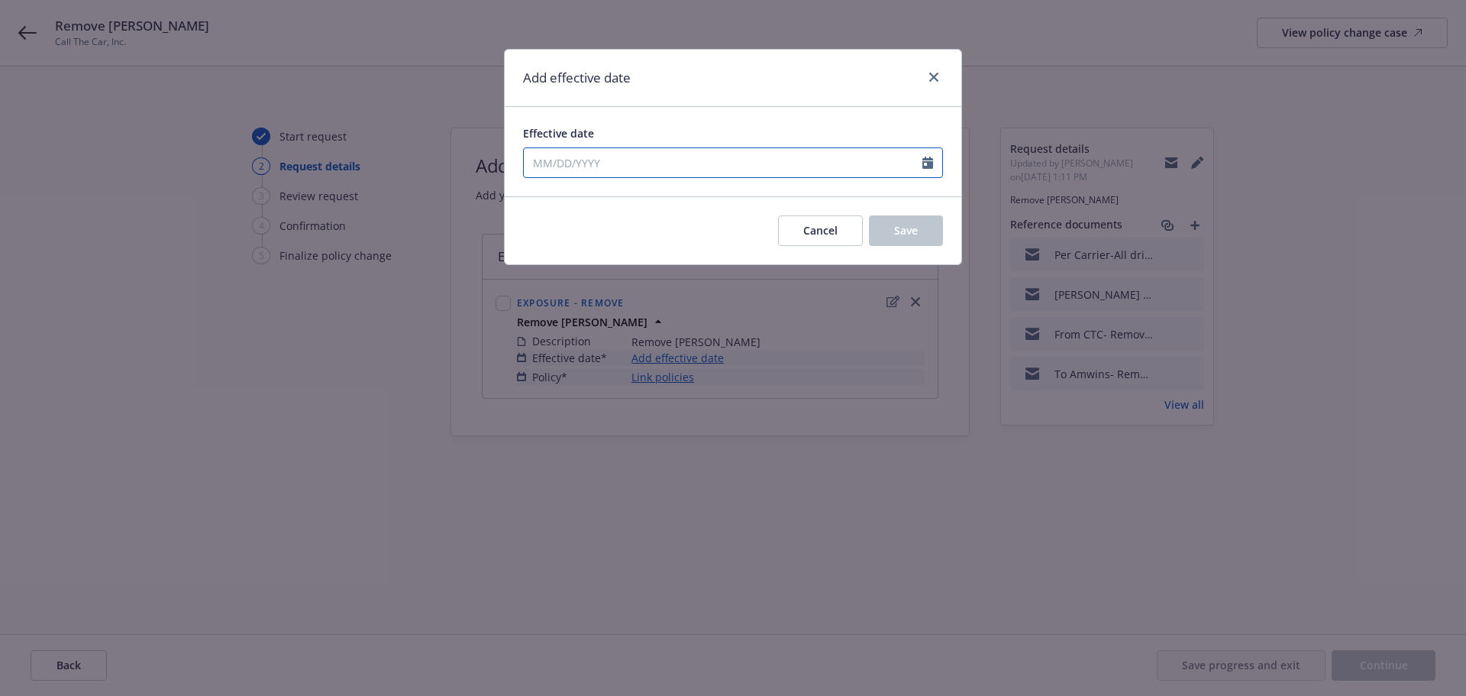
click at [929, 160] on icon "Calendar" at bounding box center [928, 163] width 11 height 12
select select "8"
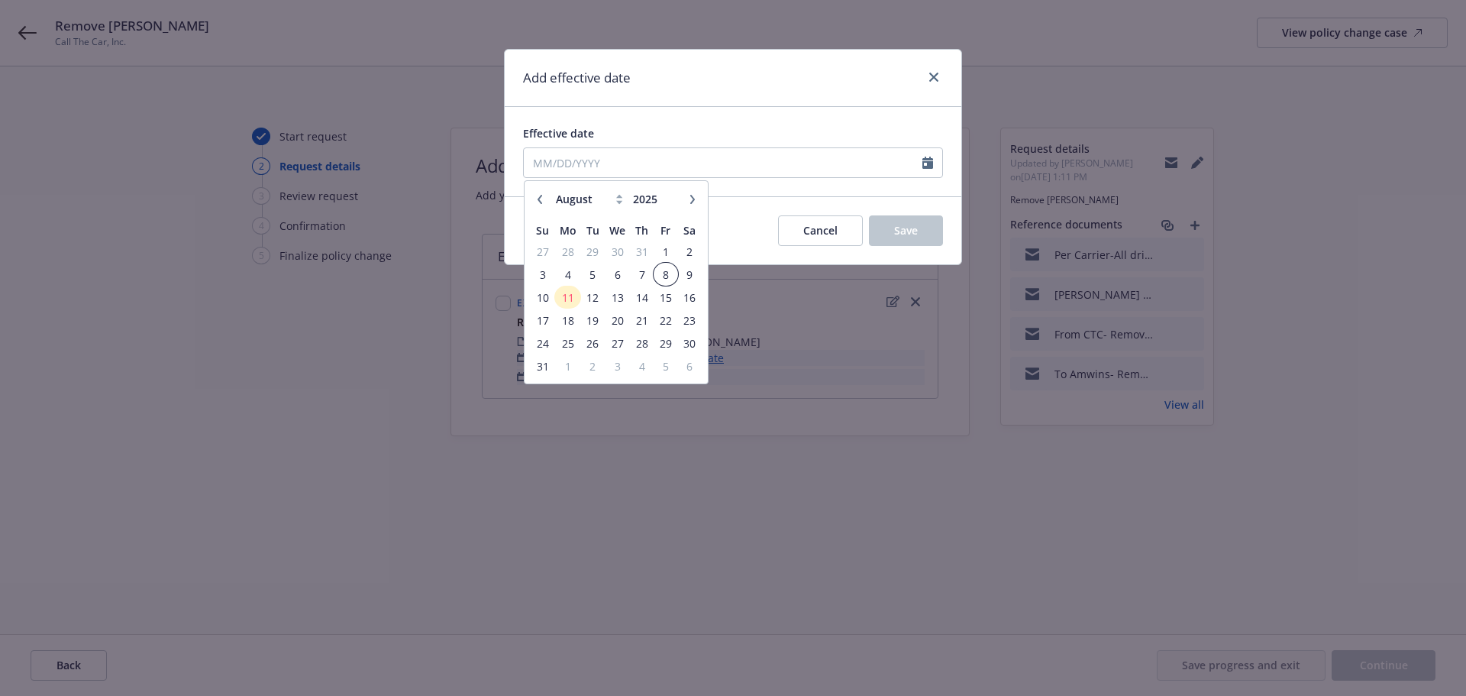
click at [667, 276] on span "8" at bounding box center [665, 274] width 21 height 19
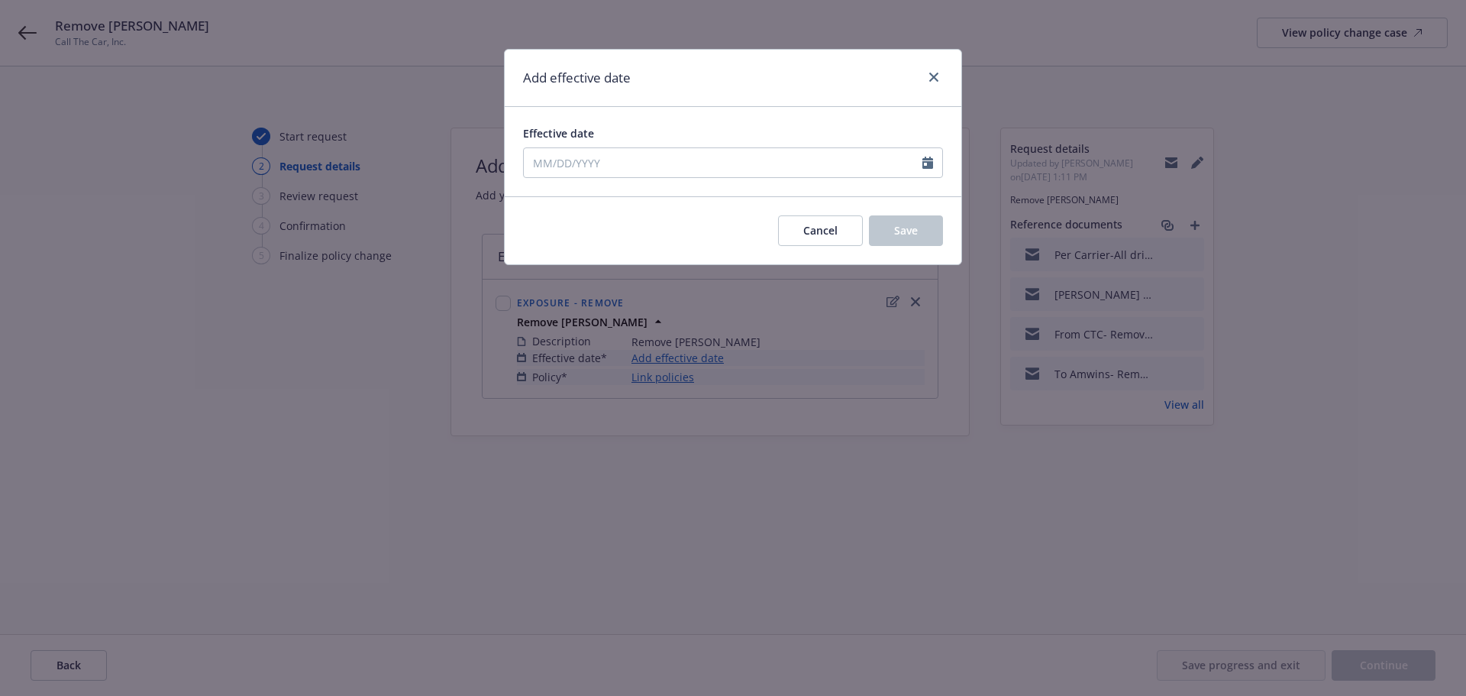
type input "[DATE]"
drag, startPoint x: 920, startPoint y: 227, endPoint x: 791, endPoint y: 276, distance: 138.3
click at [914, 228] on button "Save" at bounding box center [906, 230] width 74 height 31
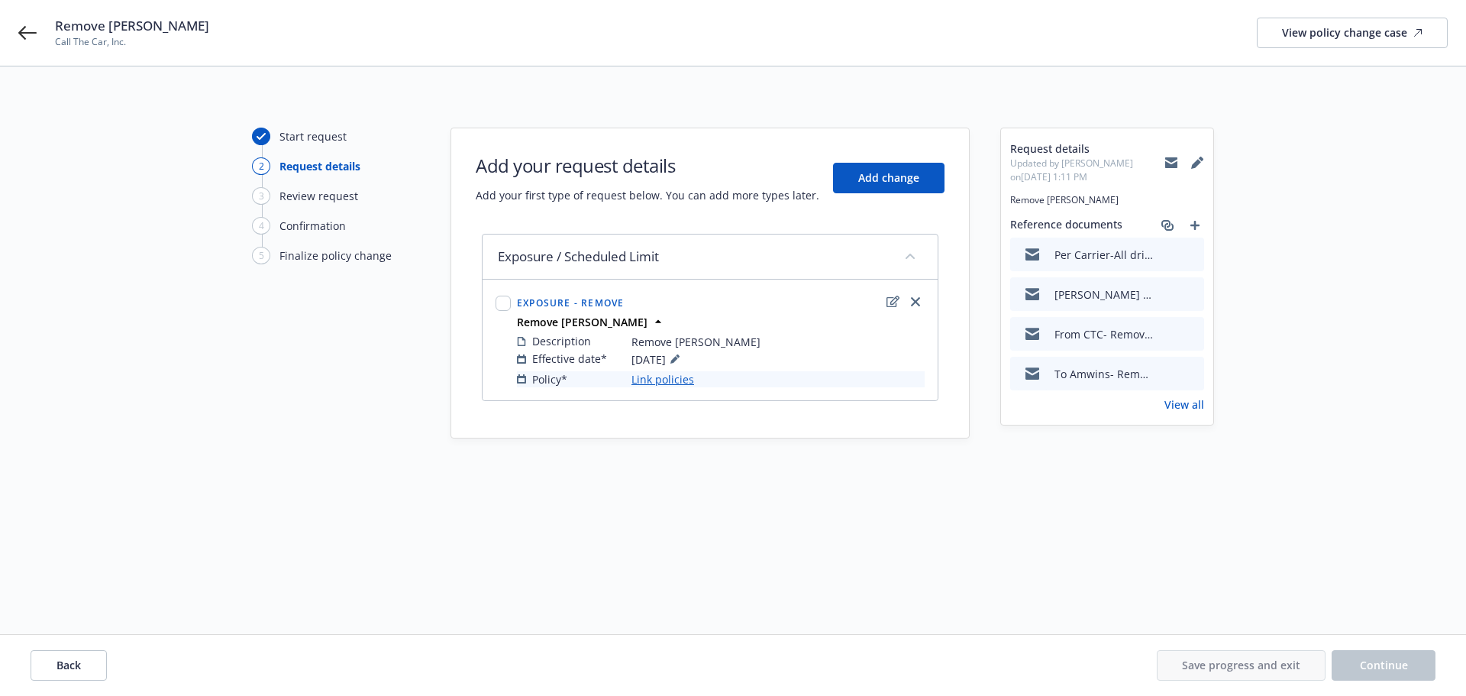
click at [671, 380] on link "Link policies" at bounding box center [663, 379] width 63 height 16
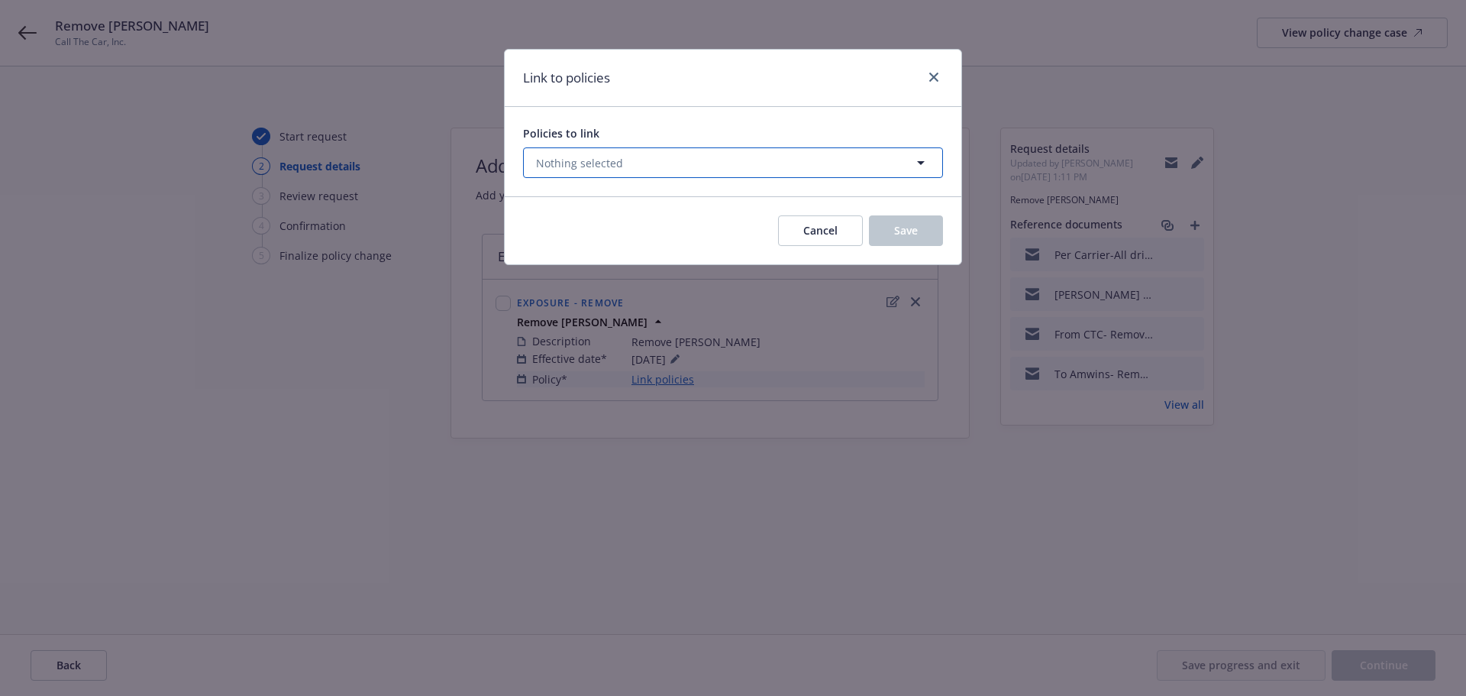
click at [609, 161] on span "Nothing selected" at bounding box center [579, 163] width 87 height 16
select select "ACTIVE"
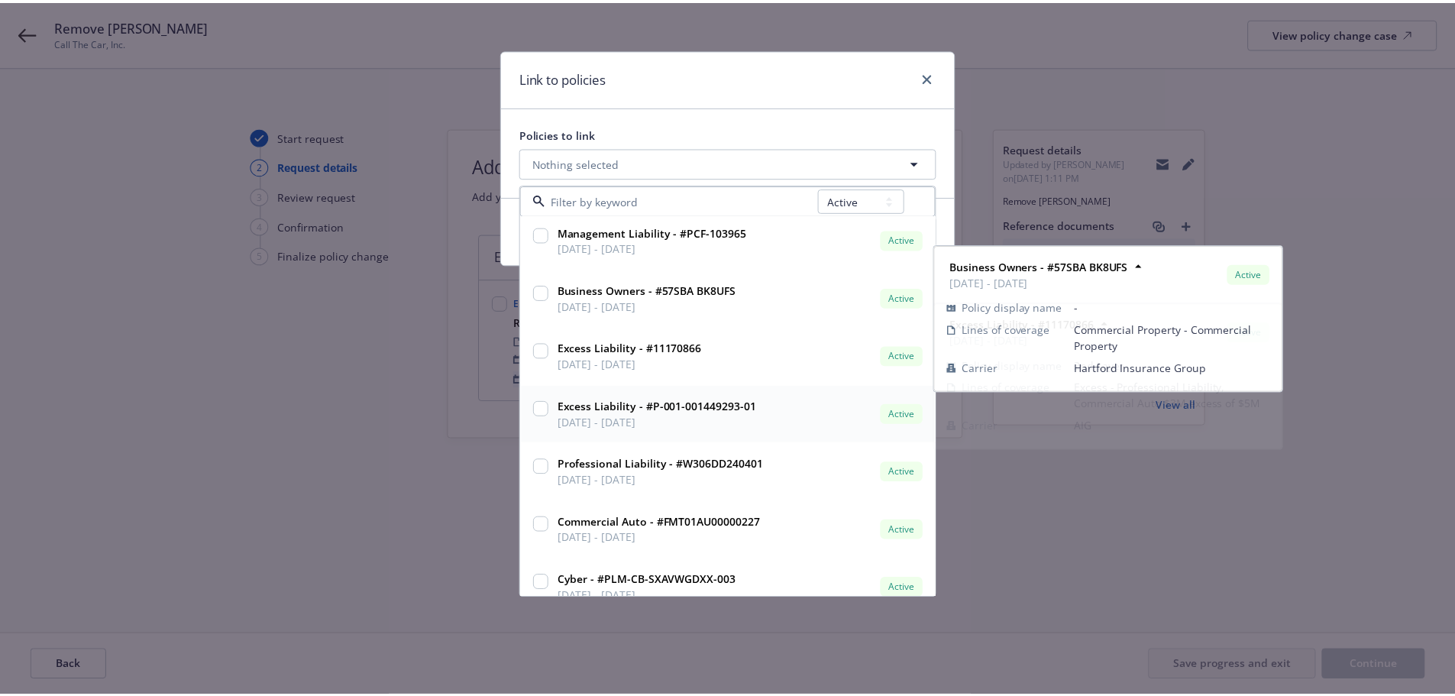
scroll to position [141, 0]
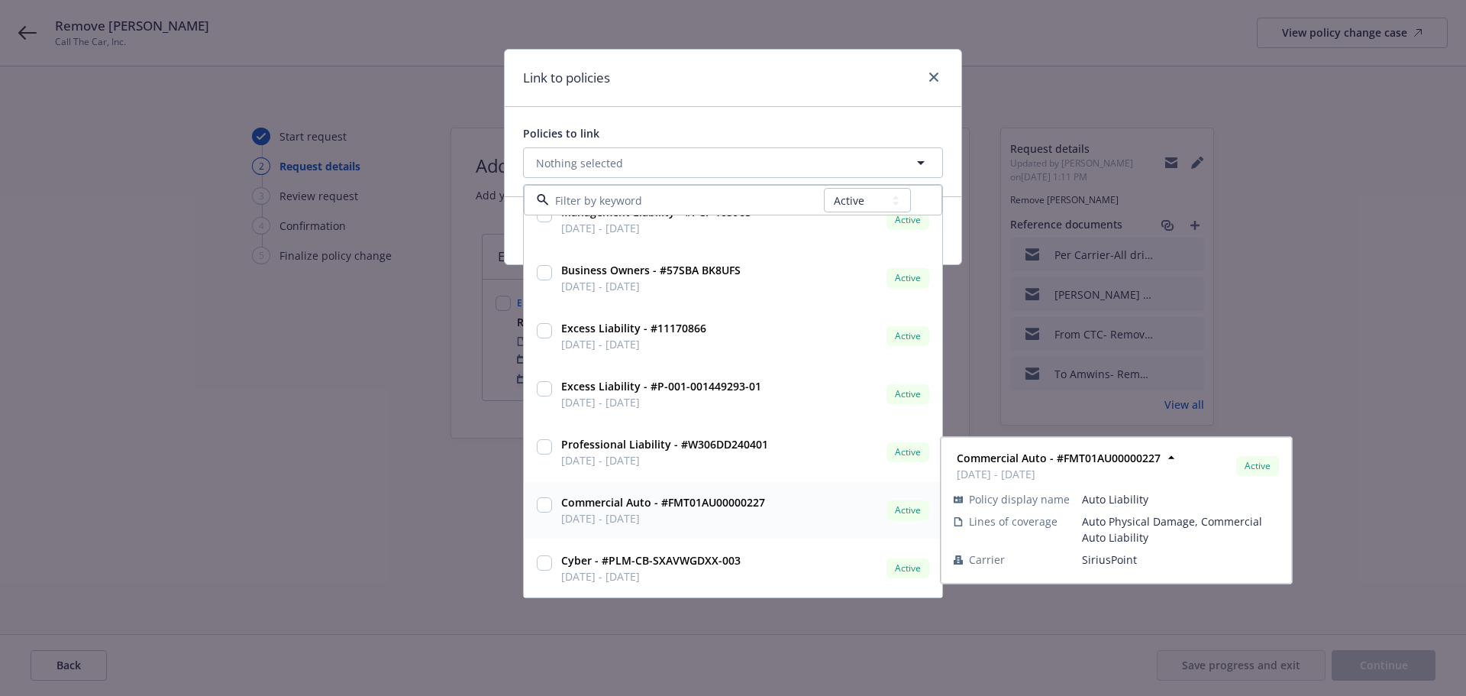
click at [541, 505] on input "checkbox" at bounding box center [544, 504] width 15 height 15
checkbox input "true"
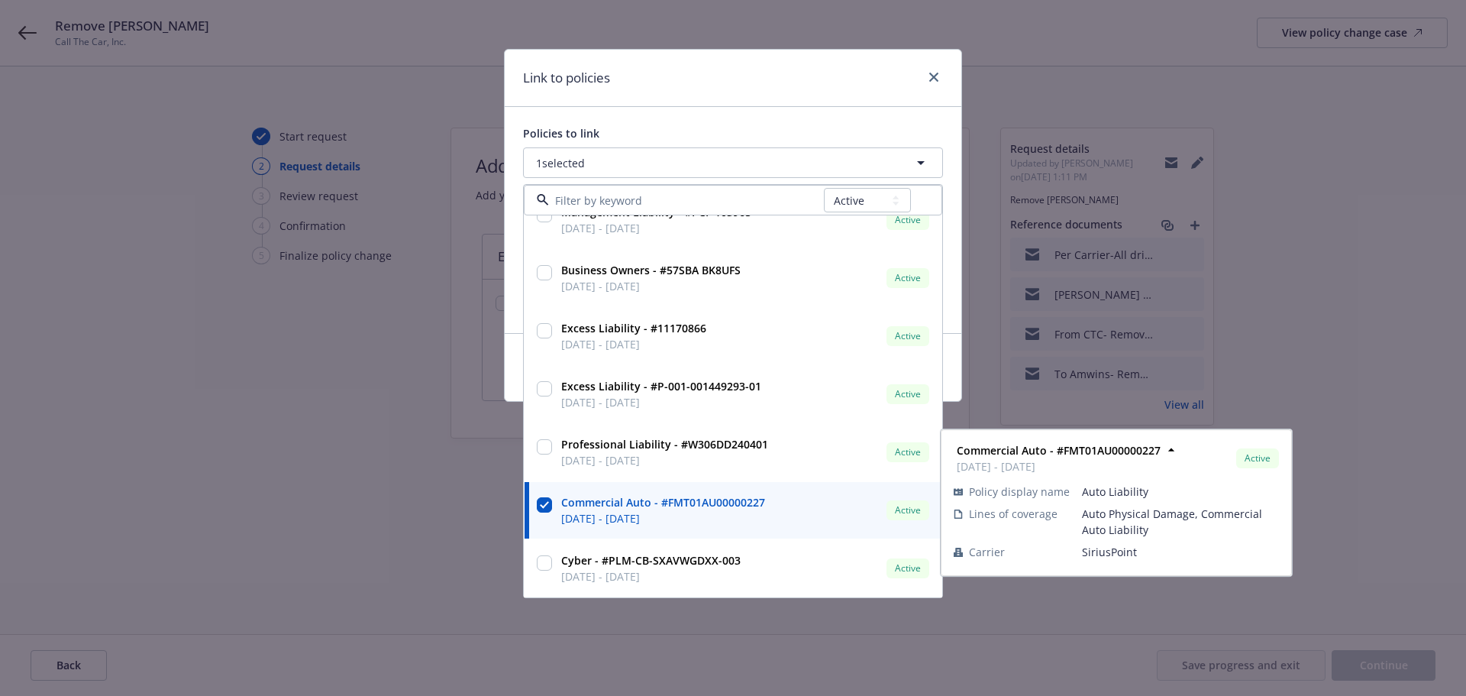
drag, startPoint x: 436, startPoint y: 510, endPoint x: 669, endPoint y: 496, distance: 233.3
click at [453, 509] on div "Link to policies Policies to link 1 selected All Active Upcoming Expired Cancel…" at bounding box center [733, 348] width 1466 height 696
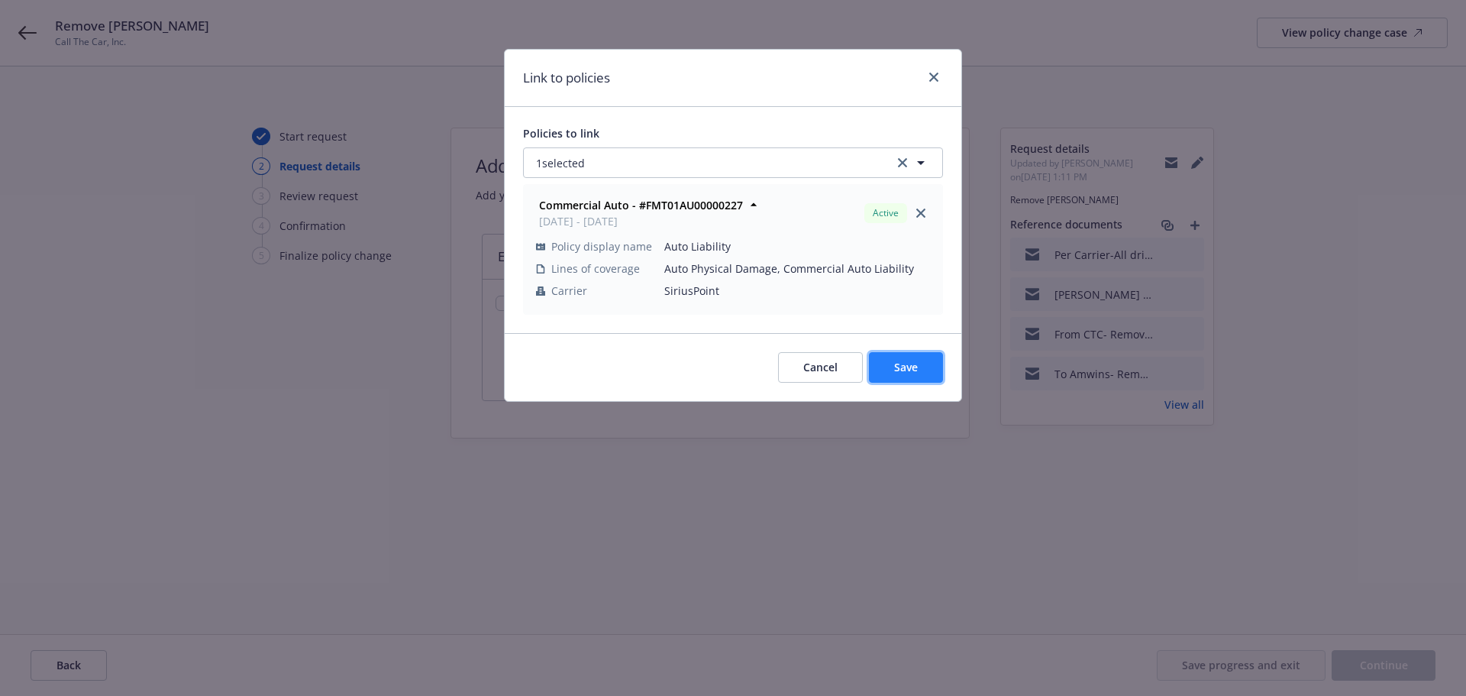
click at [906, 367] on span "Save" at bounding box center [906, 367] width 24 height 15
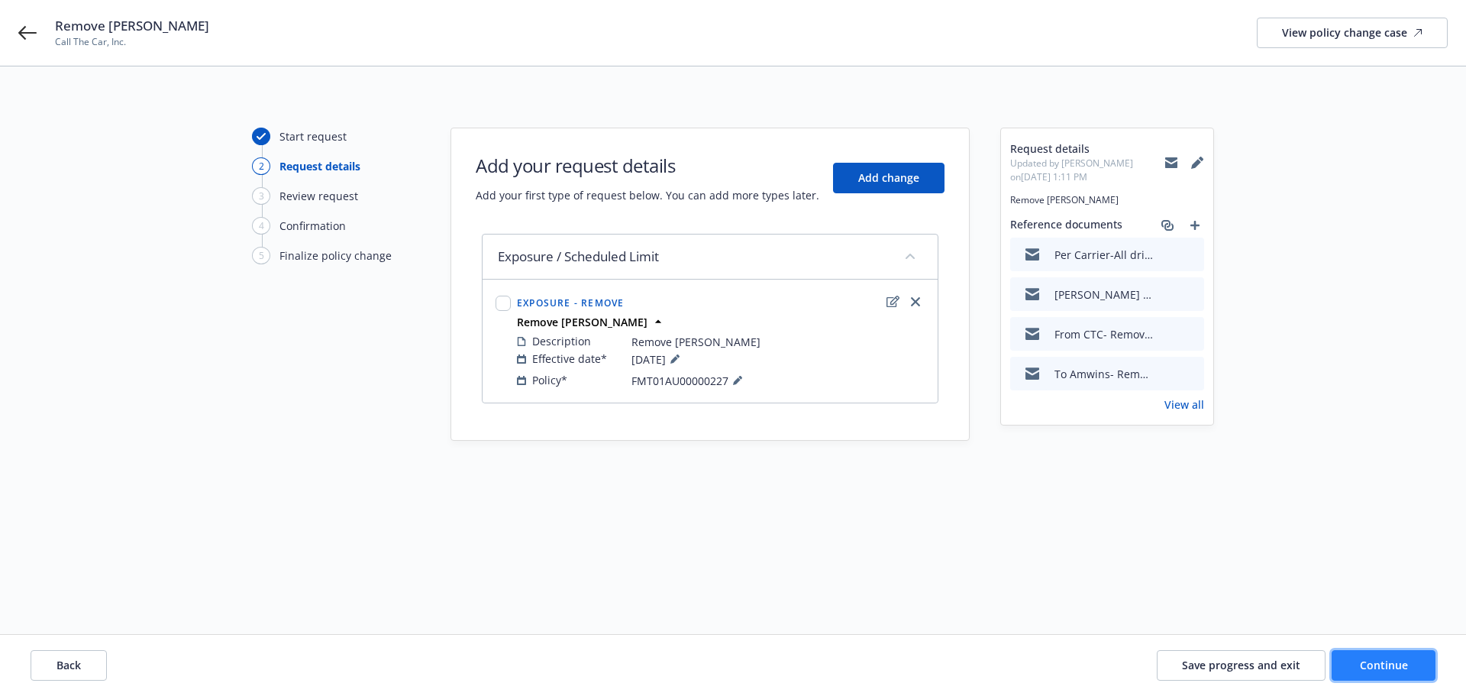
click at [1386, 663] on span "Continue" at bounding box center [1384, 665] width 48 height 15
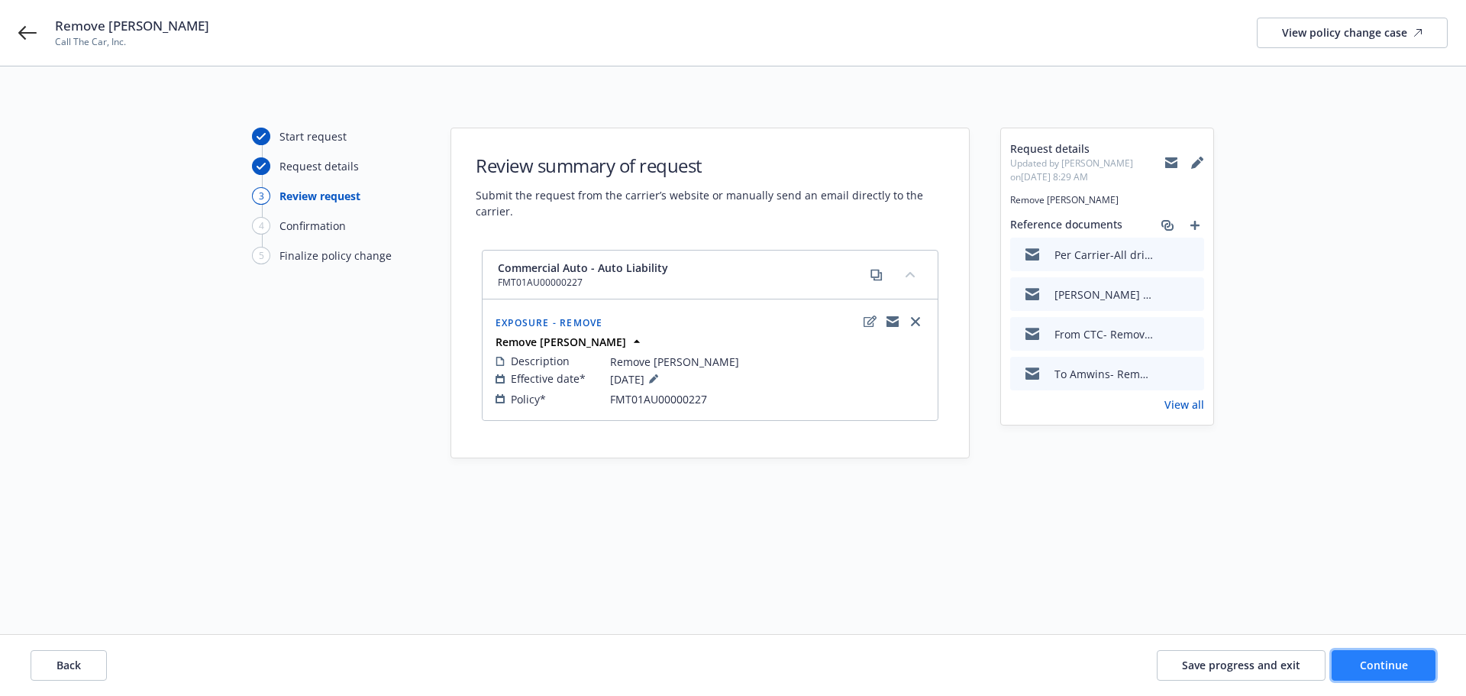
click at [1392, 660] on span "Continue" at bounding box center [1384, 665] width 48 height 15
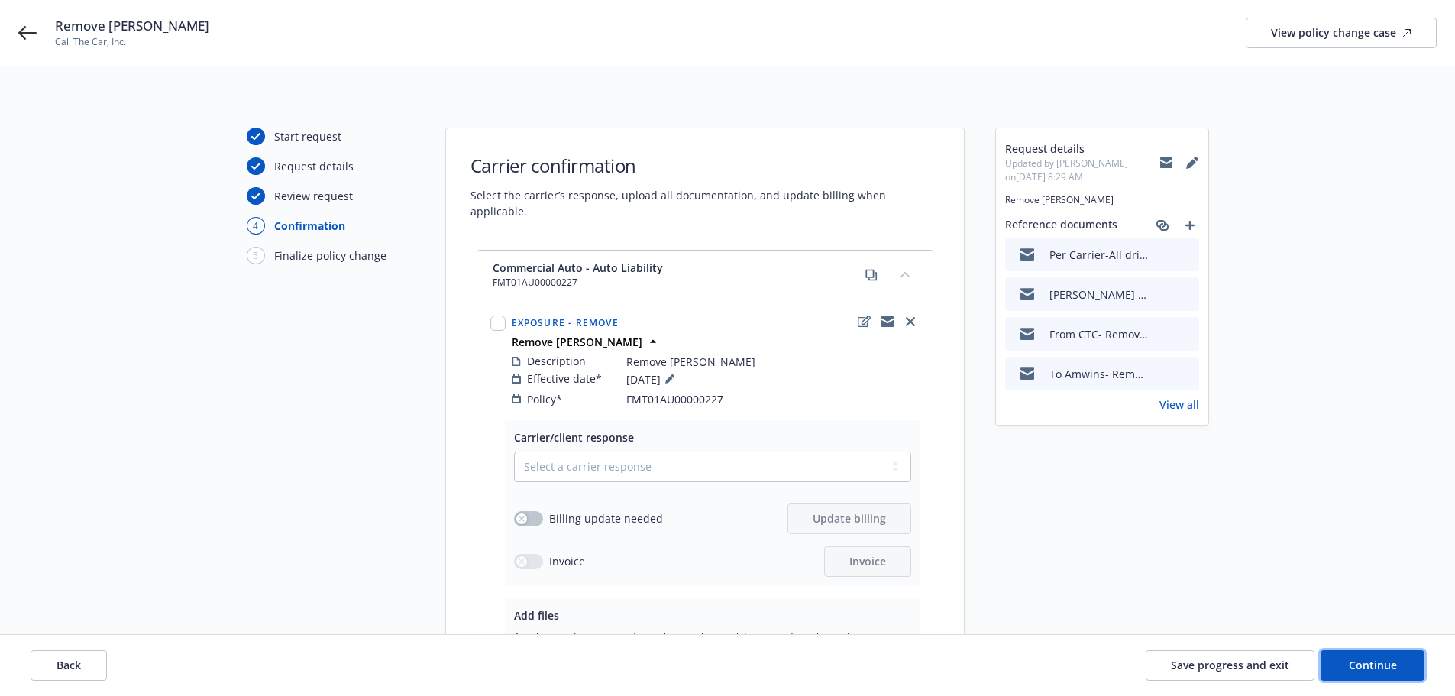
drag, startPoint x: 1362, startPoint y: 663, endPoint x: 1023, endPoint y: 560, distance: 355.1
click at [1049, 567] on div "Start request Request details Review request 4 Confirmation 5 Finalize policy c…" at bounding box center [727, 491] width 1455 height 851
click at [887, 451] on select "Select a carrier response Accepted Accepted with revision No endorsement needed…" at bounding box center [712, 466] width 397 height 31
select select "NO_ENDORSEMENT_NEEDED"
click at [514, 451] on select "Select a carrier response Accepted Accepted with revision No endorsement needed…" at bounding box center [712, 466] width 397 height 31
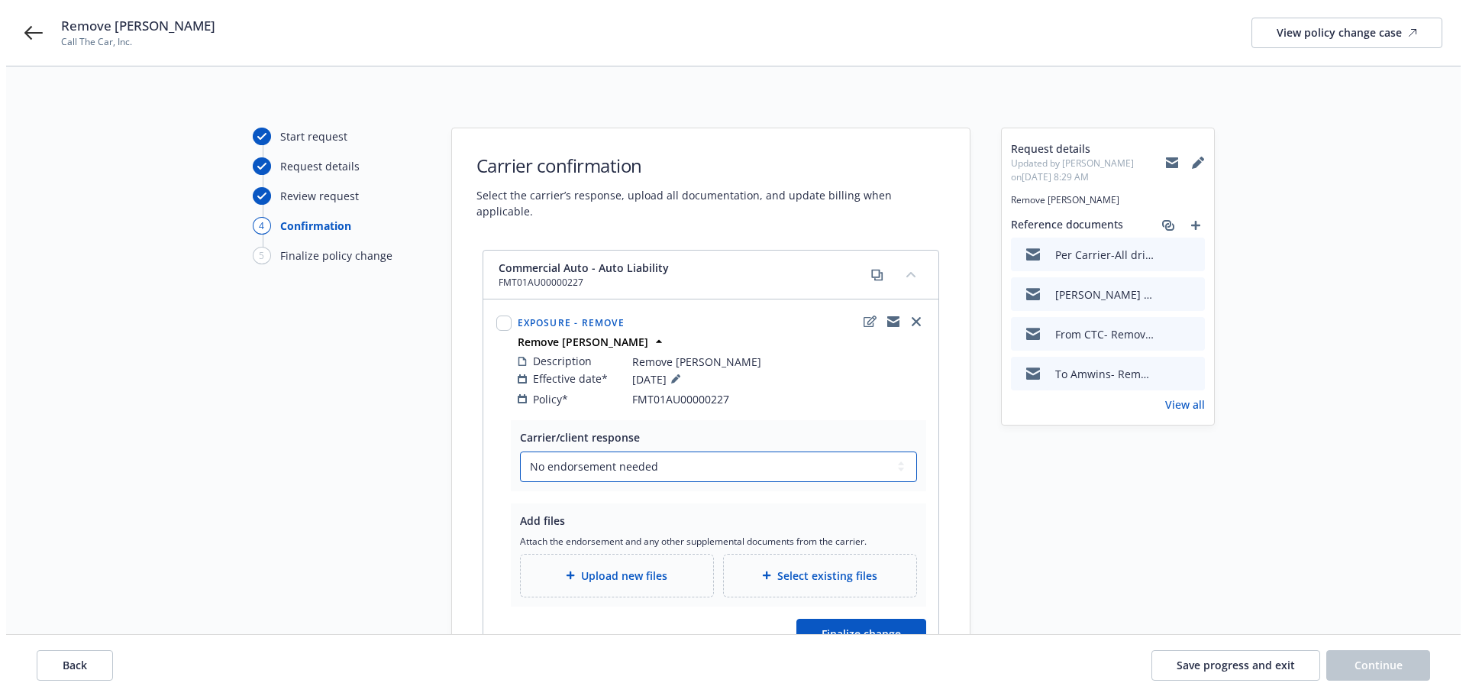
scroll to position [111, 0]
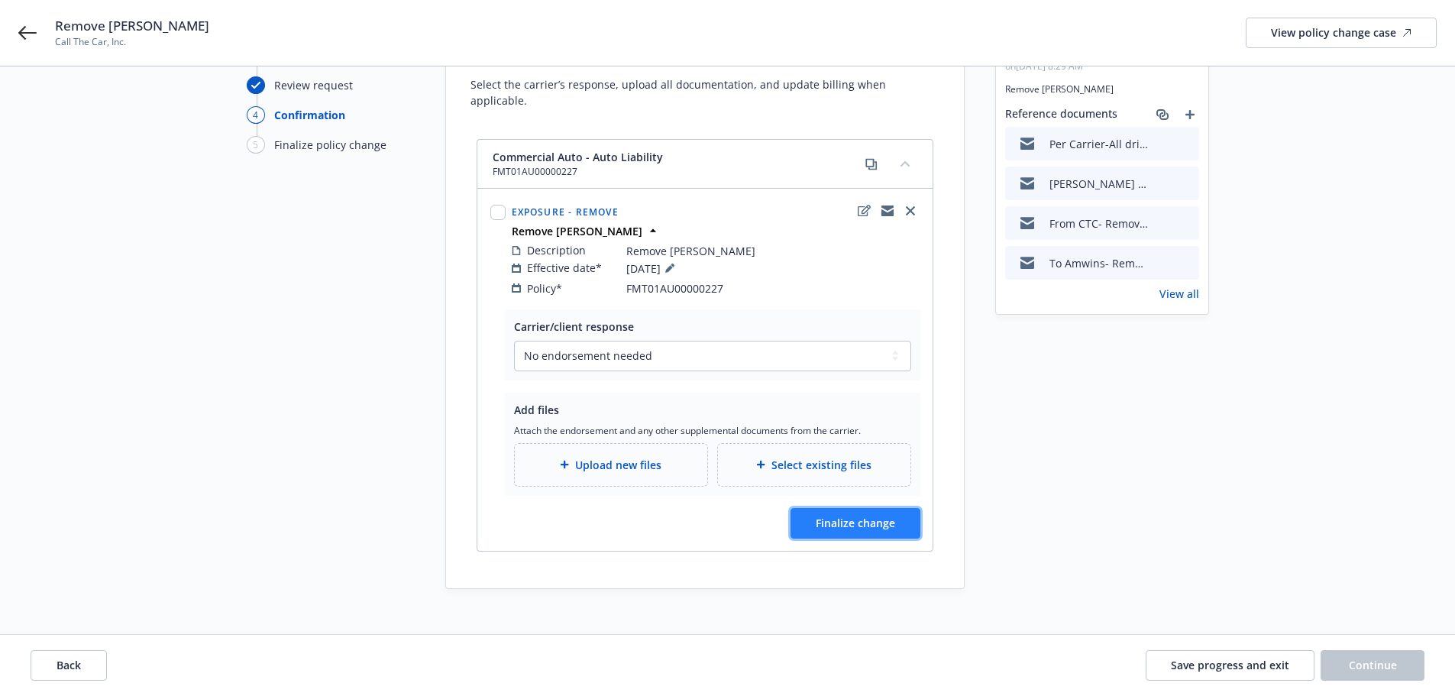
click at [862, 515] on span "Finalize change" at bounding box center [855, 522] width 79 height 15
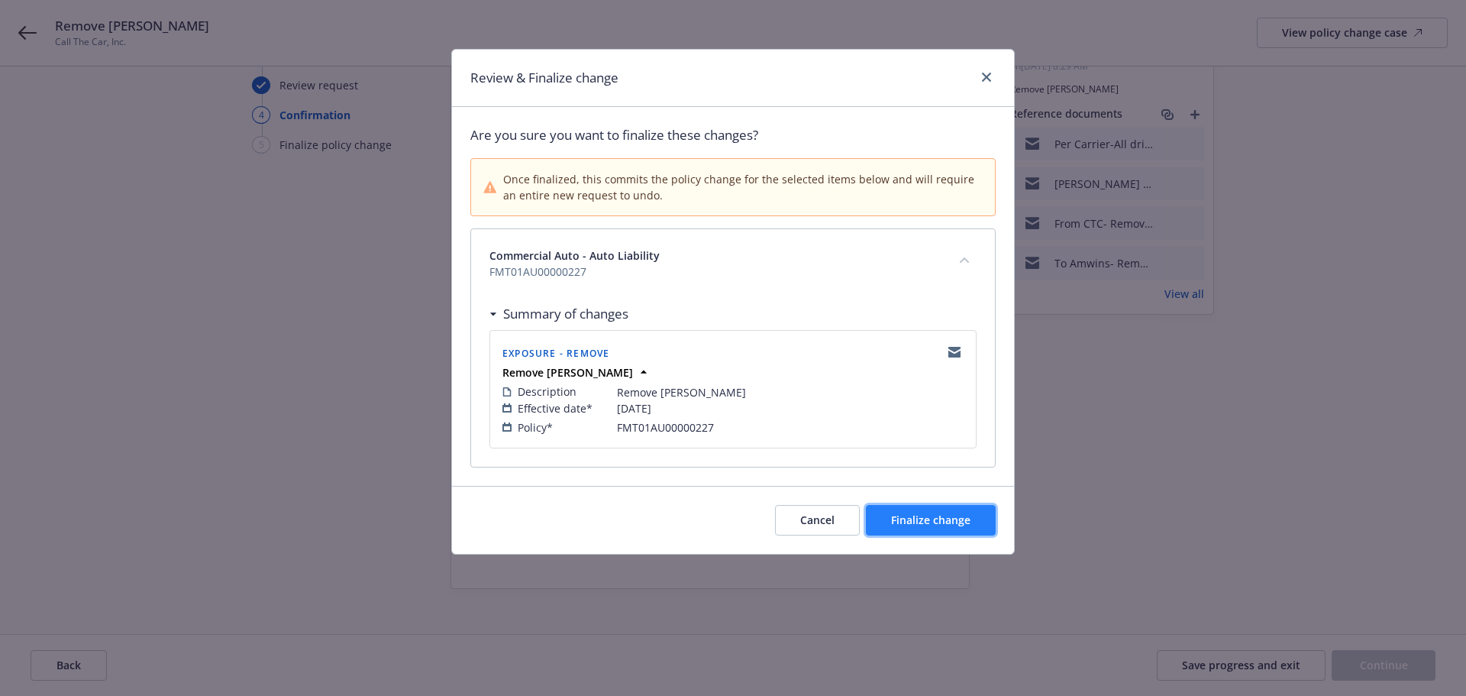
click at [971, 522] on button "Finalize change" at bounding box center [931, 520] width 130 height 31
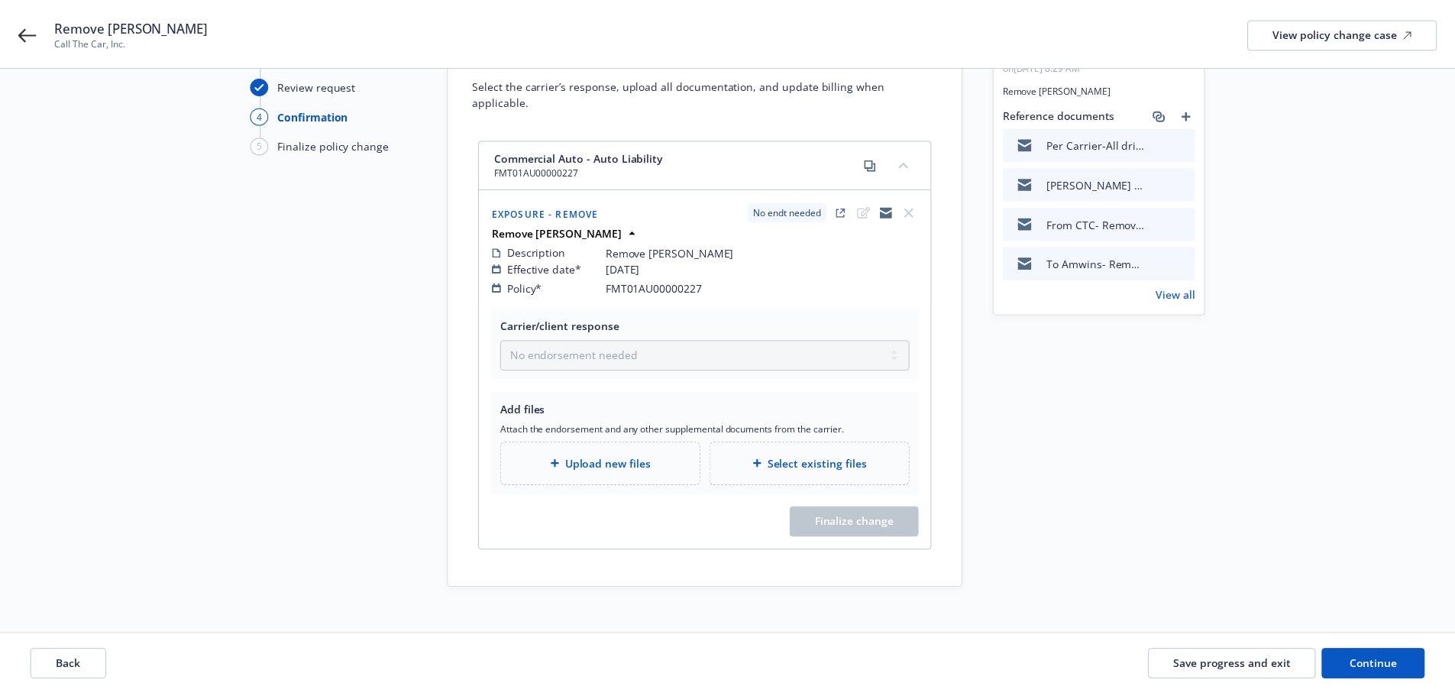
scroll to position [110, 0]
click at [1362, 656] on button "Continue" at bounding box center [1372, 665] width 104 height 31
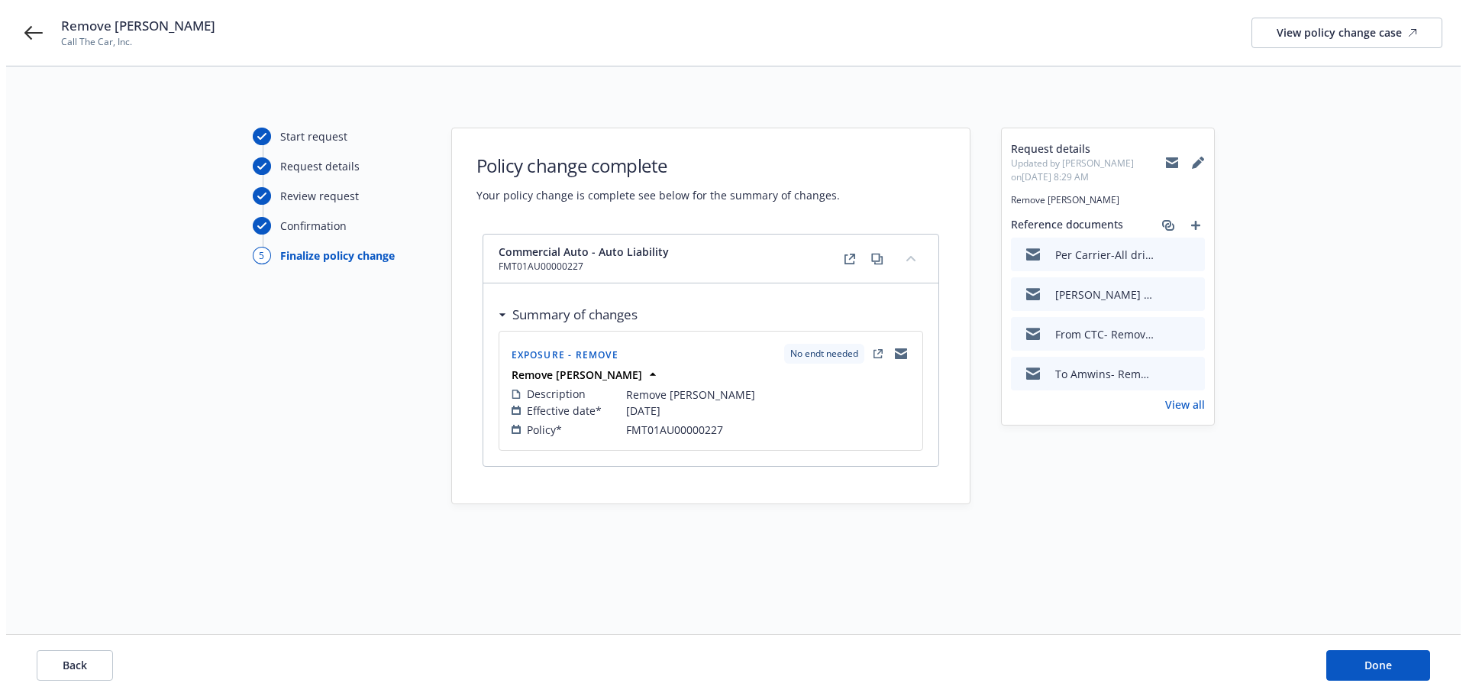
scroll to position [0, 0]
click at [1368, 671] on button "Done" at bounding box center [1384, 665] width 104 height 31
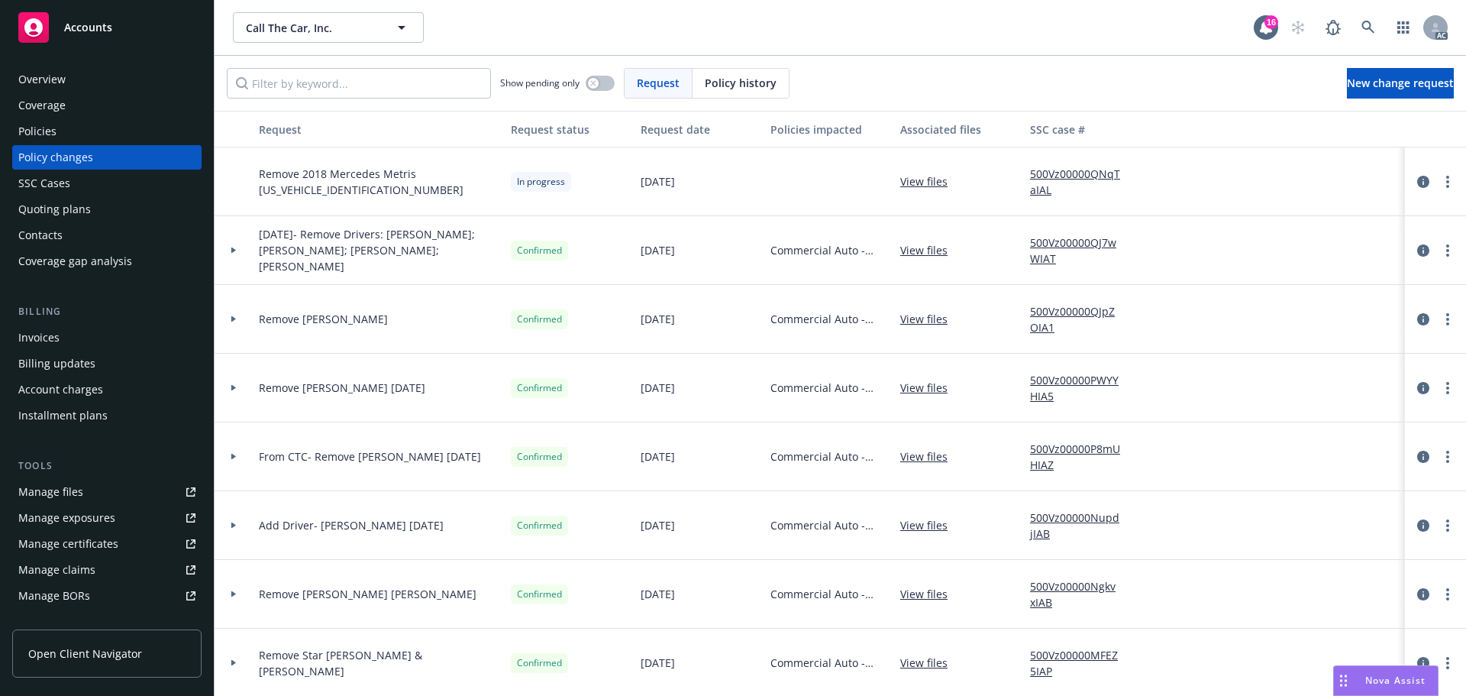
click at [101, 18] on div "Accounts" at bounding box center [106, 27] width 177 height 31
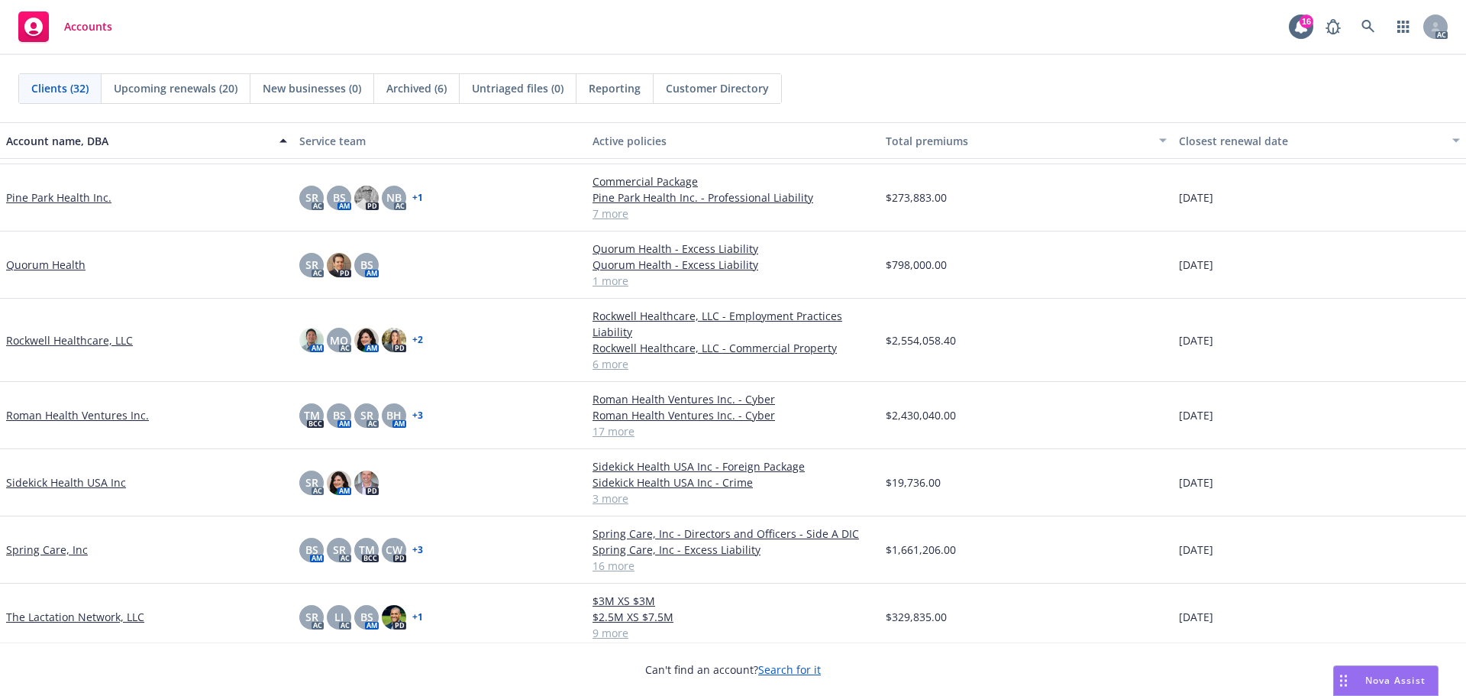
scroll to position [1222, 0]
click at [62, 414] on link "Roman Health Ventures Inc." at bounding box center [77, 416] width 143 height 16
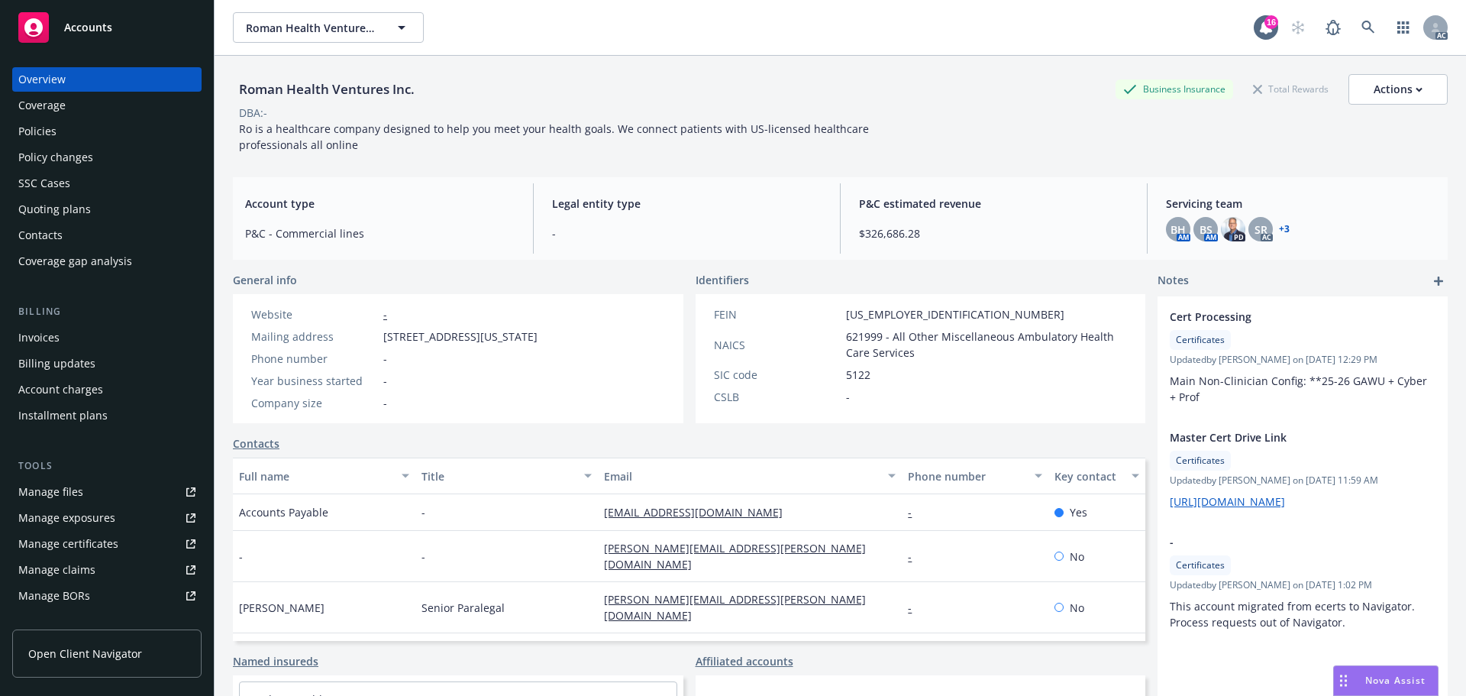
click at [85, 541] on div "Manage certificates" at bounding box center [68, 544] width 100 height 24
click at [89, 33] on span "Accounts" at bounding box center [88, 27] width 48 height 12
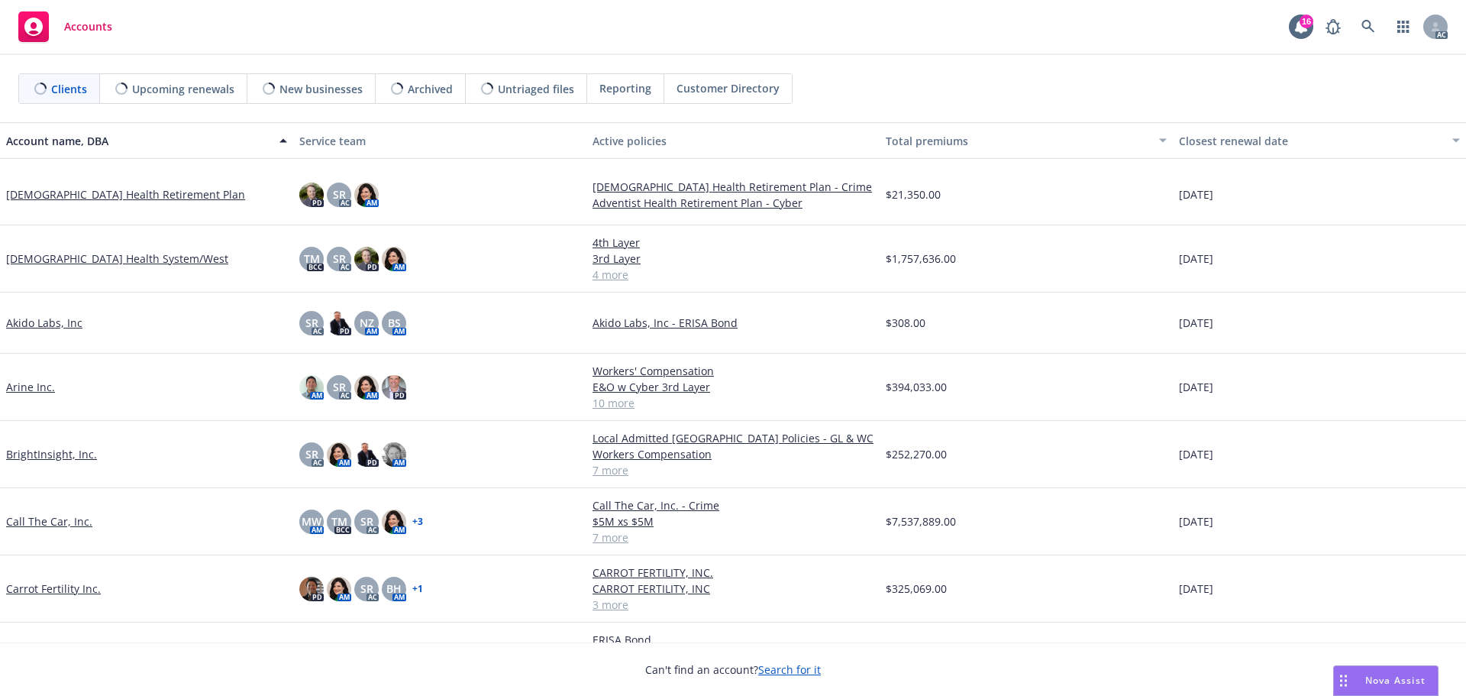
scroll to position [153, 0]
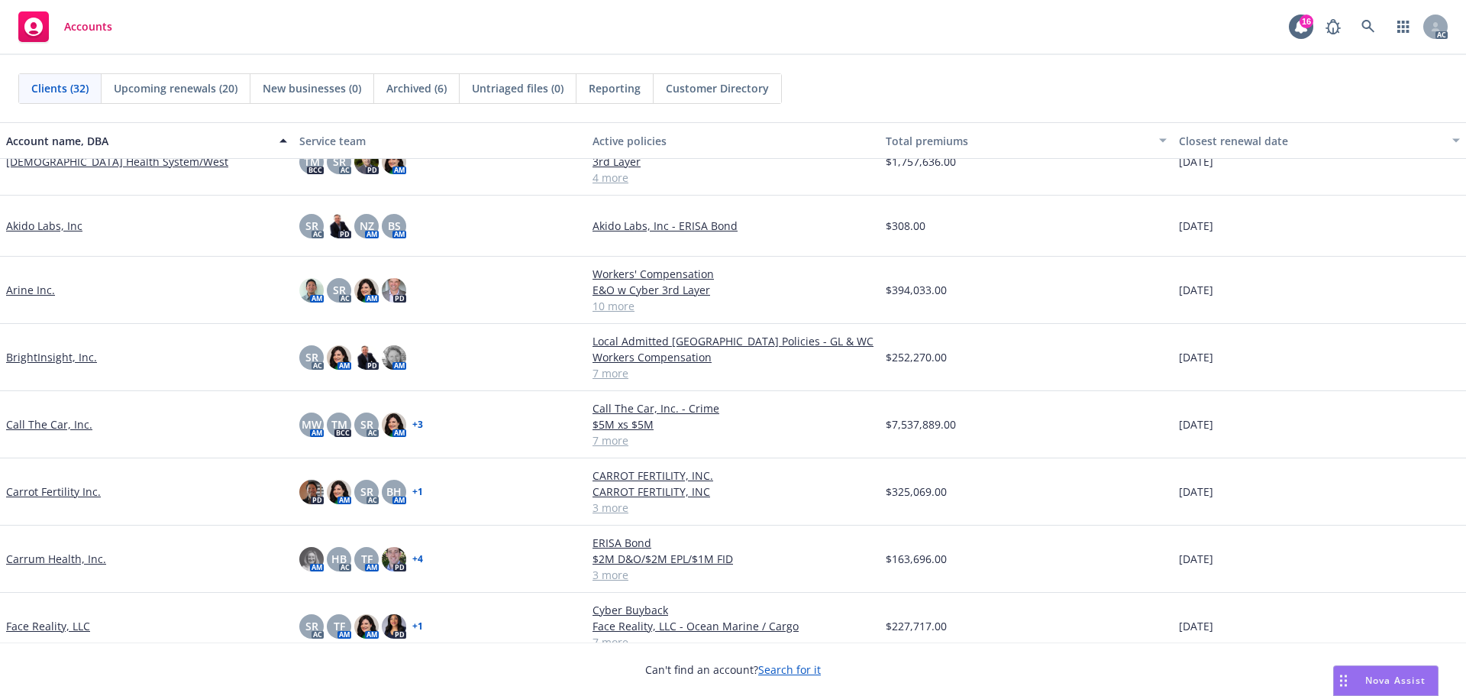
click at [23, 289] on link "Arine Inc." at bounding box center [30, 290] width 49 height 16
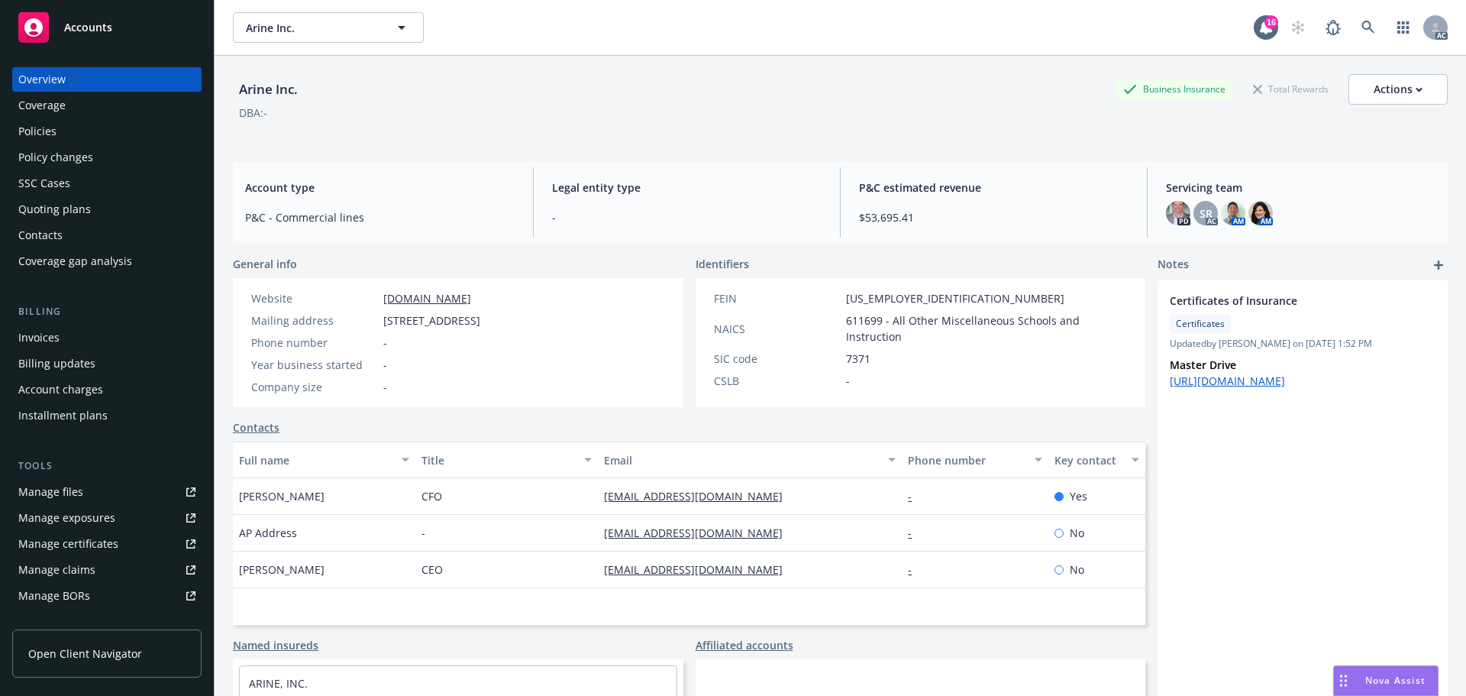
click at [34, 133] on div "Policies" at bounding box center [37, 131] width 38 height 24
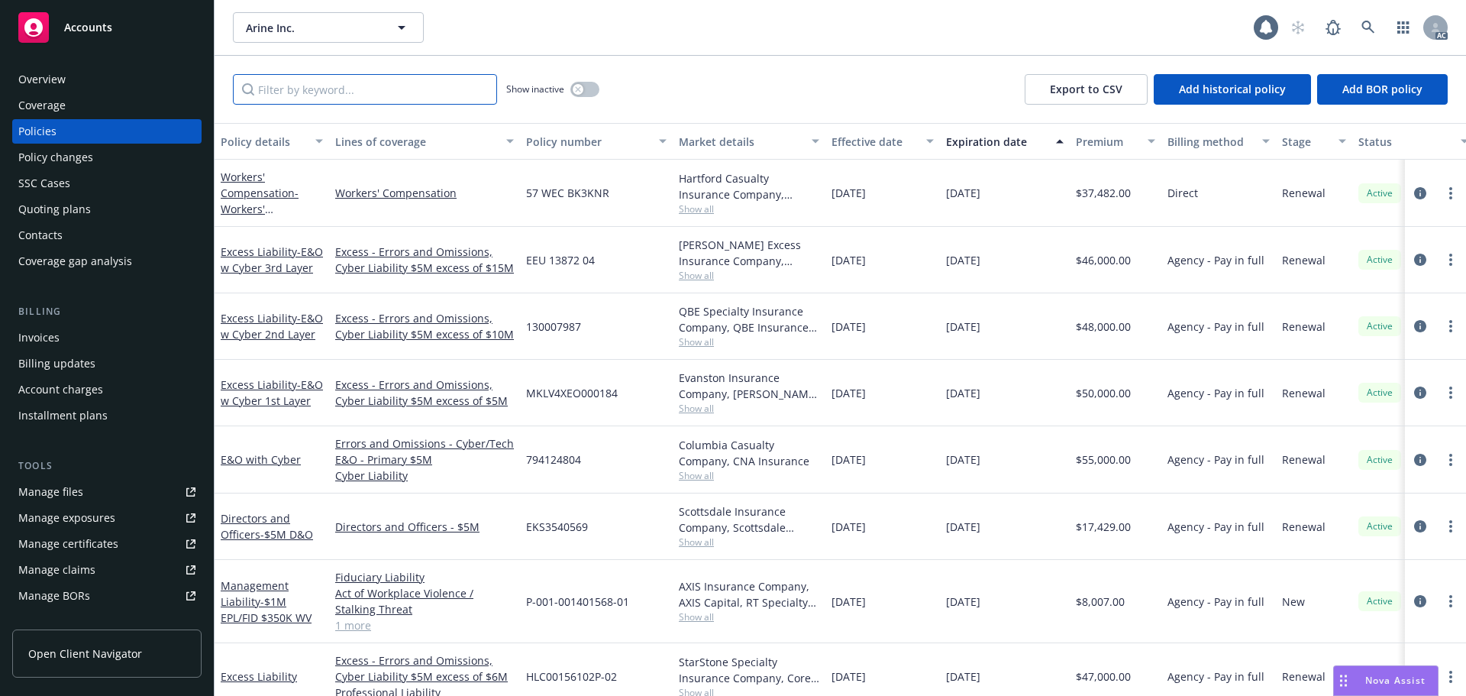
click at [297, 95] on input "Filter by keyword..." at bounding box center [365, 89] width 264 height 31
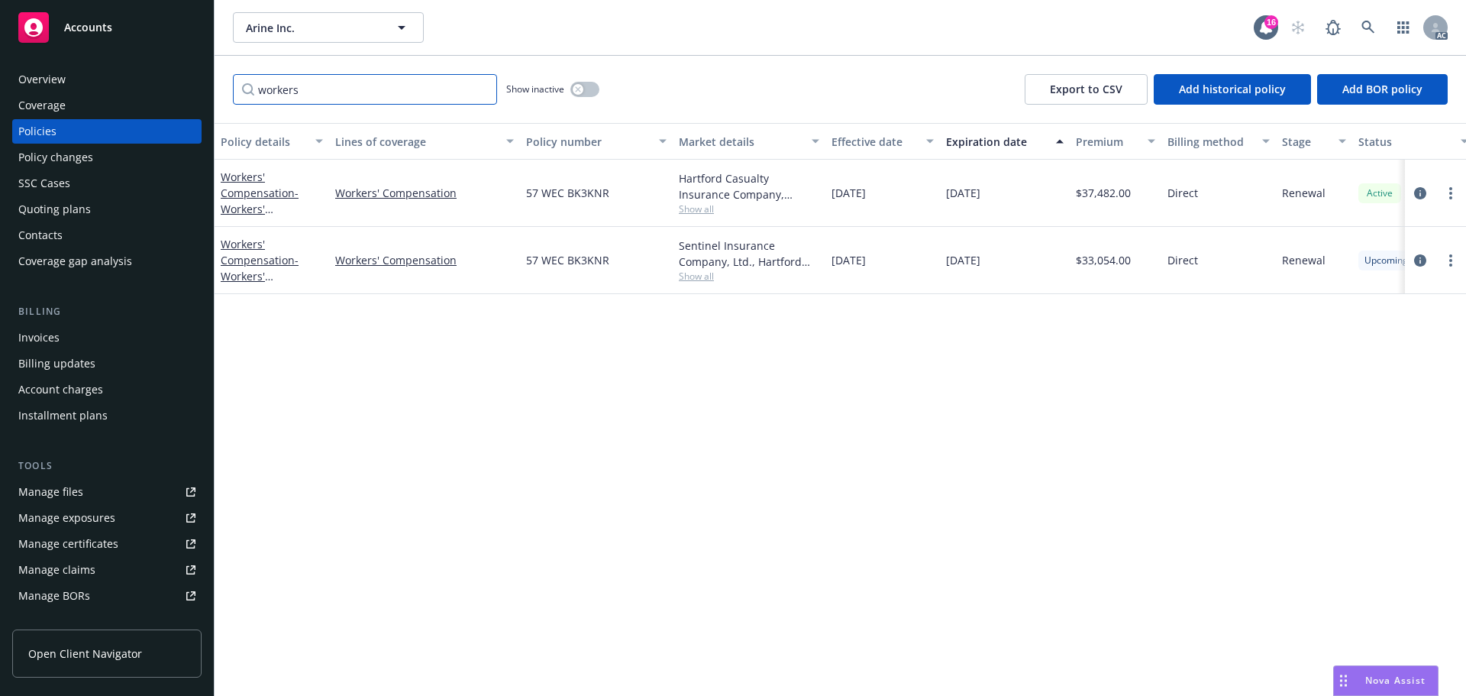
type input "workers"
drag, startPoint x: 612, startPoint y: 262, endPoint x: 525, endPoint y: 261, distance: 87.8
click at [525, 261] on div "57 WEC BK3KNR" at bounding box center [596, 260] width 153 height 67
copy span "57 WEC BK3KNR"
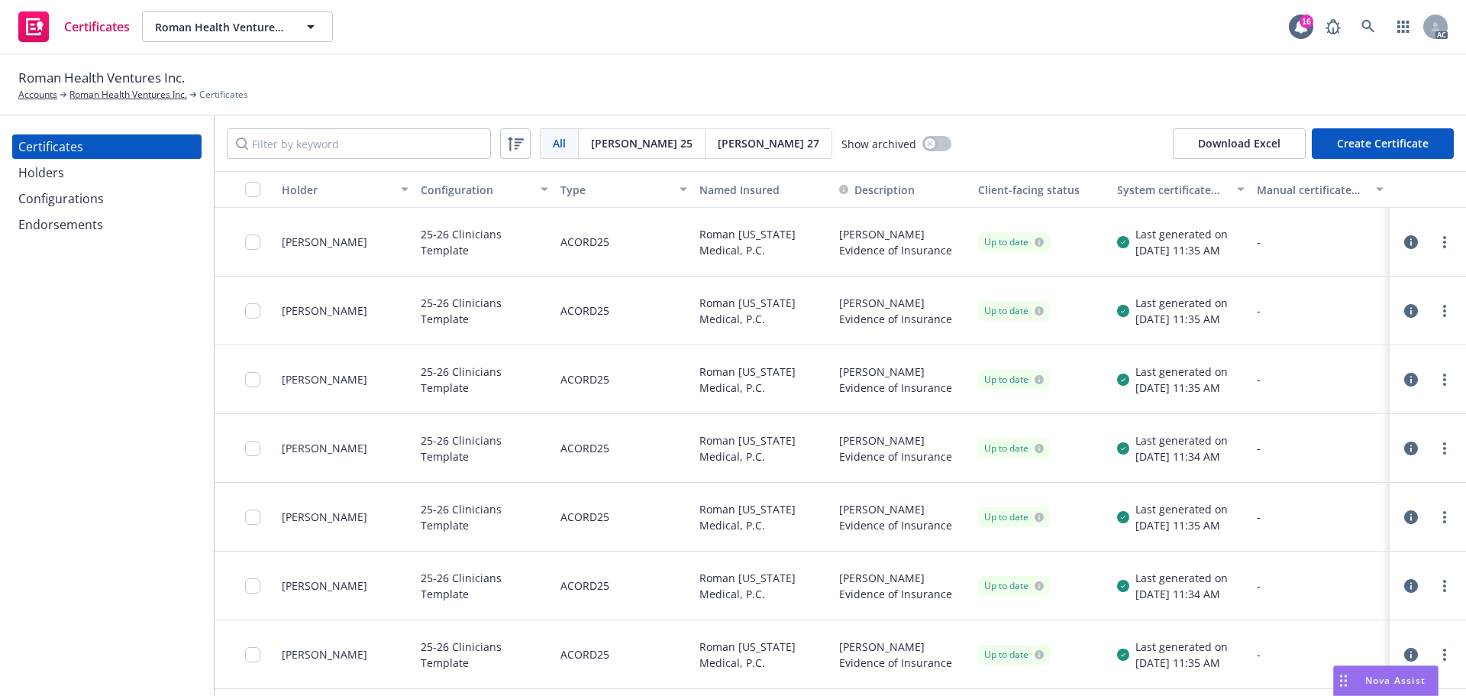
click at [47, 173] on div "Holders" at bounding box center [41, 172] width 46 height 24
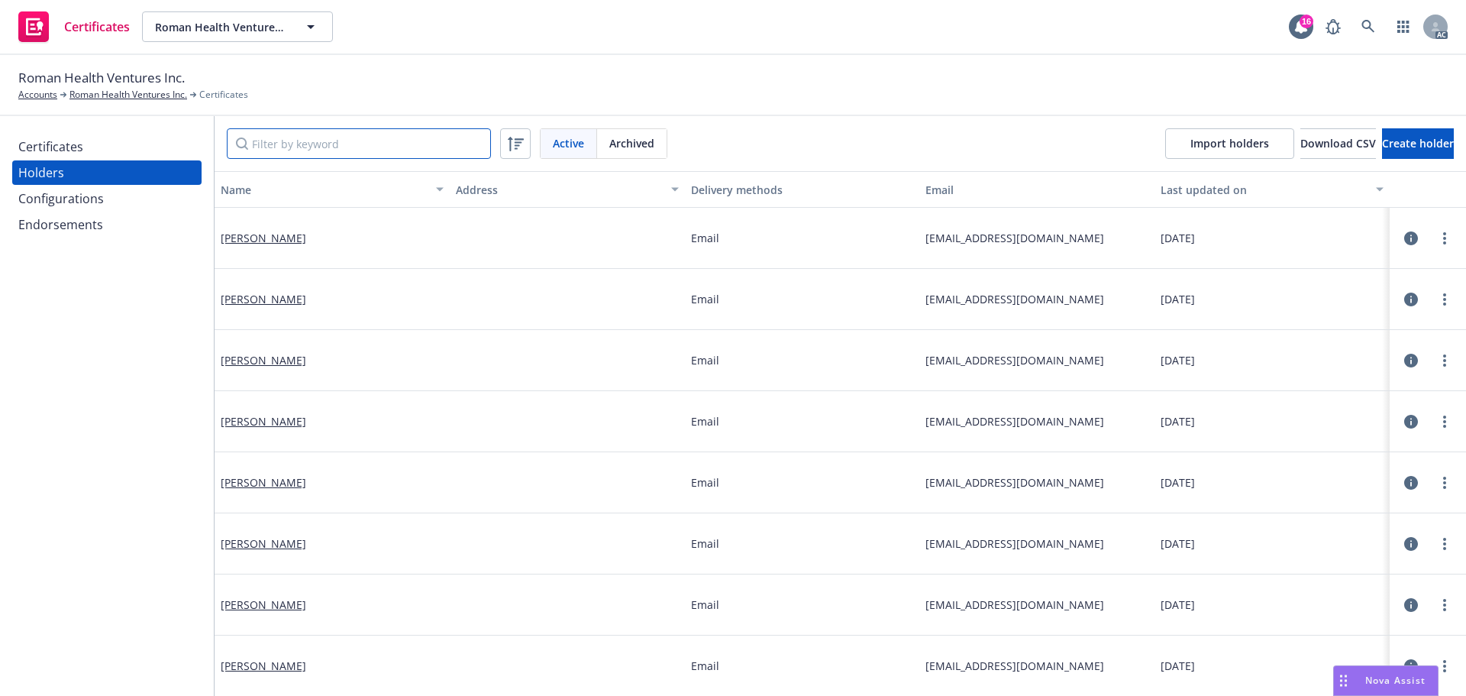
click at [303, 144] on input "Filter by keyword" at bounding box center [359, 143] width 264 height 31
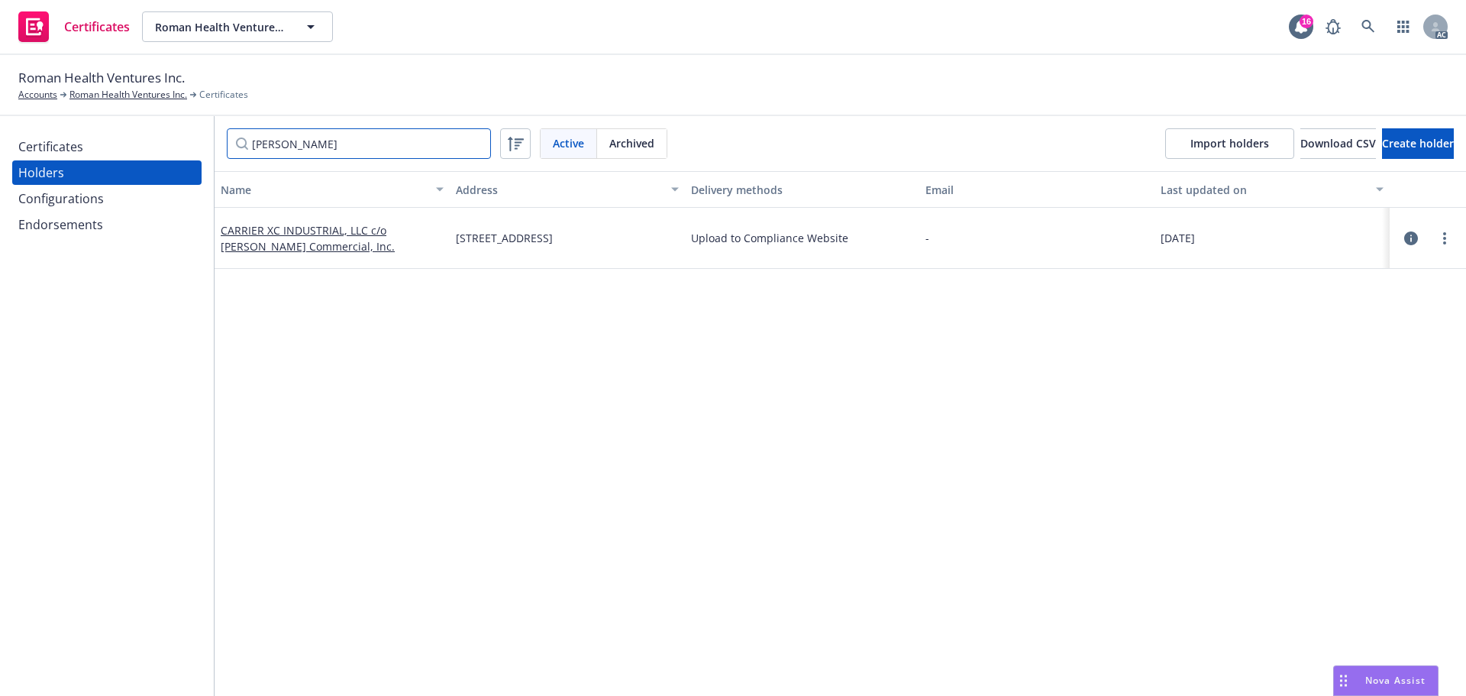
type input "Holt"
click at [1436, 236] on link "more" at bounding box center [1445, 238] width 18 height 18
click at [1300, 333] on link "View certificates" at bounding box center [1358, 330] width 168 height 31
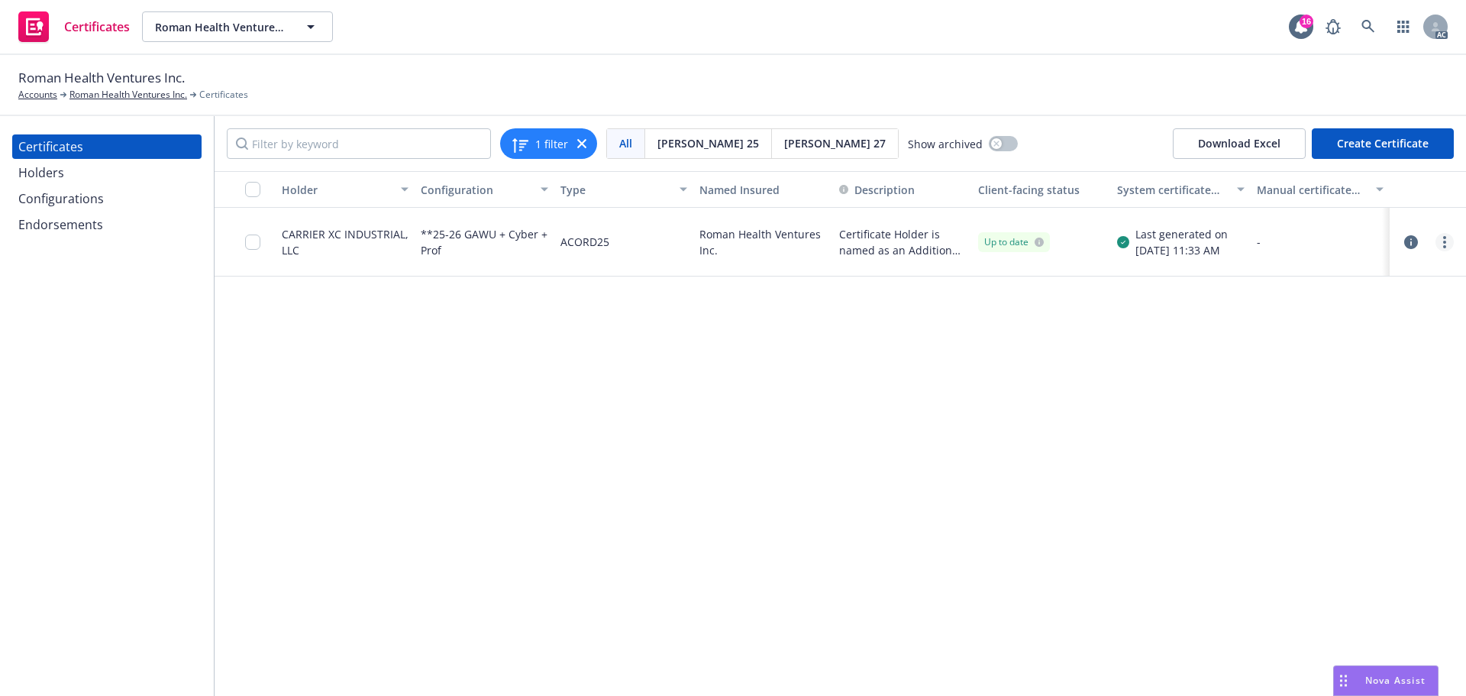
click at [1445, 246] on circle "more" at bounding box center [1444, 246] width 3 height 3
click at [1273, 458] on link "Download uneditable generated certificate" at bounding box center [1331, 456] width 244 height 31
